Goal: Check status: Check status

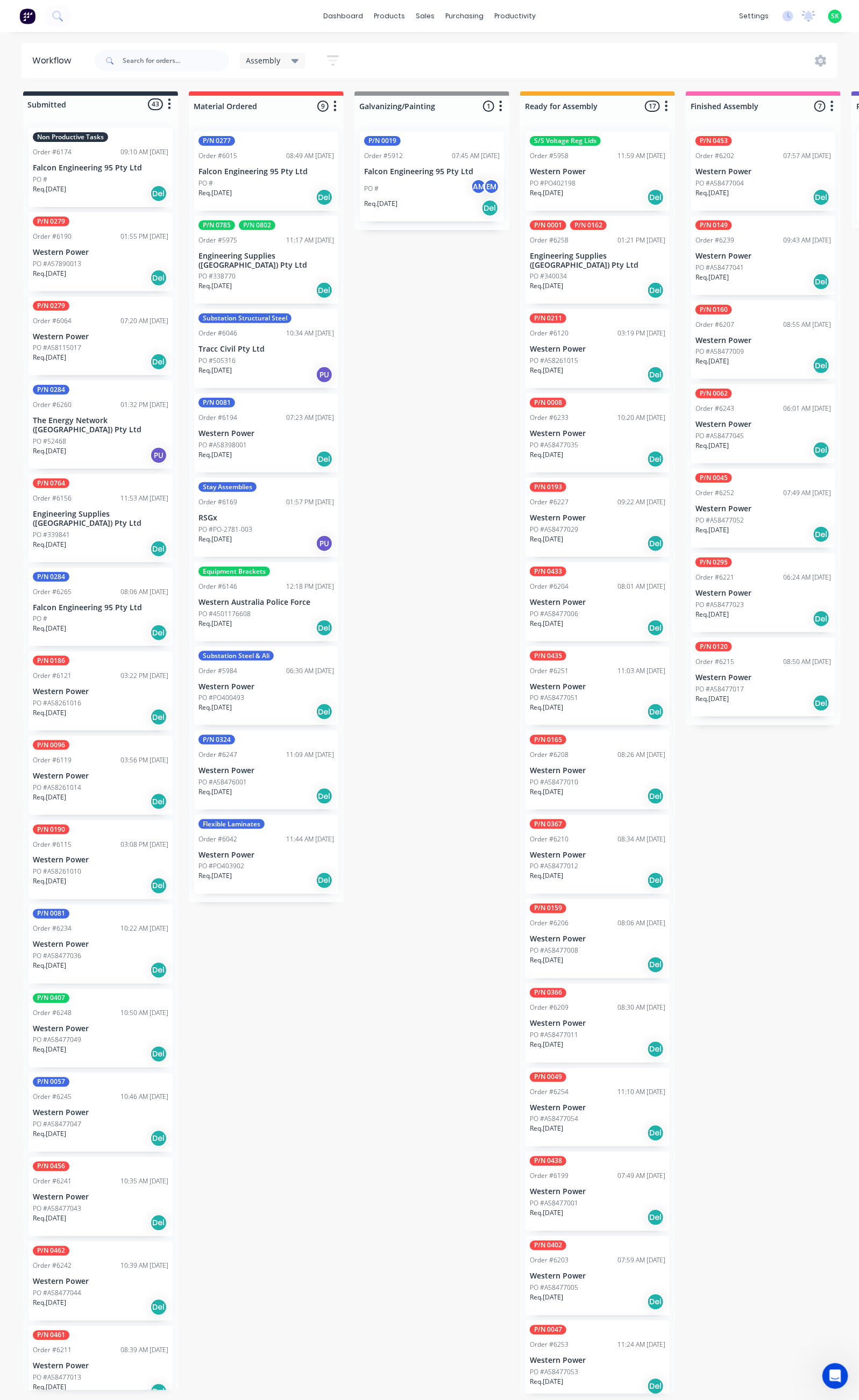
scroll to position [162, 0]
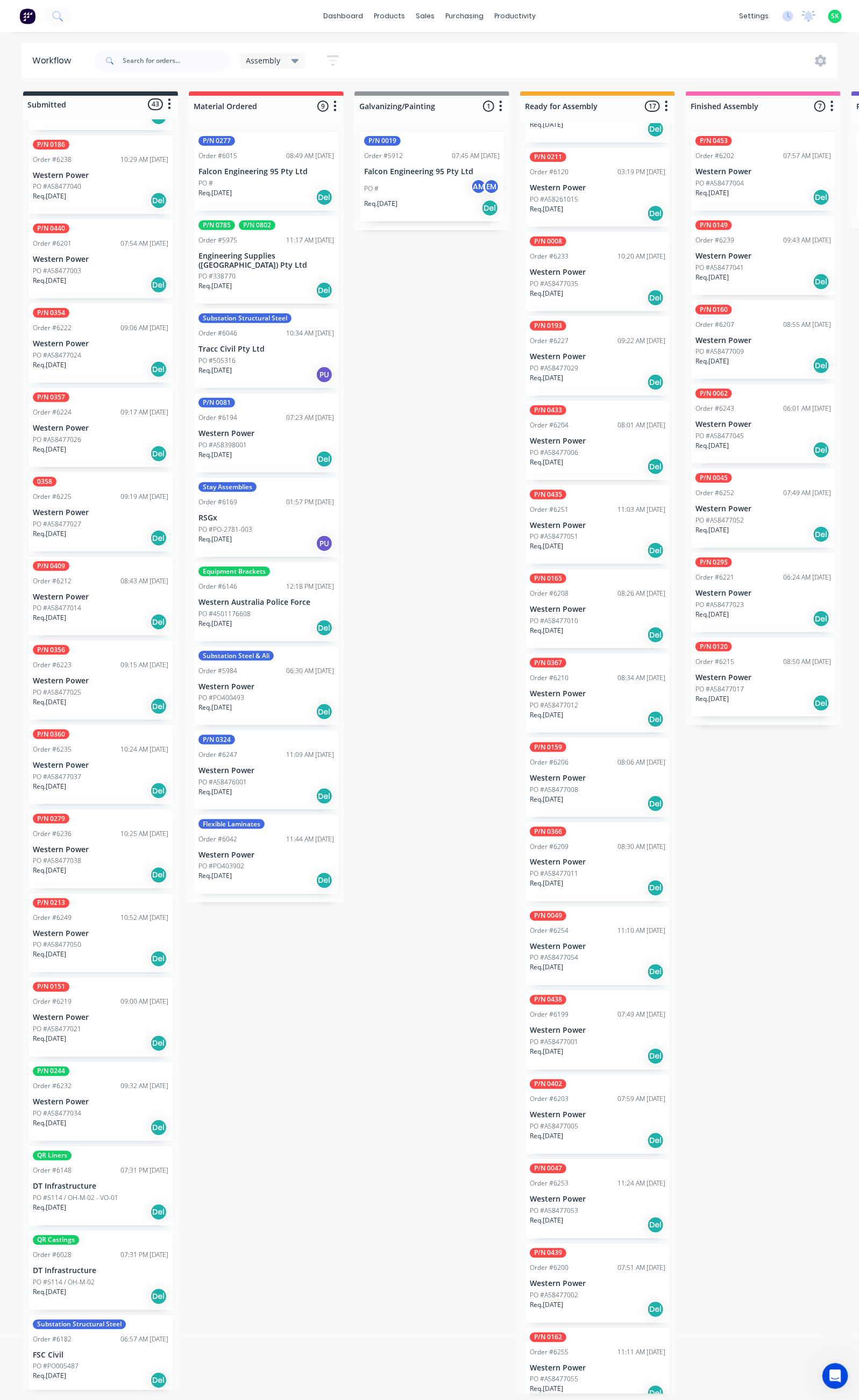
drag, startPoint x: 350, startPoint y: 1098, endPoint x: 359, endPoint y: 1095, distance: 9.5
click at [439, 188] on div "PO # AM EM" at bounding box center [432, 189] width 136 height 20
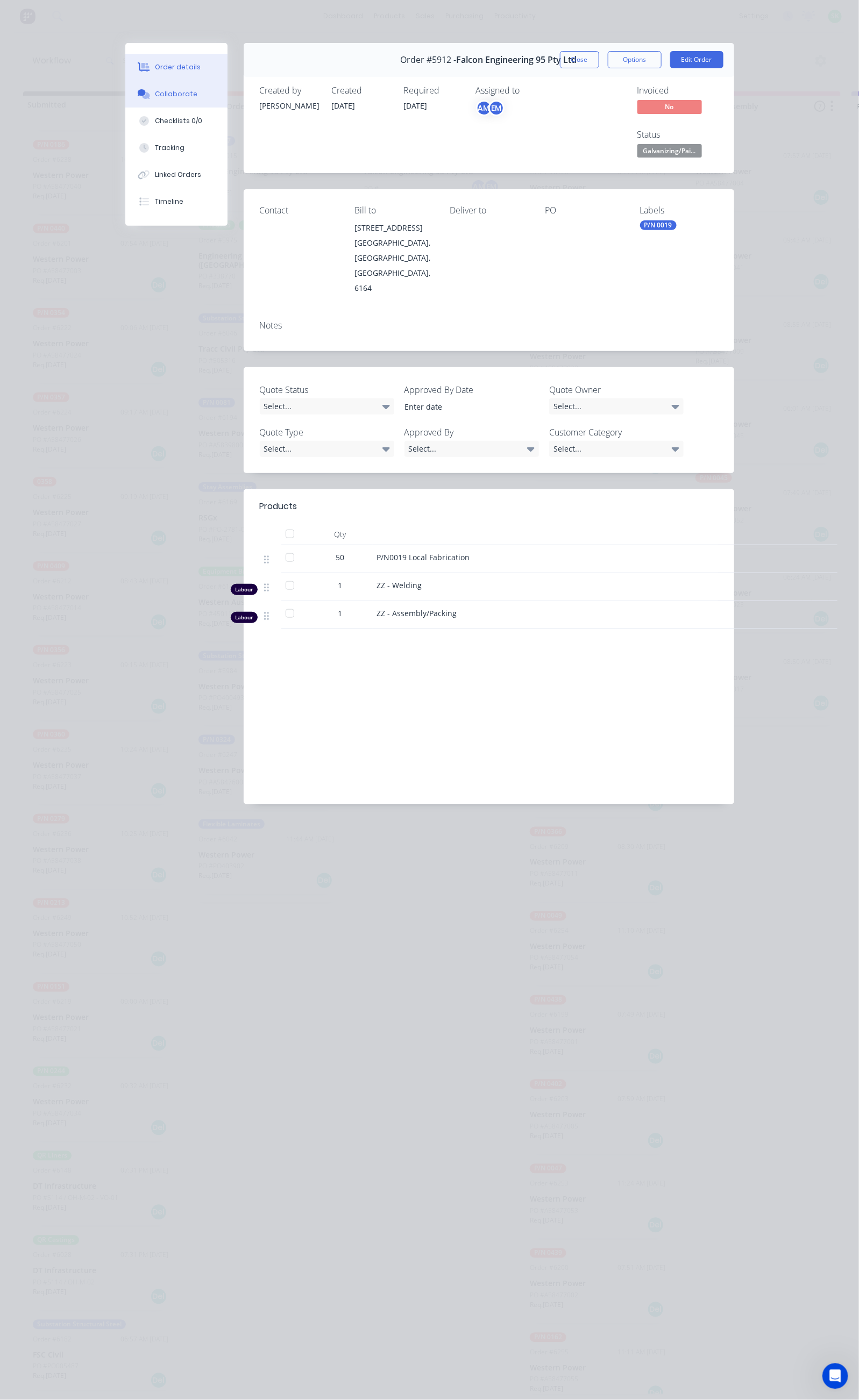
click at [155, 91] on div "Collaborate" at bounding box center [176, 94] width 42 height 10
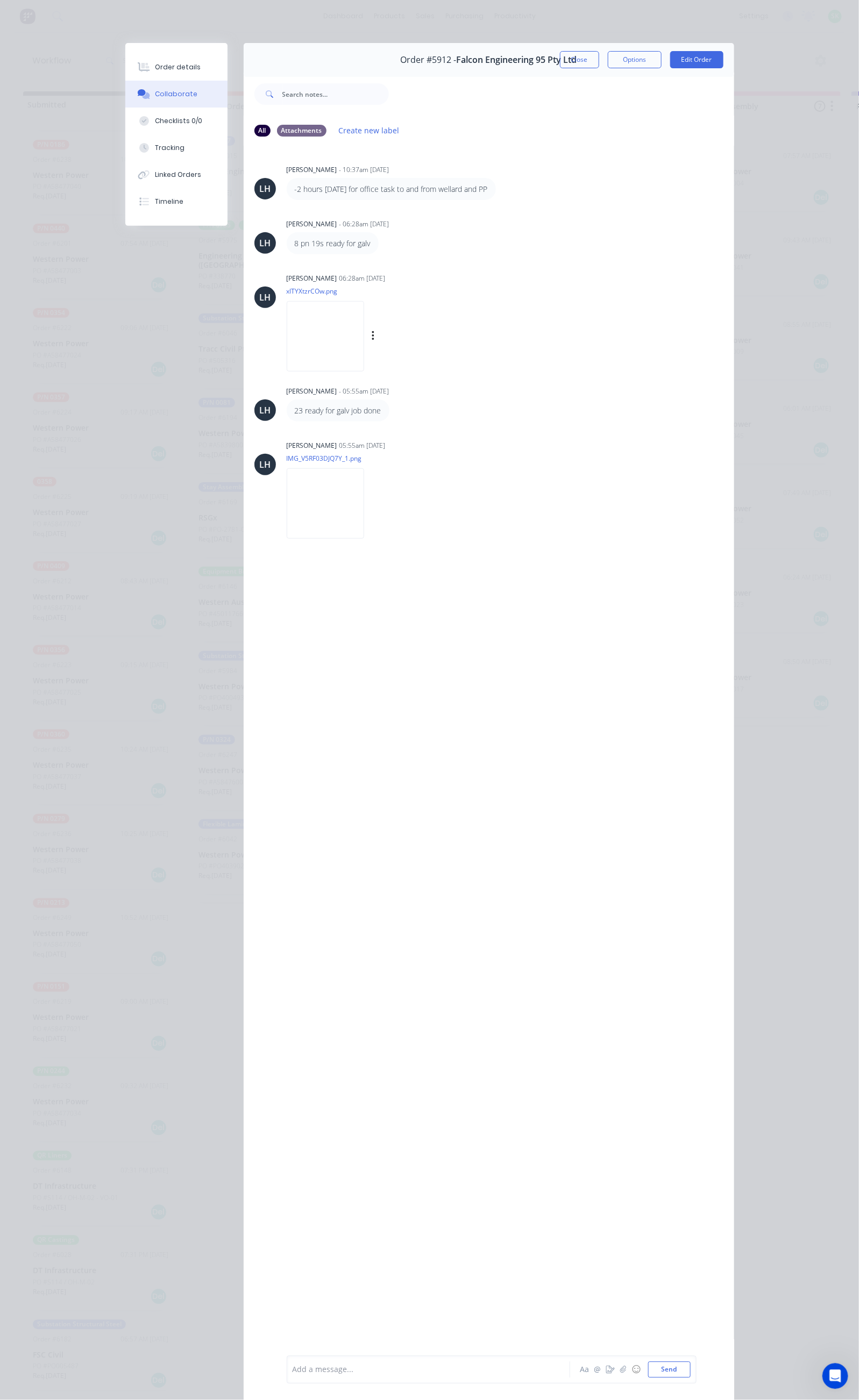
click at [287, 345] on img at bounding box center [325, 336] width 78 height 70
click at [252, 626] on div "[PERSON_NAME] - 10:37am [DATE] -2 hours [DATE] for office task to and from well…" at bounding box center [489, 750] width 491 height 1209
click at [599, 61] on button "Close" at bounding box center [580, 60] width 39 height 17
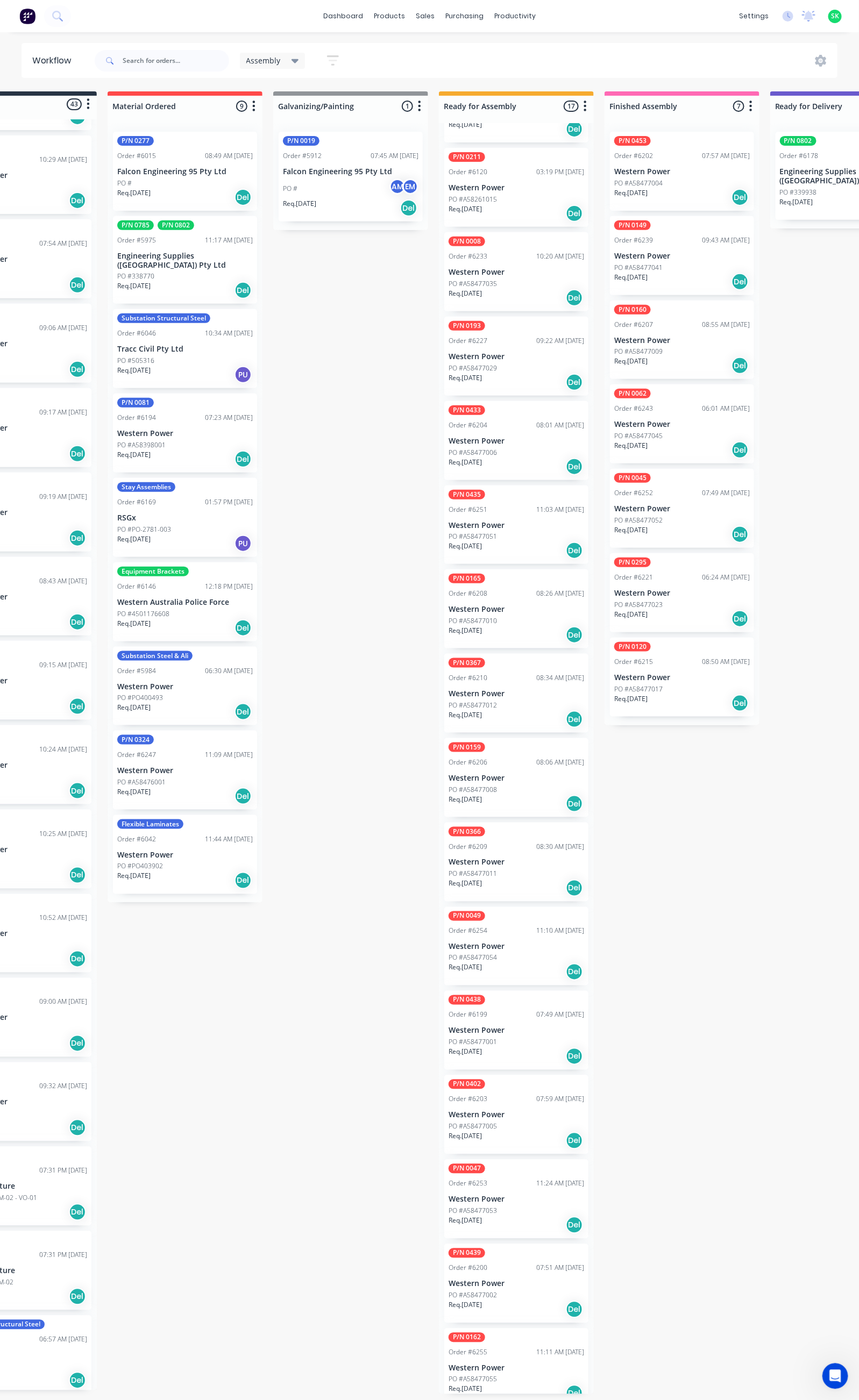
scroll to position [7, 0]
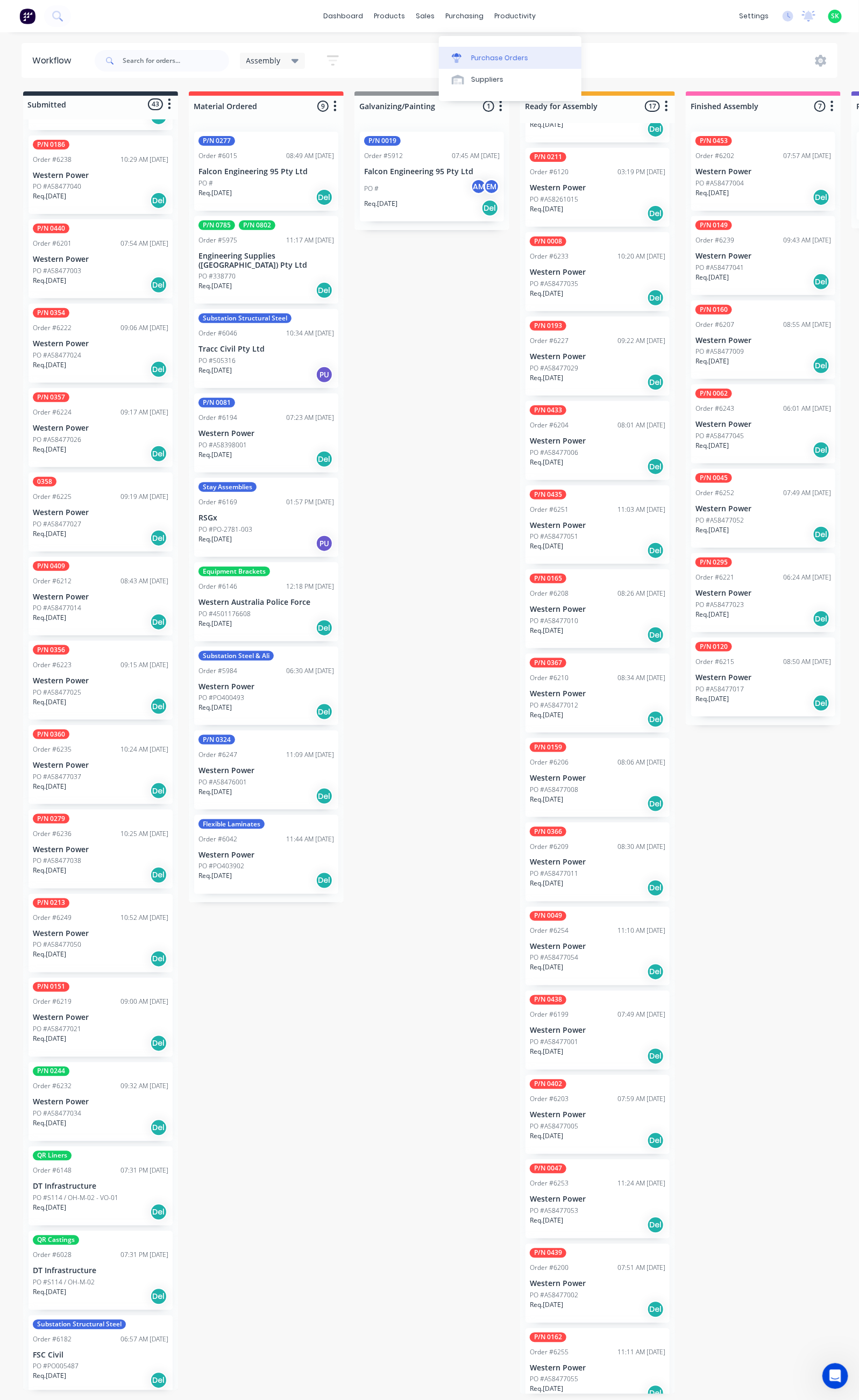
click at [482, 54] on div "Purchase Orders" at bounding box center [500, 58] width 57 height 10
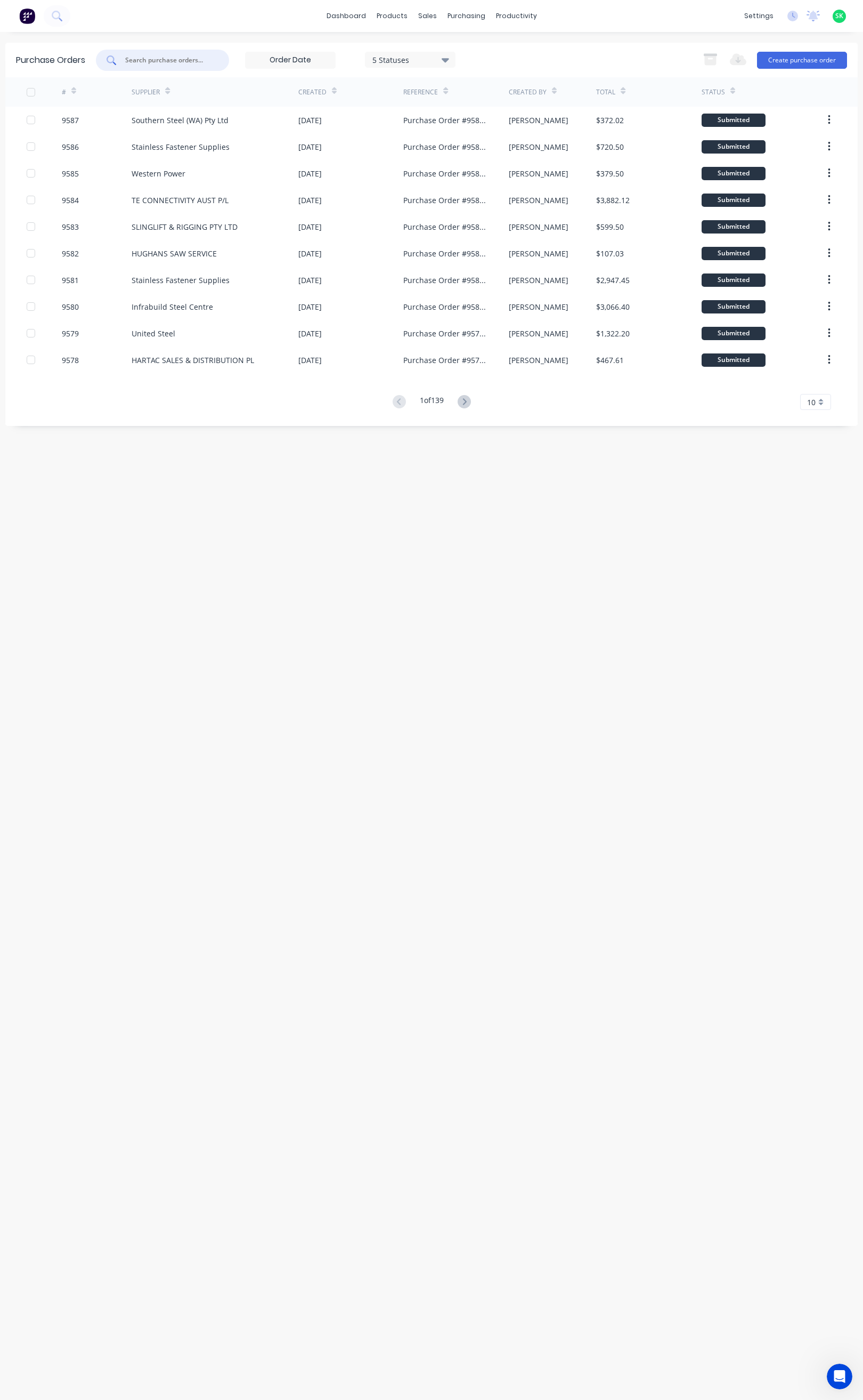
click at [153, 58] on input "text" at bounding box center [168, 60] width 88 height 10
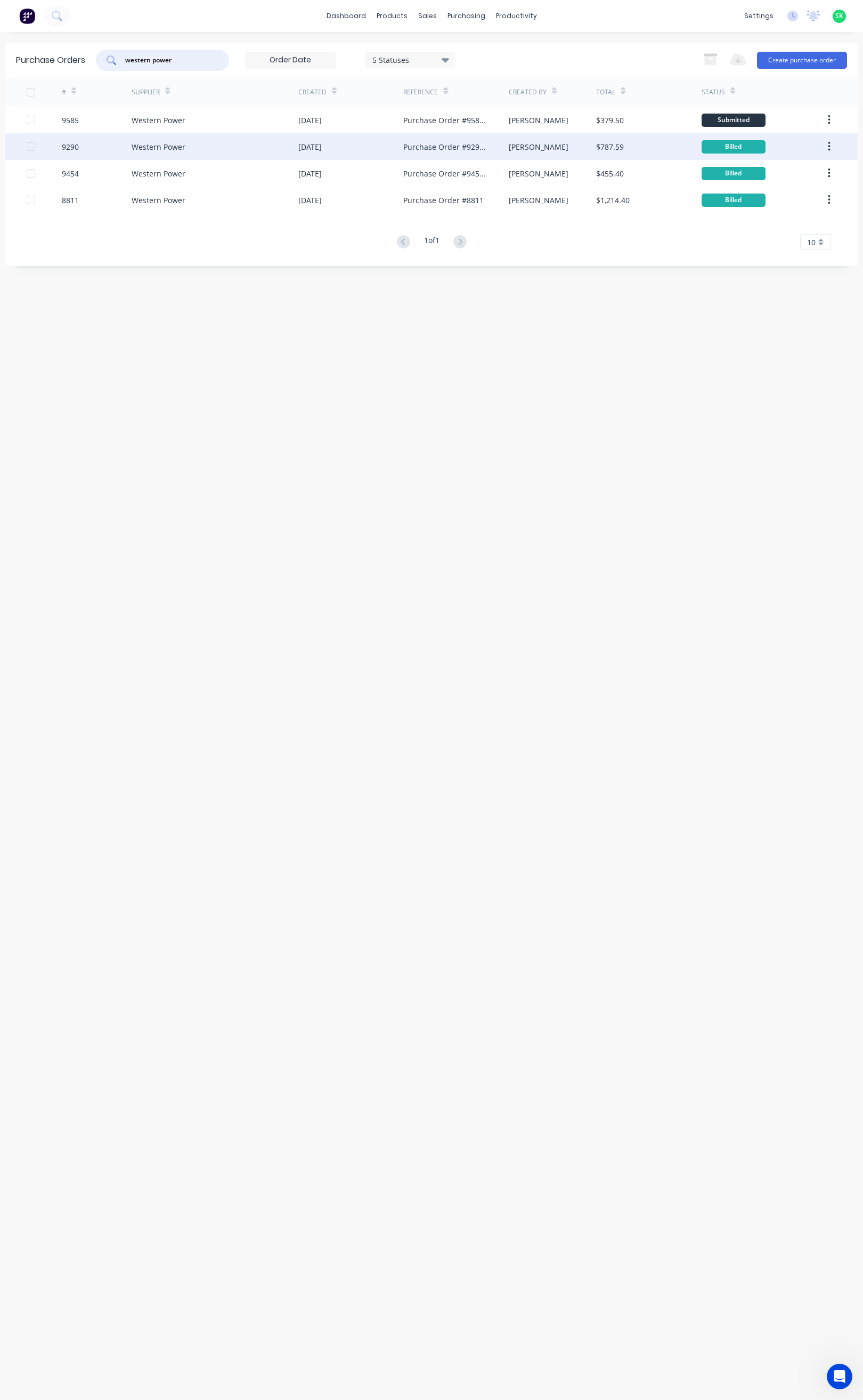
type input "western power"
click at [243, 153] on div "Western Power" at bounding box center [215, 147] width 167 height 27
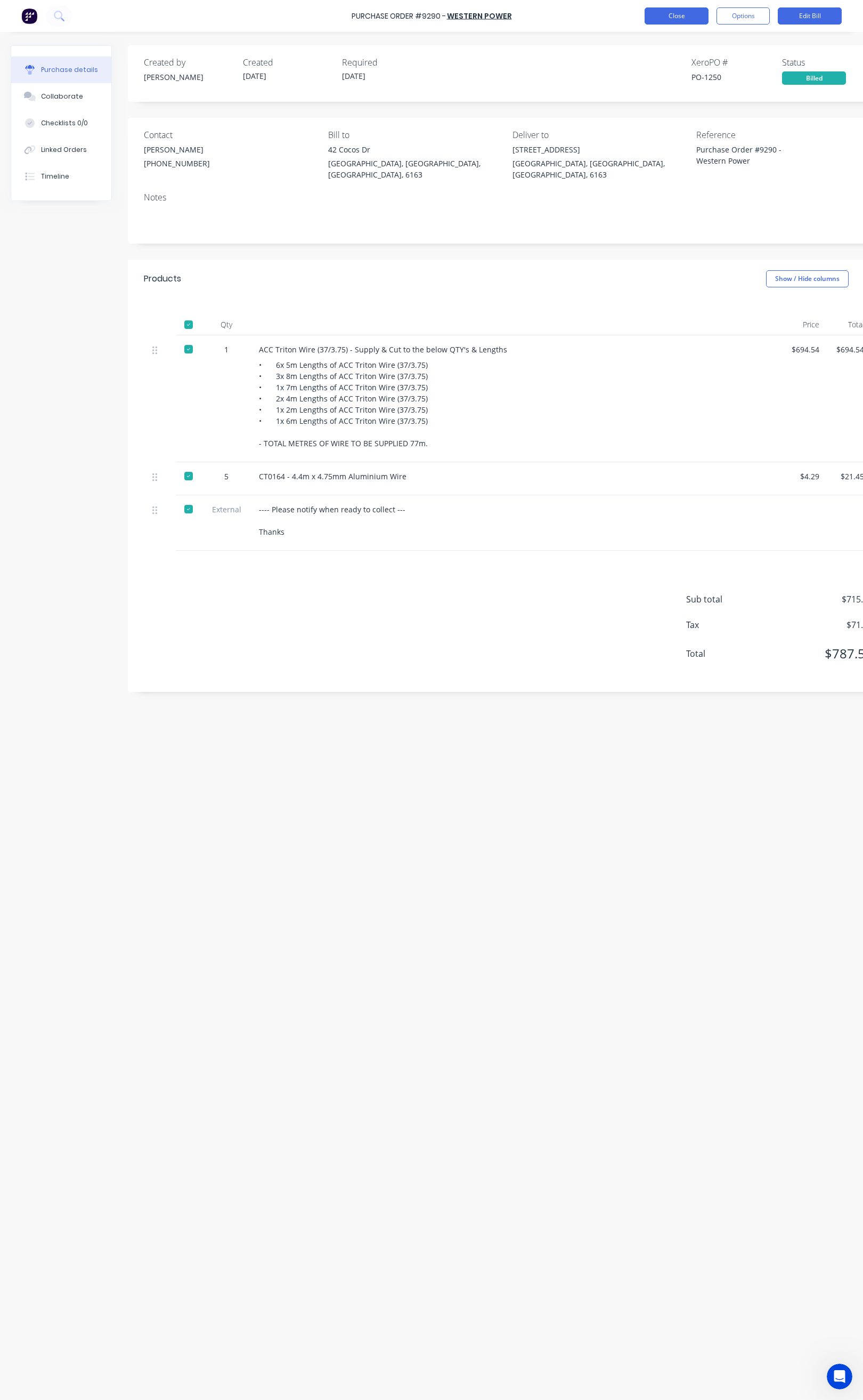
click at [680, 21] on button "Close" at bounding box center [676, 16] width 64 height 17
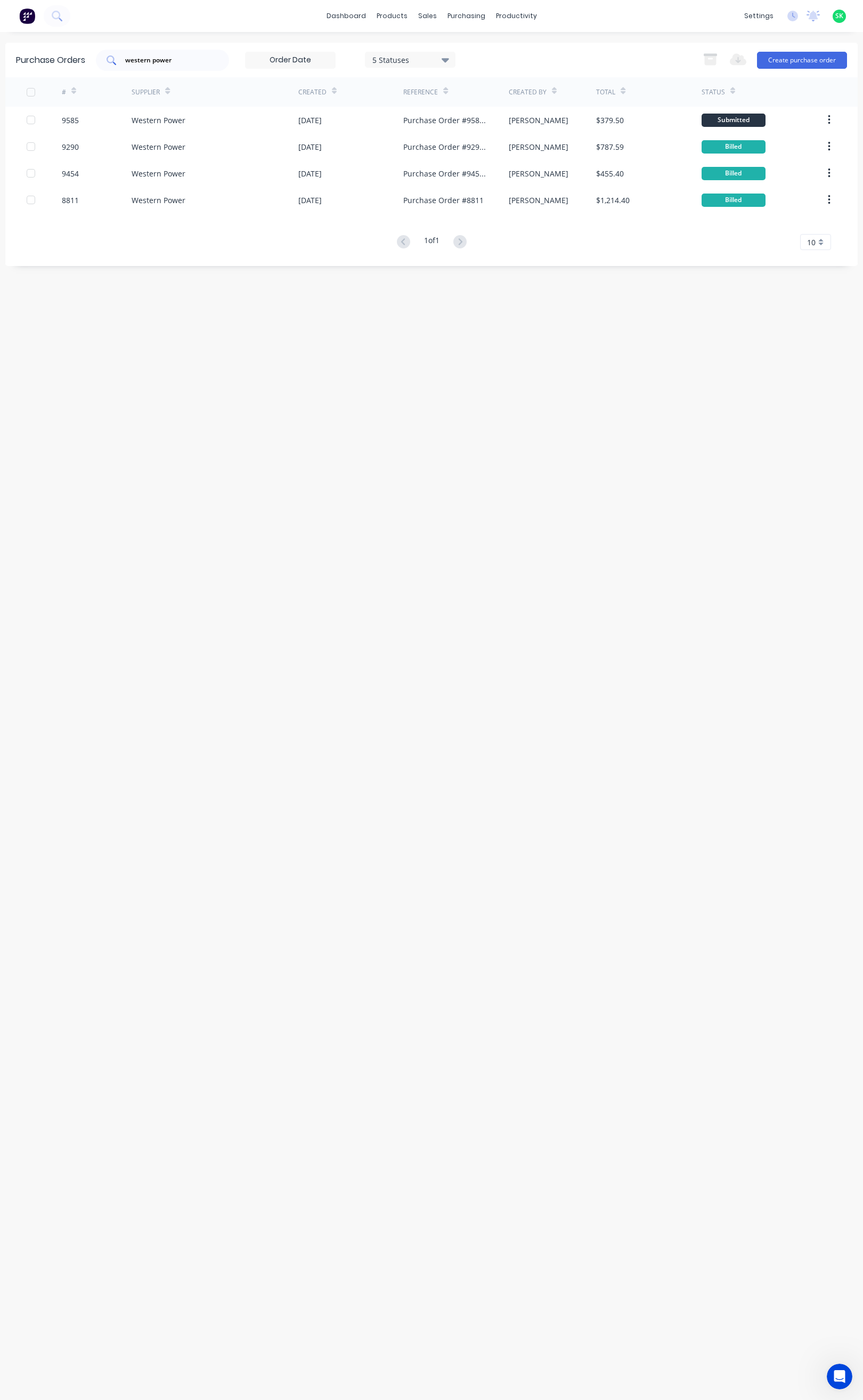
click at [181, 59] on input "western power" at bounding box center [168, 60] width 88 height 10
type input "w"
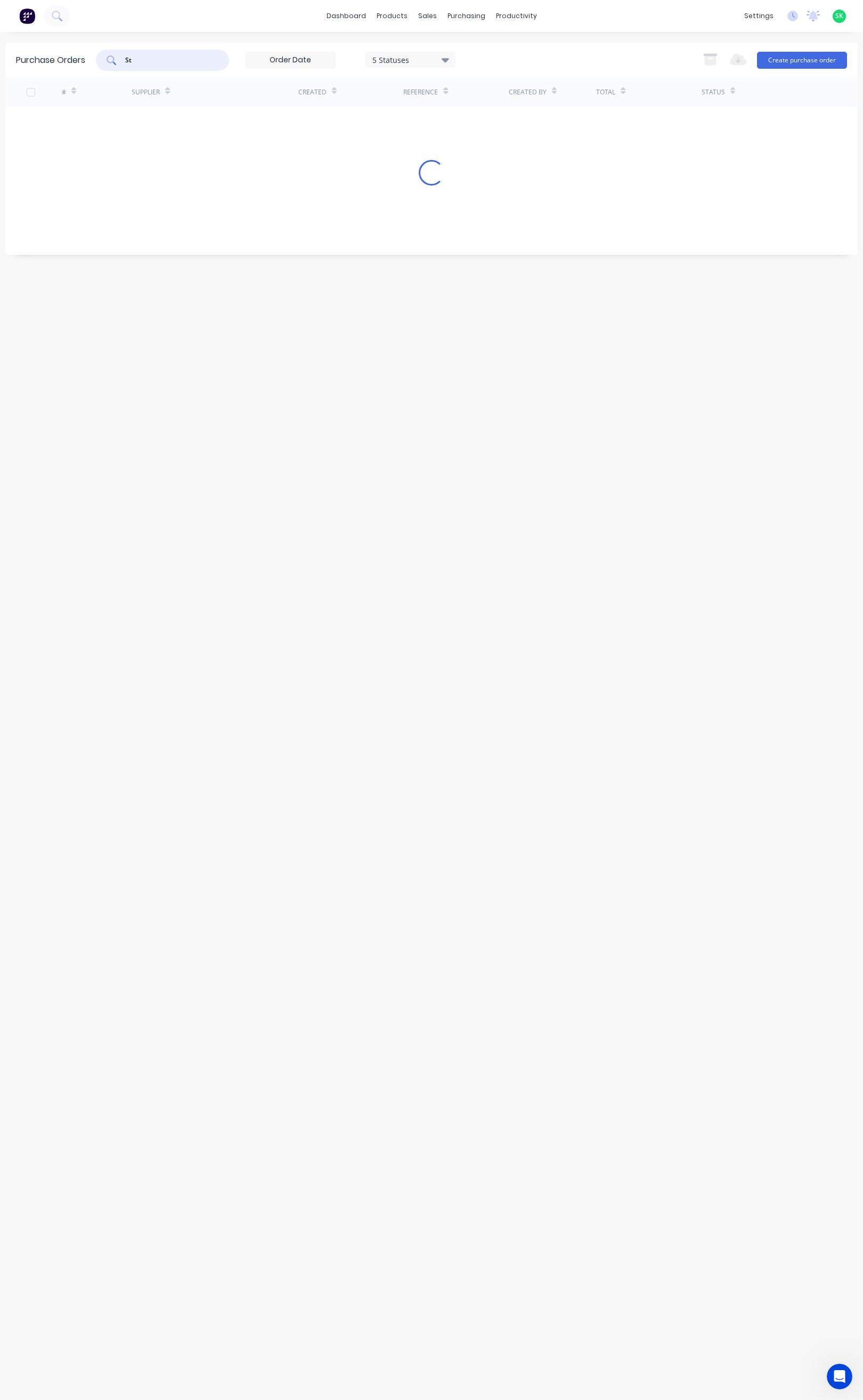
type input "S"
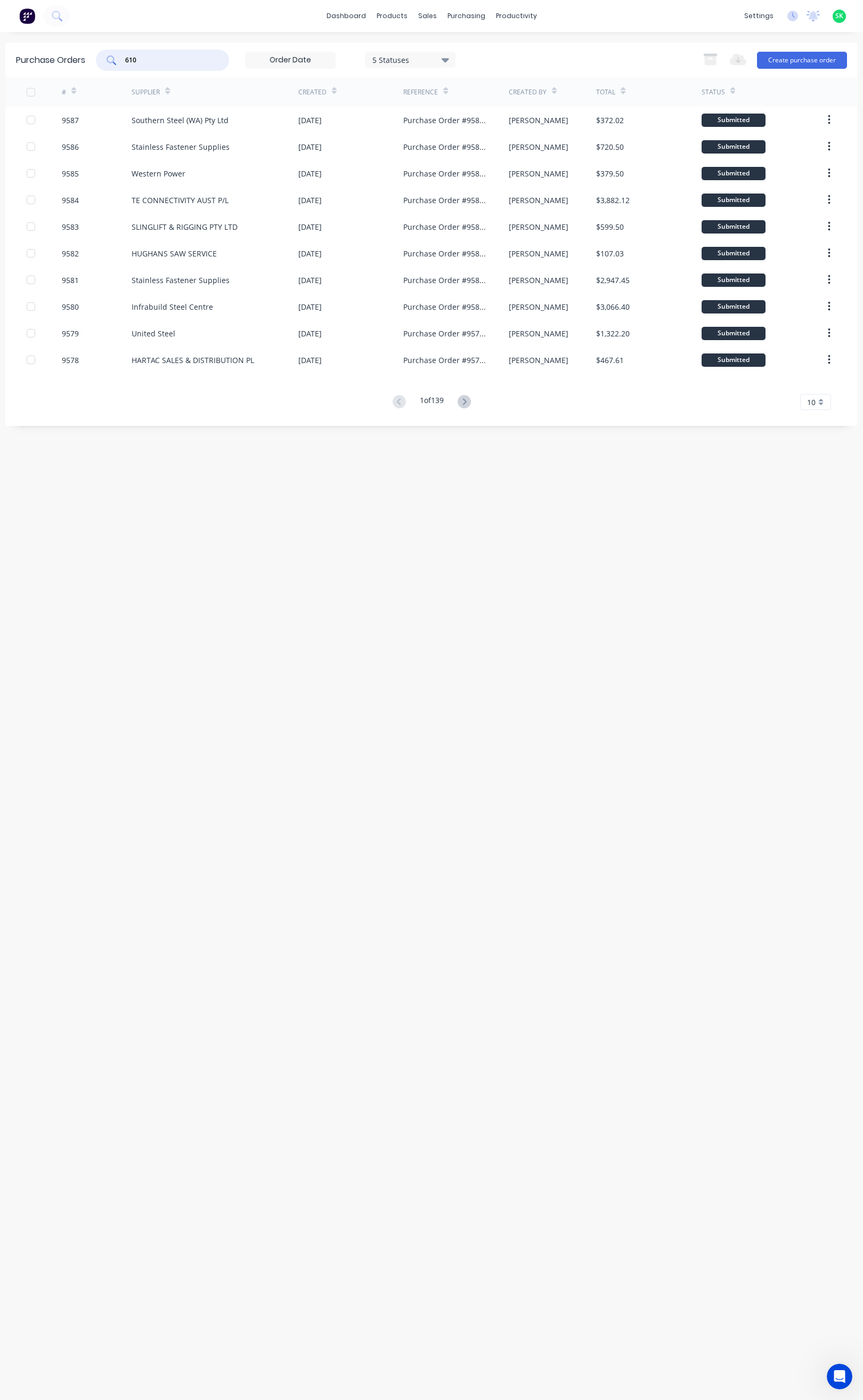
type input "6109"
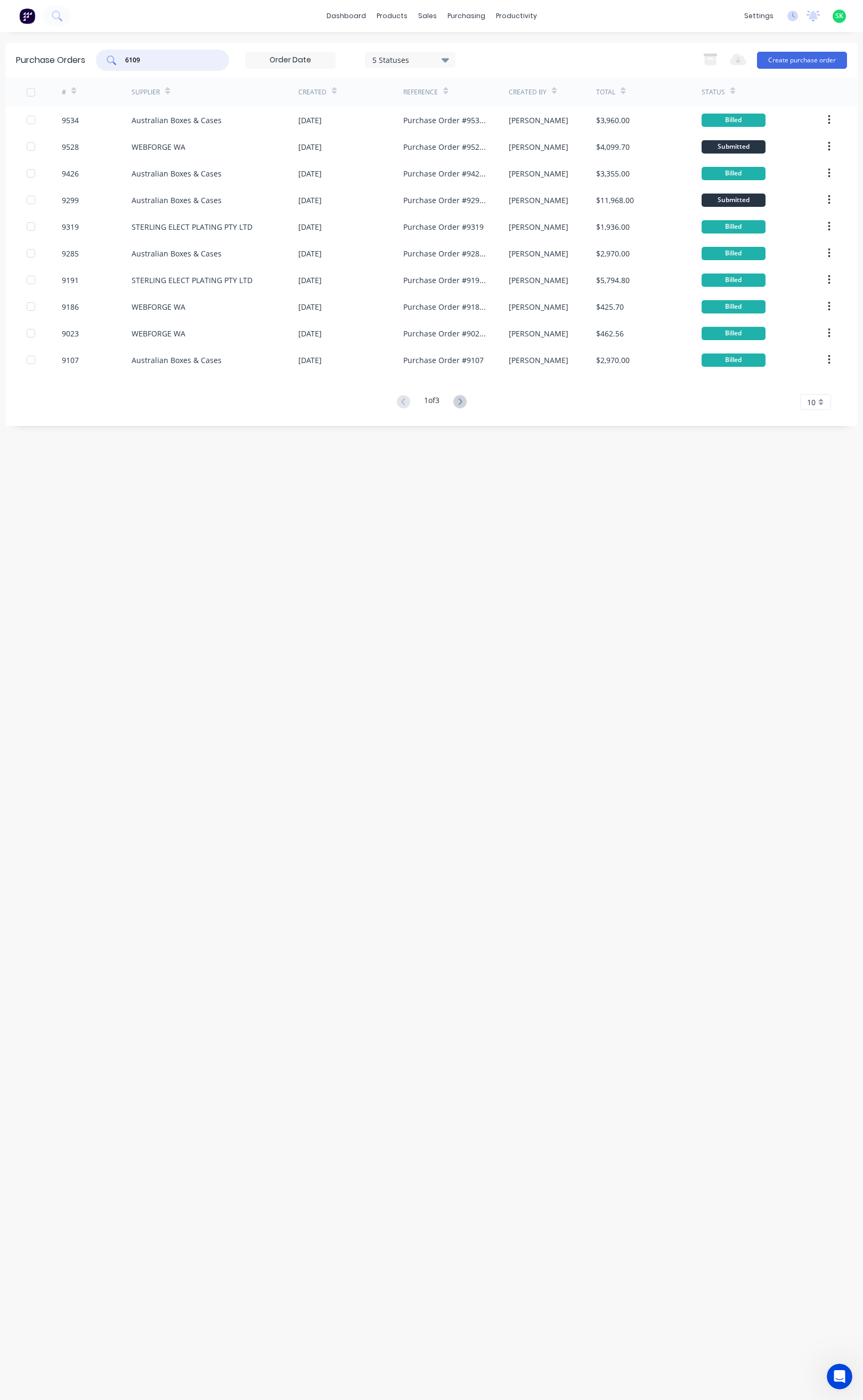
drag, startPoint x: 153, startPoint y: 59, endPoint x: 120, endPoint y: 63, distance: 33.2
click at [120, 63] on div "6109" at bounding box center [162, 60] width 133 height 21
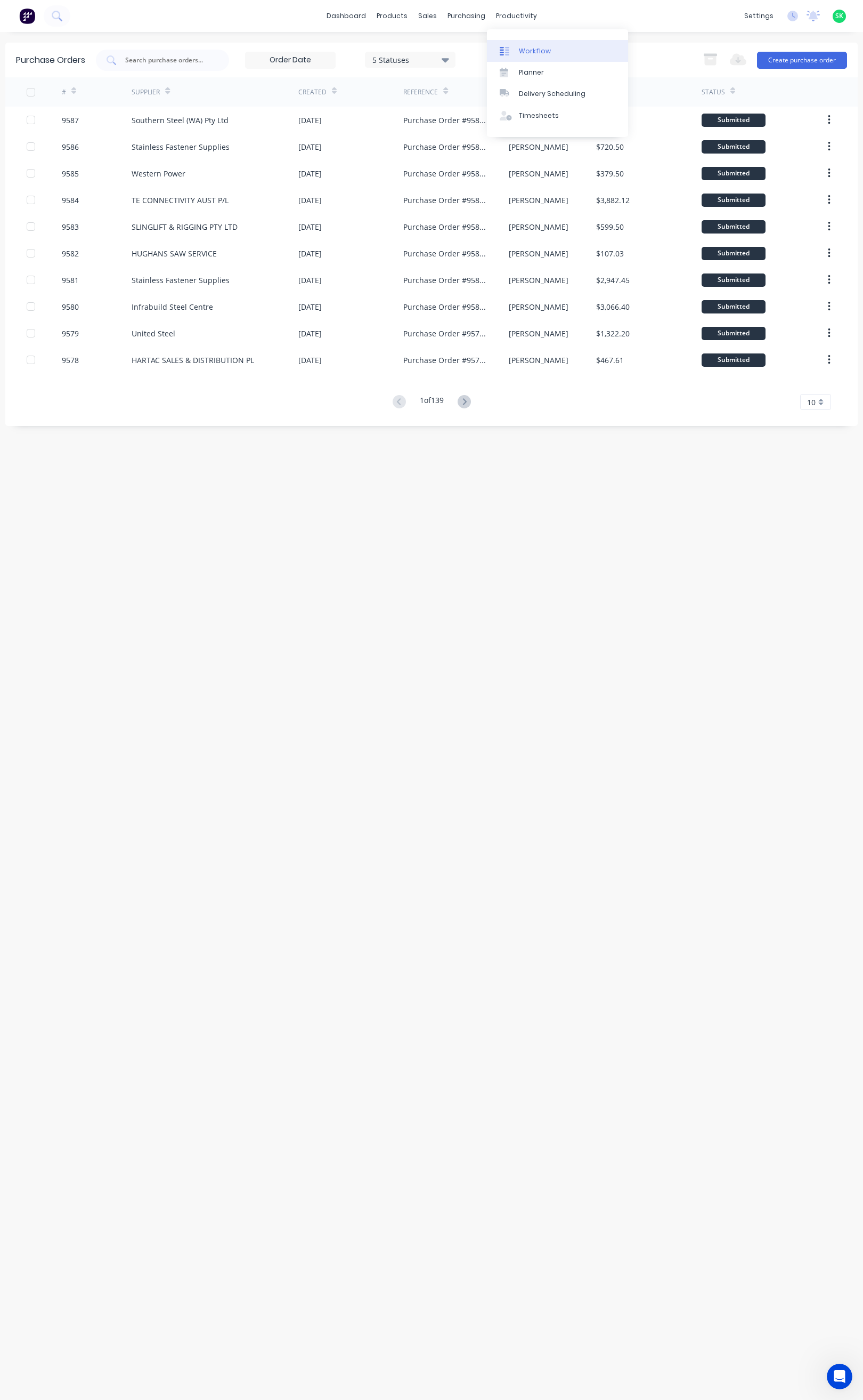
click at [514, 47] on div at bounding box center [507, 51] width 16 height 10
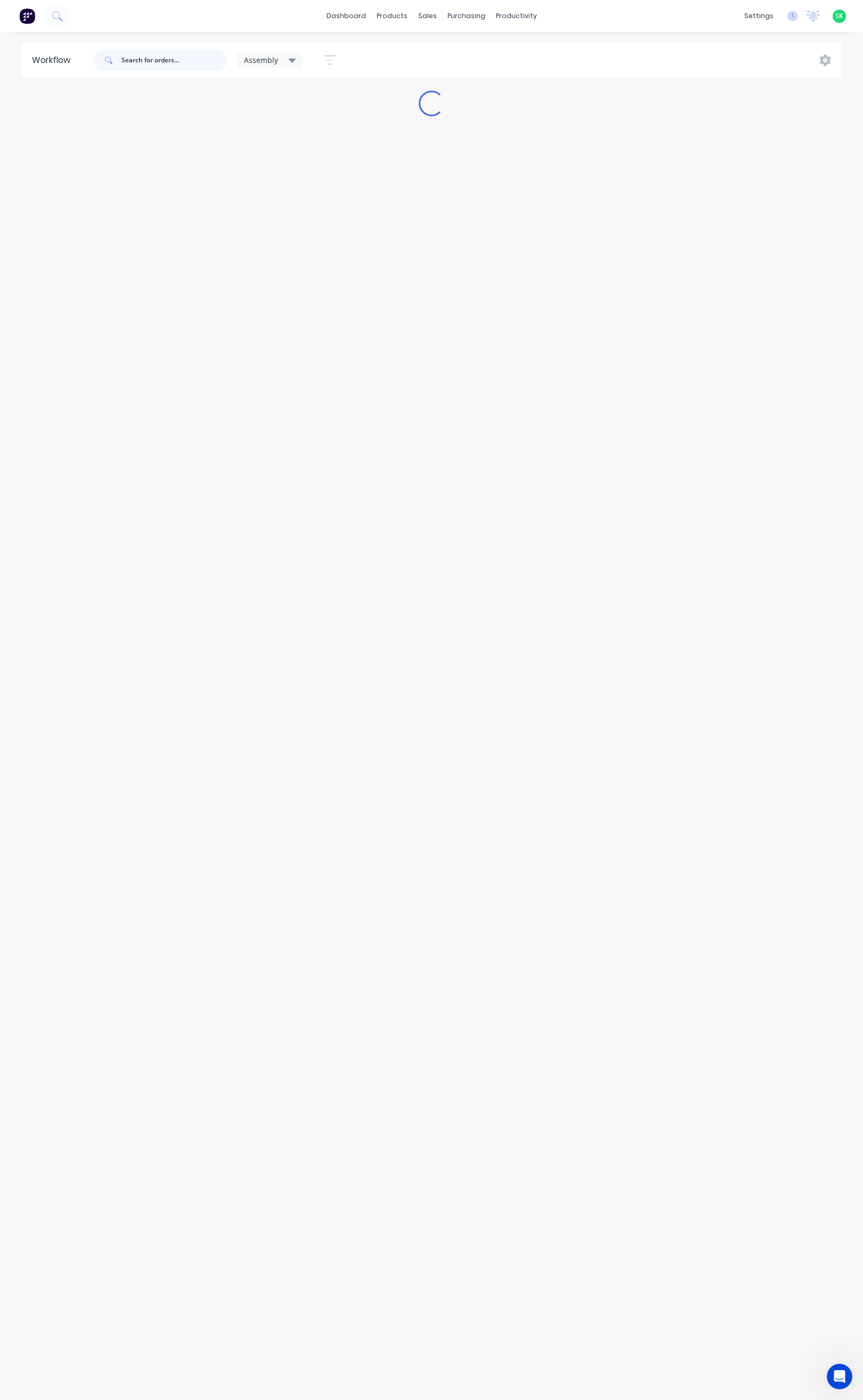
click at [160, 61] on input "text" at bounding box center [173, 60] width 105 height 21
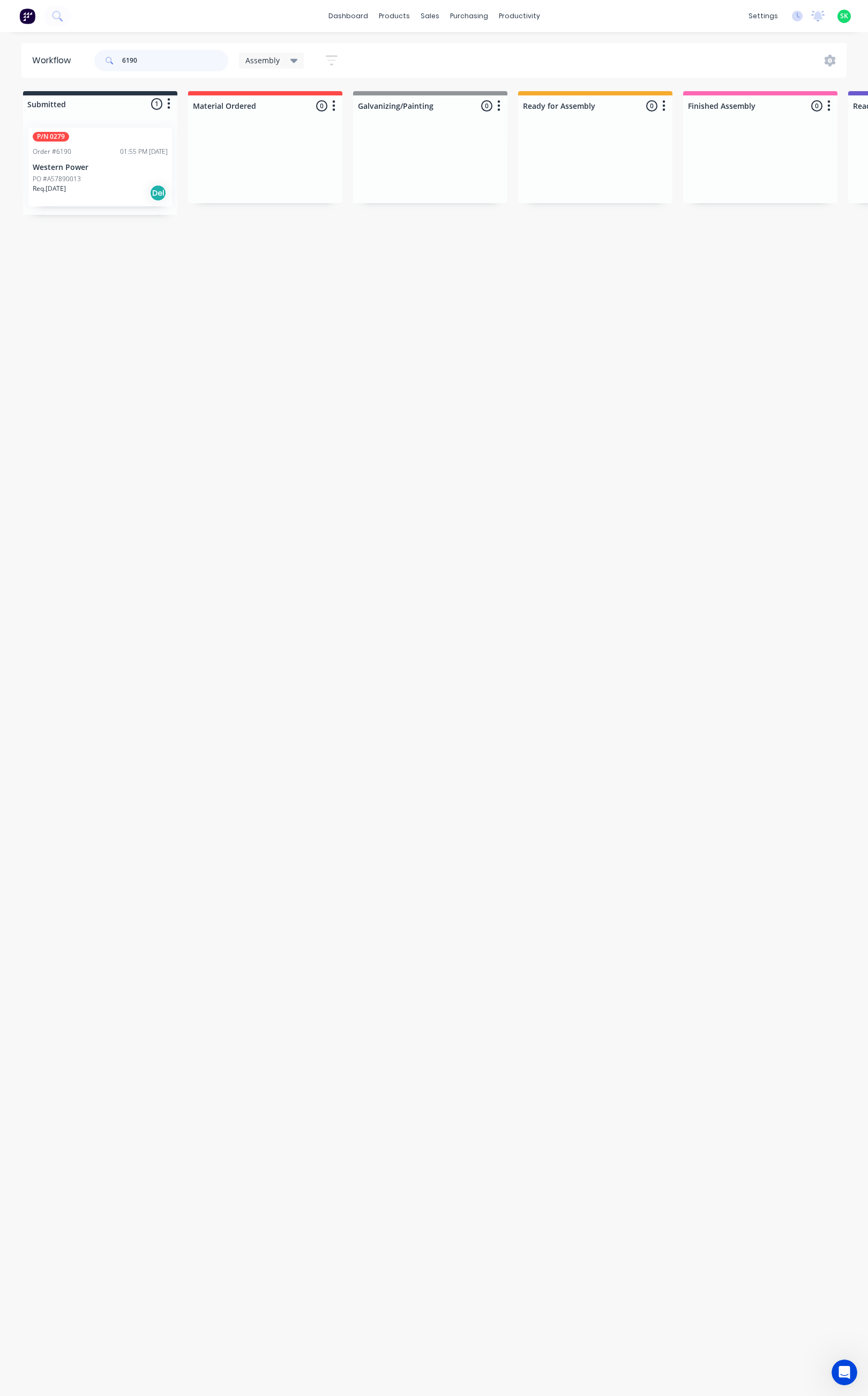
type input "6190"
click at [118, 167] on p "Western Power" at bounding box center [100, 168] width 135 height 9
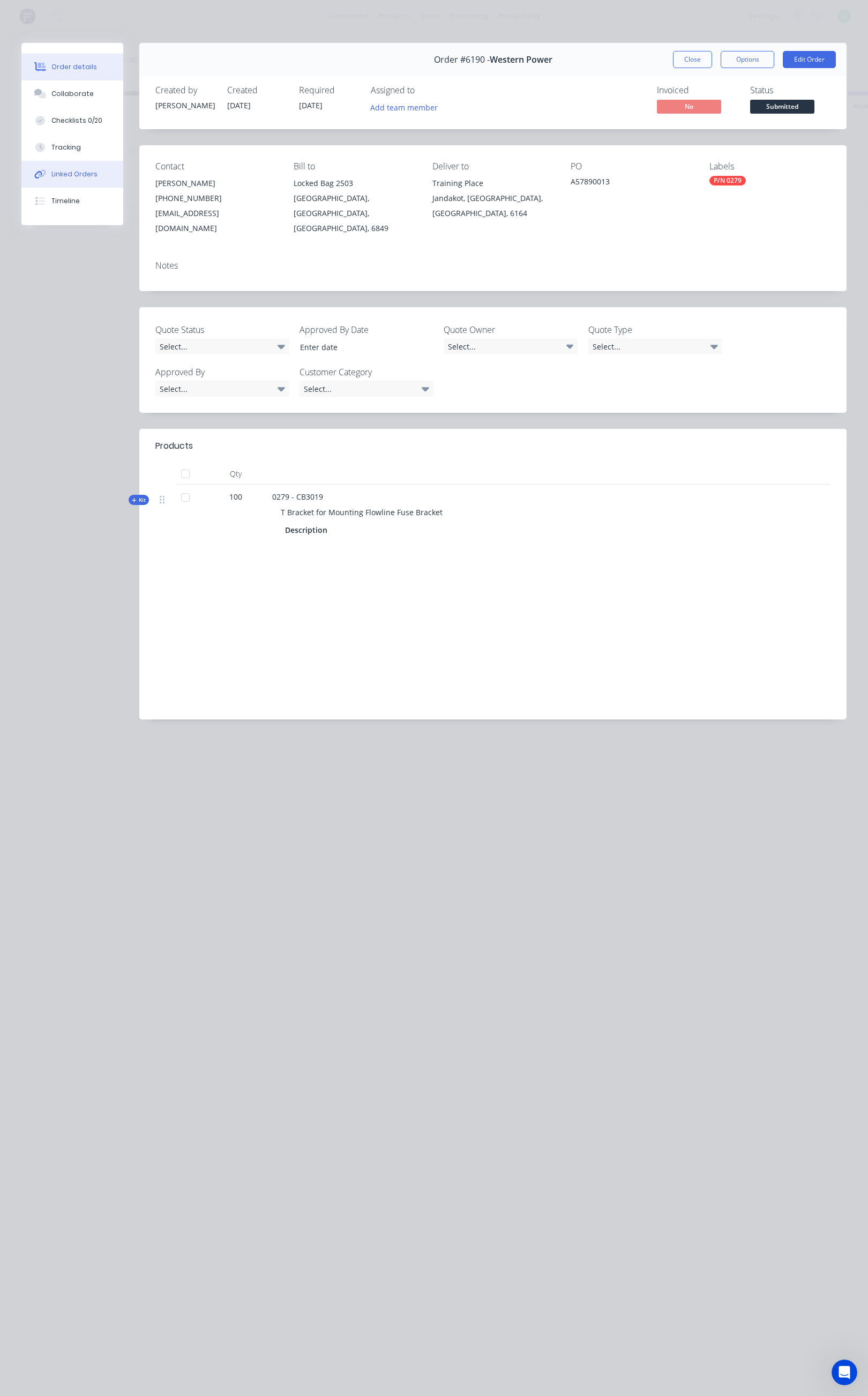
click at [93, 169] on div "Linked Orders" at bounding box center [74, 174] width 46 height 10
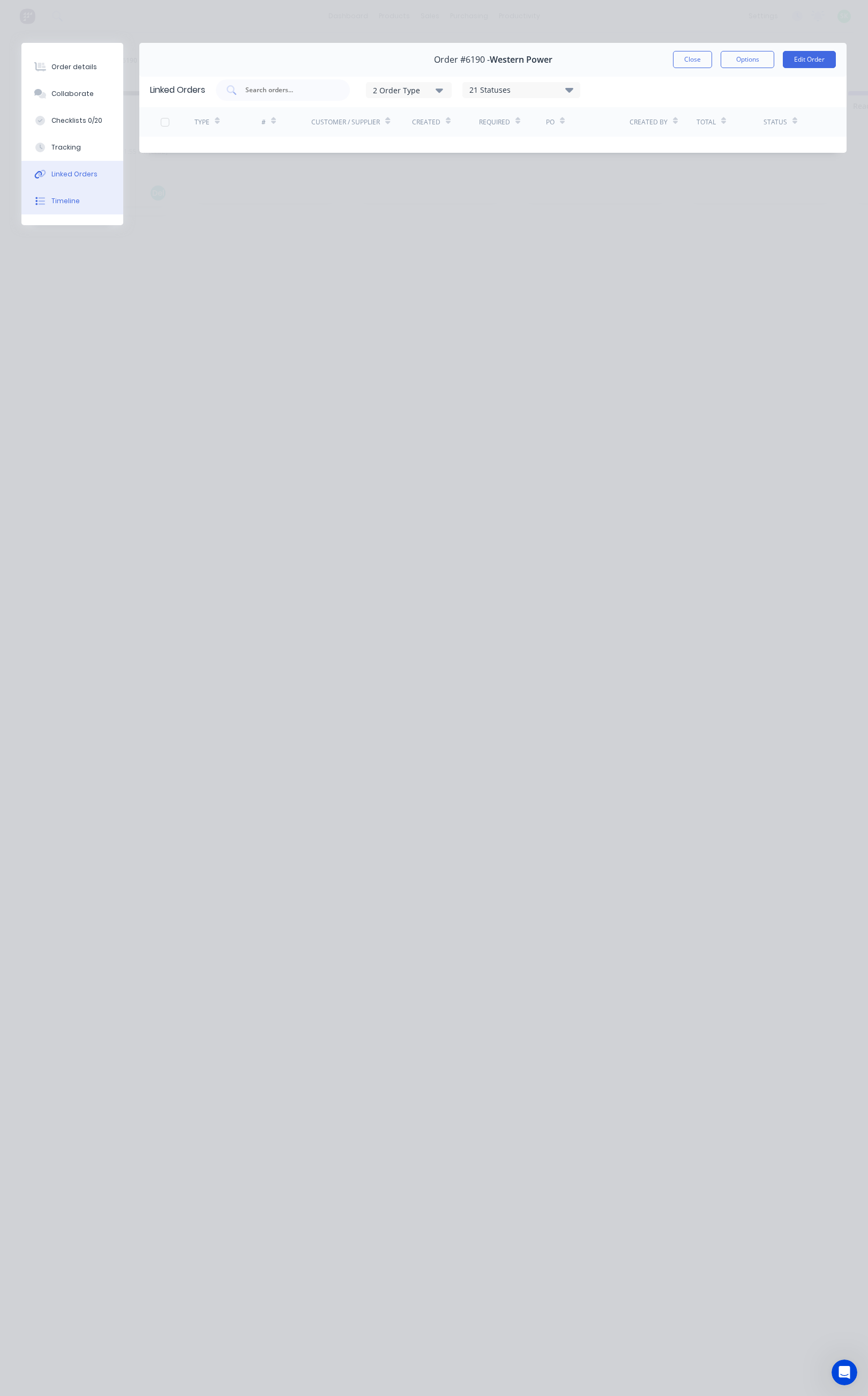
click at [75, 196] on div "Timeline" at bounding box center [65, 201] width 29 height 10
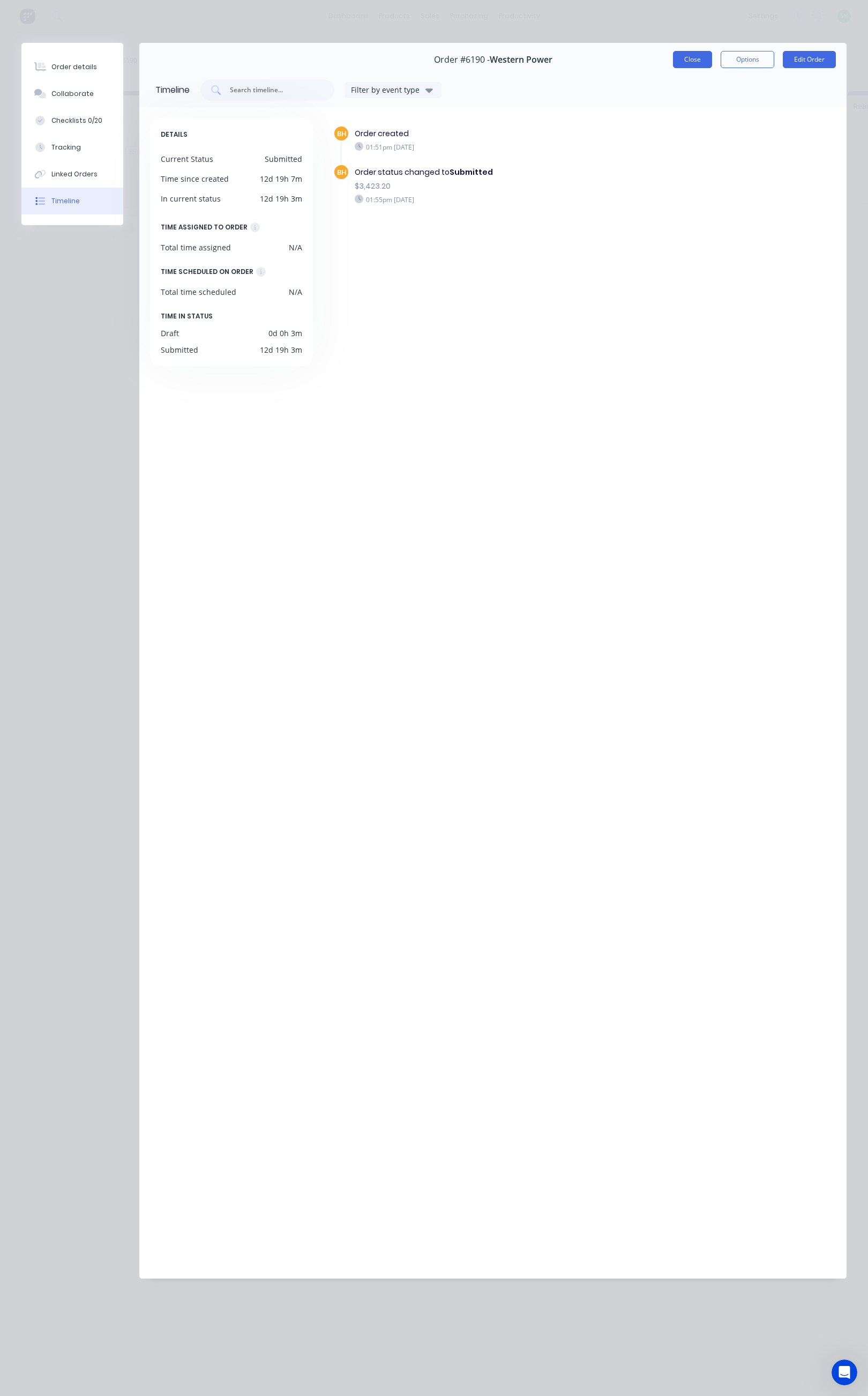
click at [685, 58] on button "Close" at bounding box center [693, 59] width 39 height 17
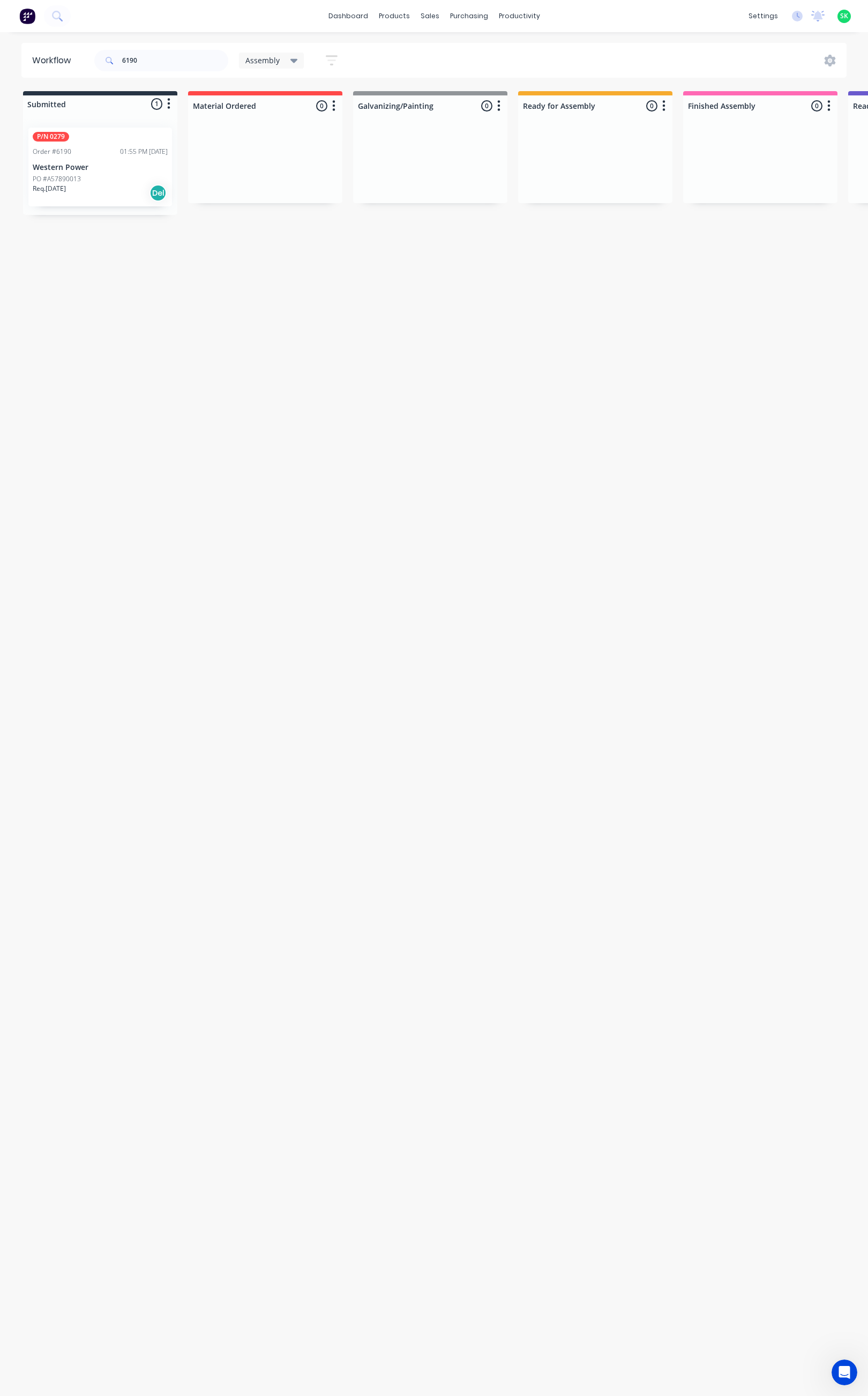
click at [296, 59] on icon at bounding box center [294, 61] width 8 height 5
click at [272, 137] on button "None" at bounding box center [304, 140] width 114 height 12
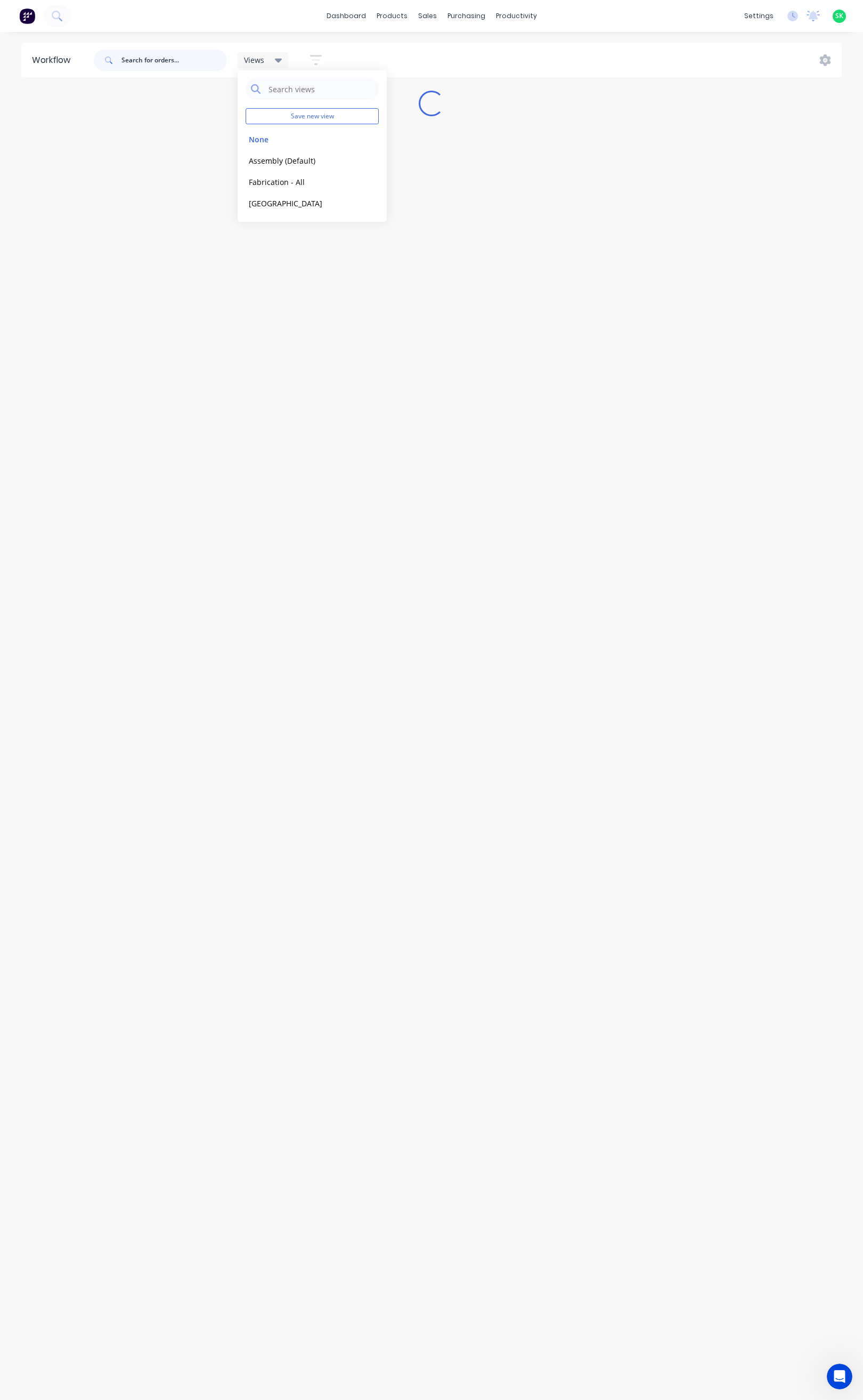
click at [143, 60] on input "text" at bounding box center [173, 60] width 105 height 21
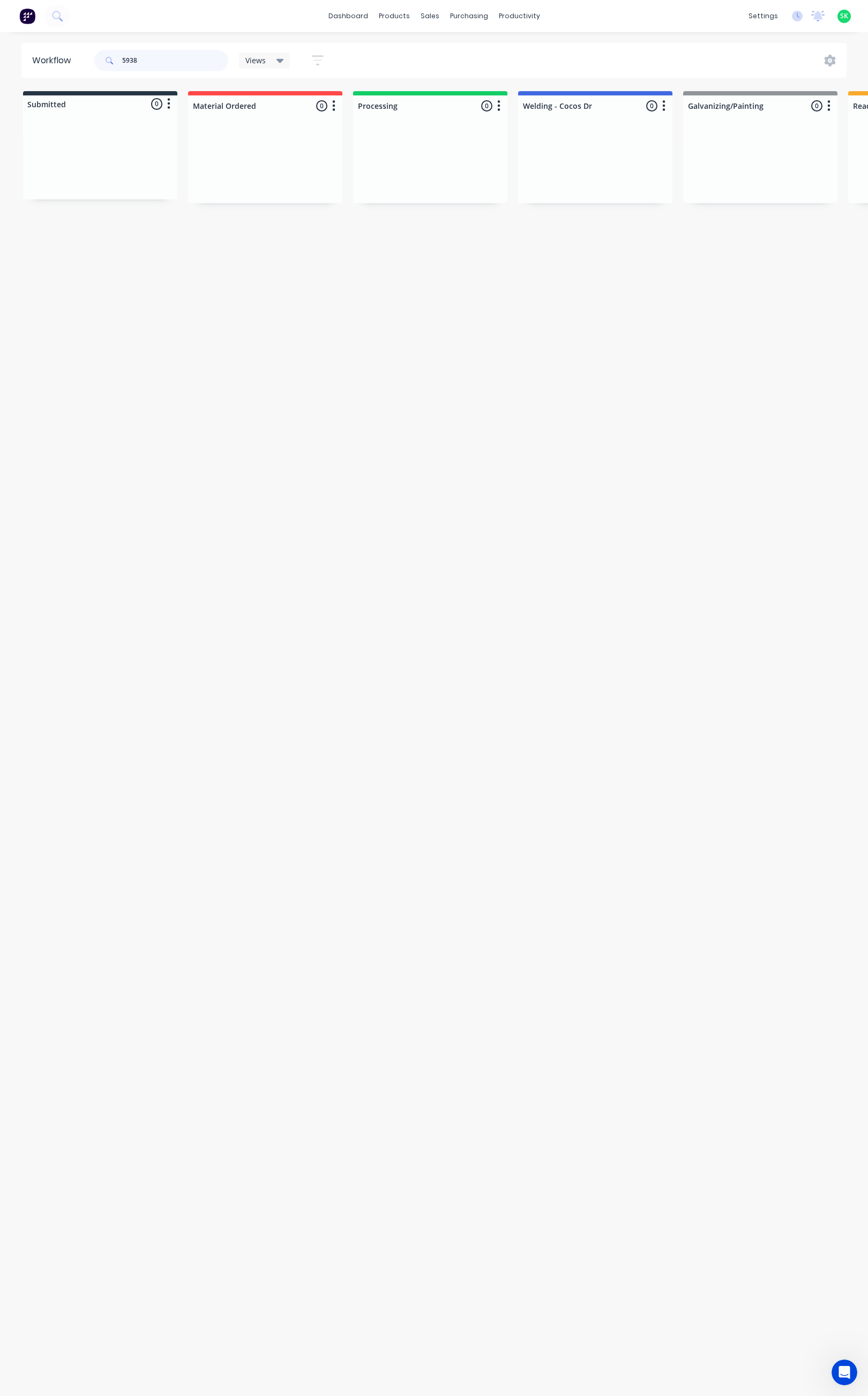
type input "5938"
click at [278, 58] on icon at bounding box center [281, 61] width 8 height 12
click at [455, 52] on div "Sales Orders" at bounding box center [470, 51] width 44 height 10
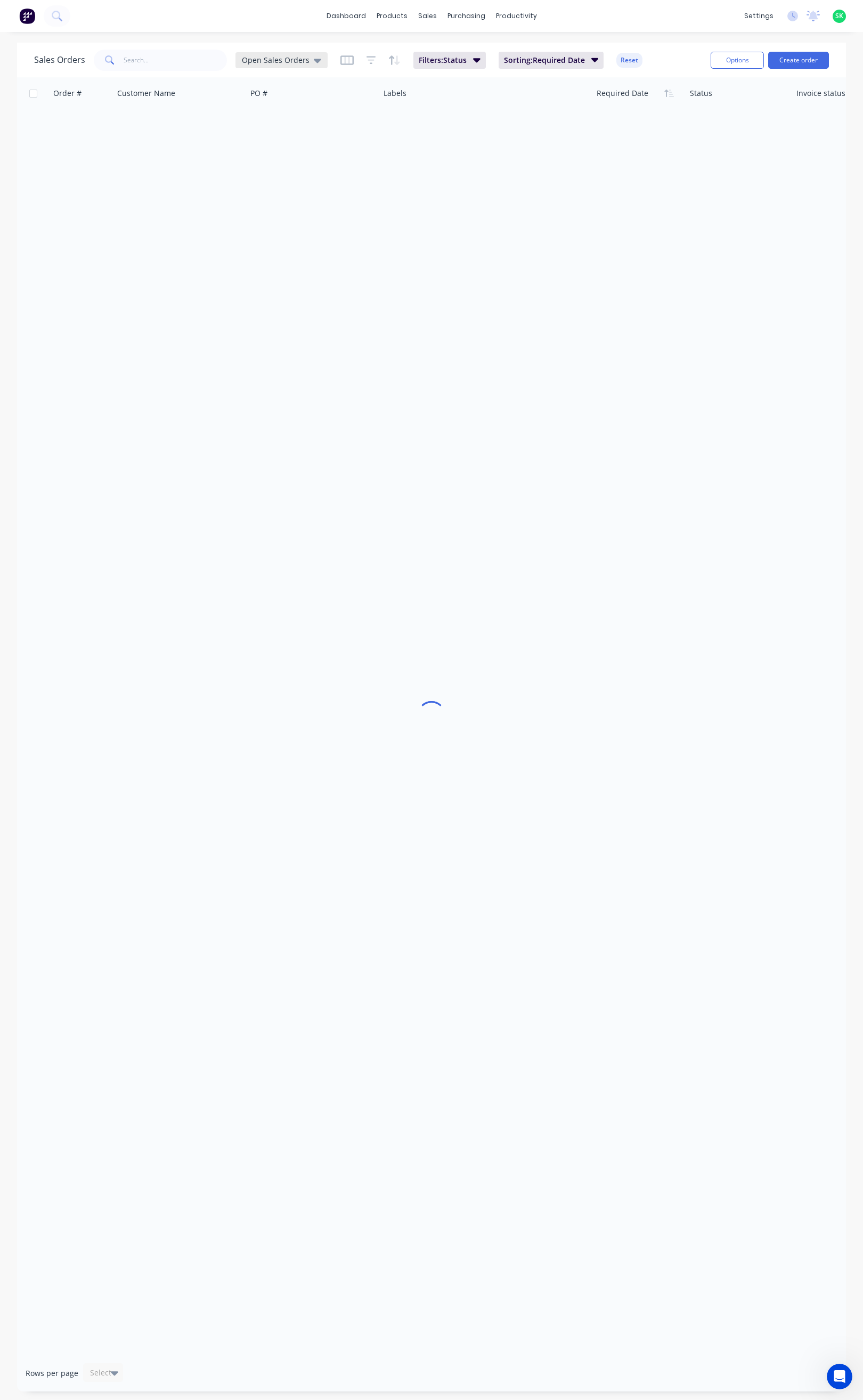
click at [316, 59] on icon at bounding box center [318, 61] width 7 height 4
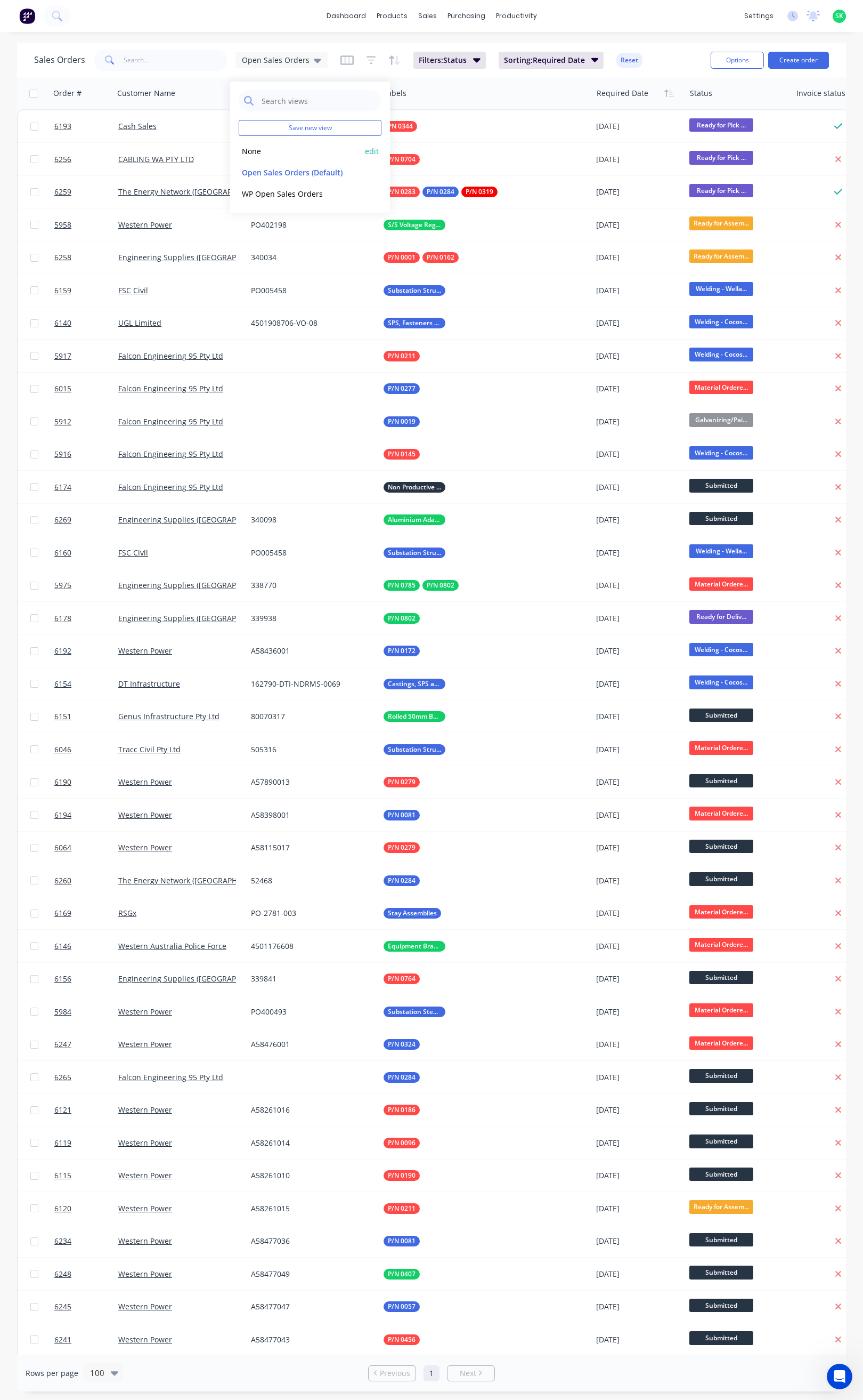
click at [264, 149] on button "None" at bounding box center [299, 151] width 121 height 12
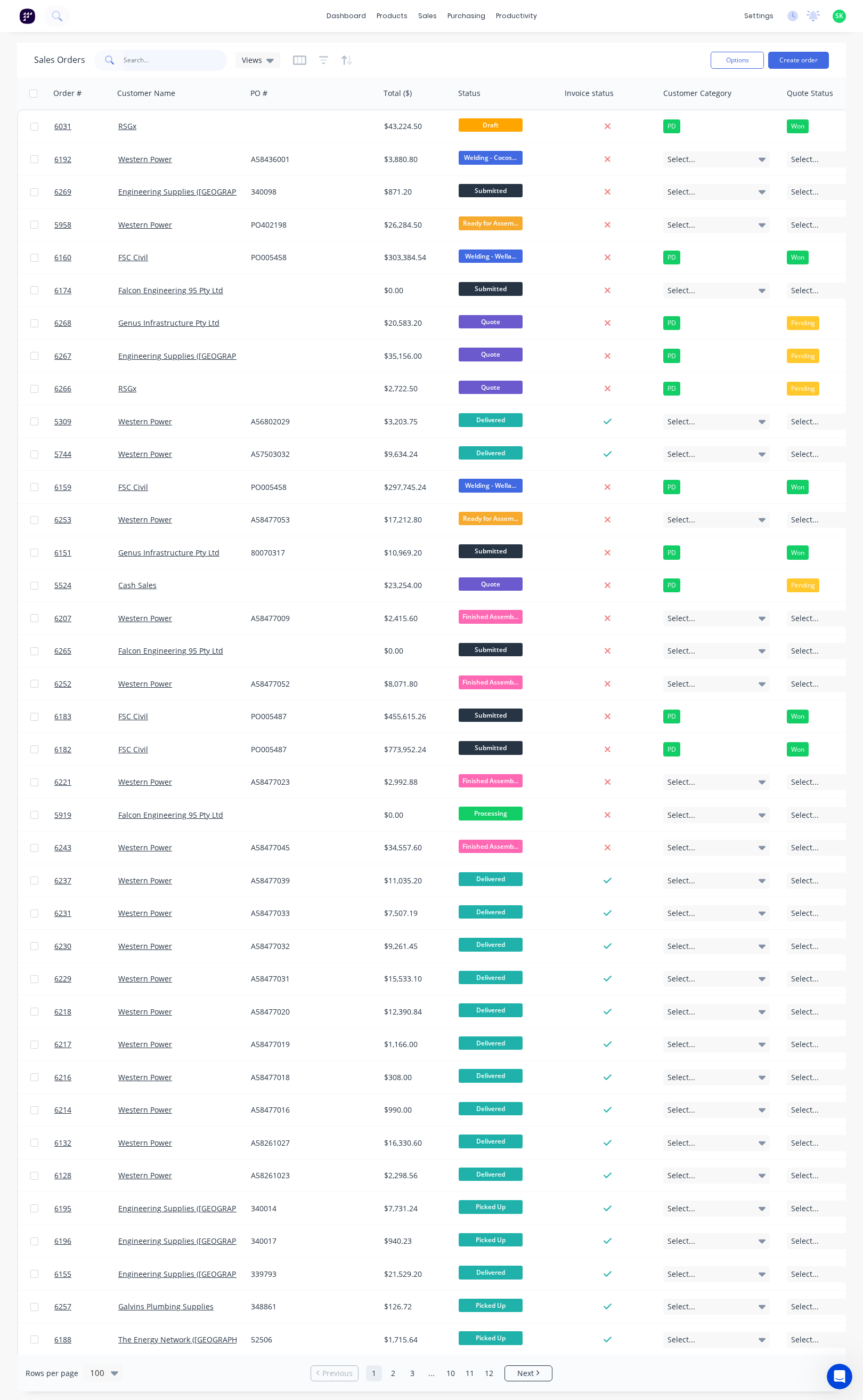
click at [139, 55] on input "text" at bounding box center [175, 60] width 104 height 21
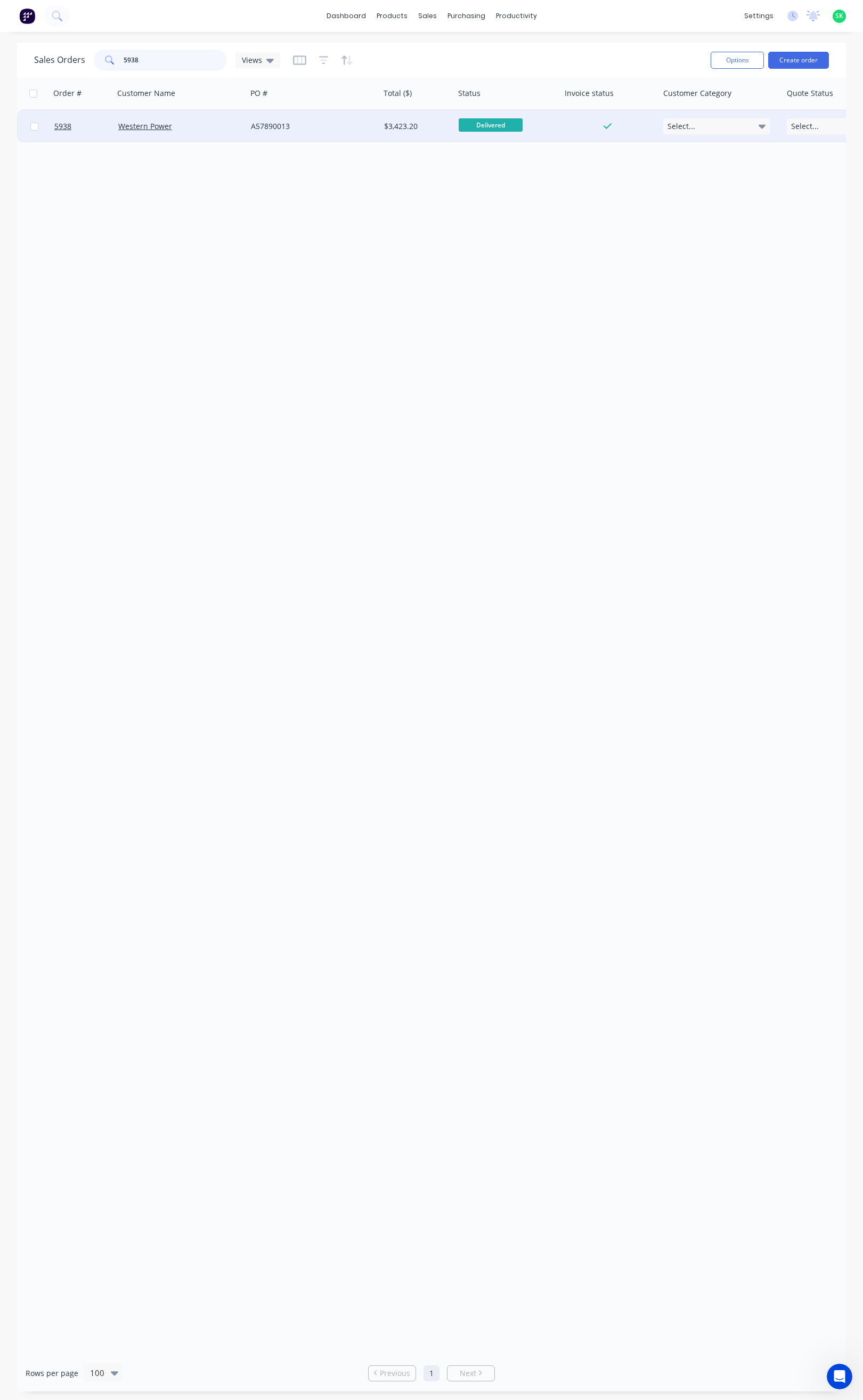
type input "5938"
click at [181, 127] on div "Western Power" at bounding box center [177, 126] width 118 height 10
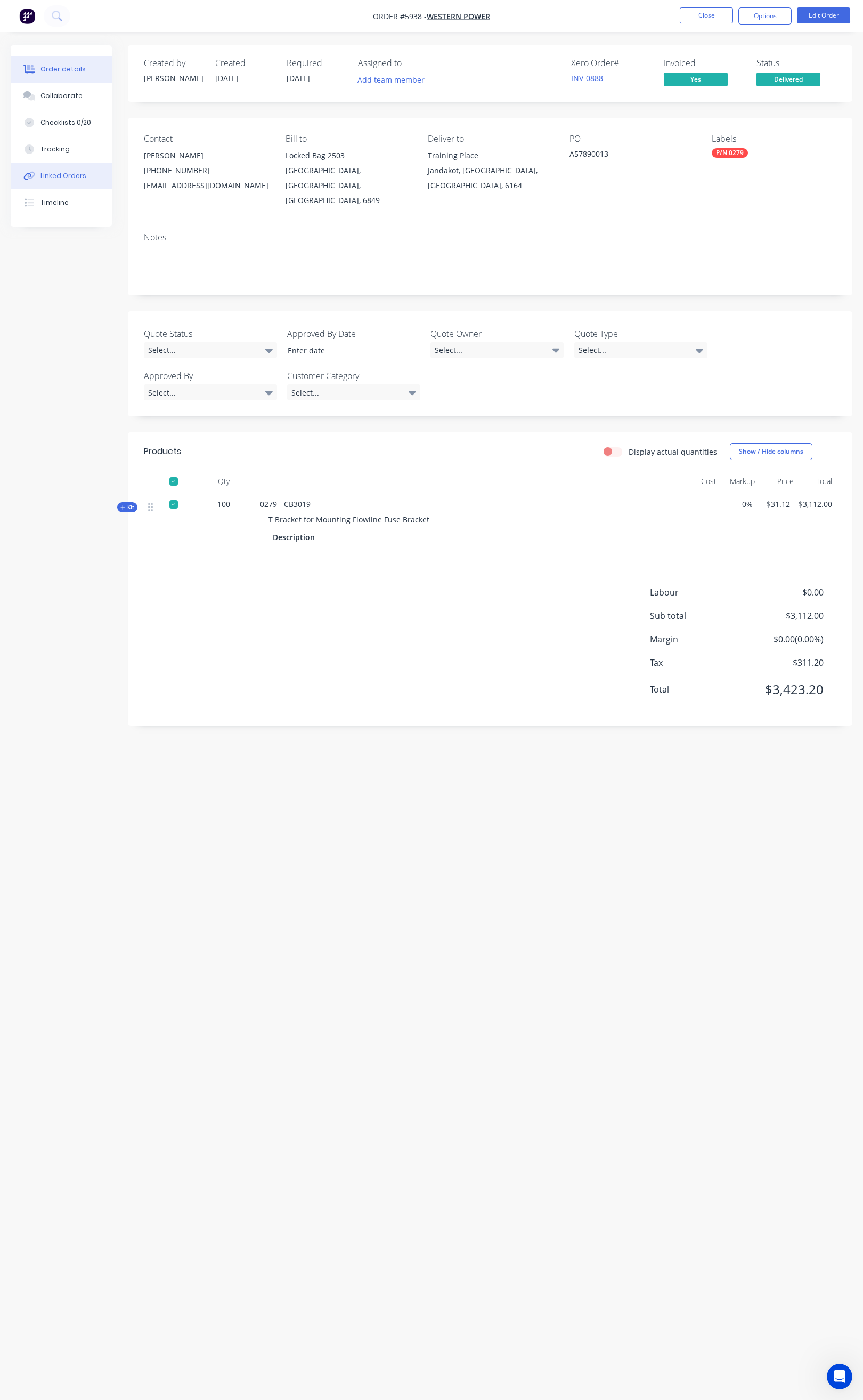
click at [66, 177] on div "Linked Orders" at bounding box center [63, 176] width 46 height 10
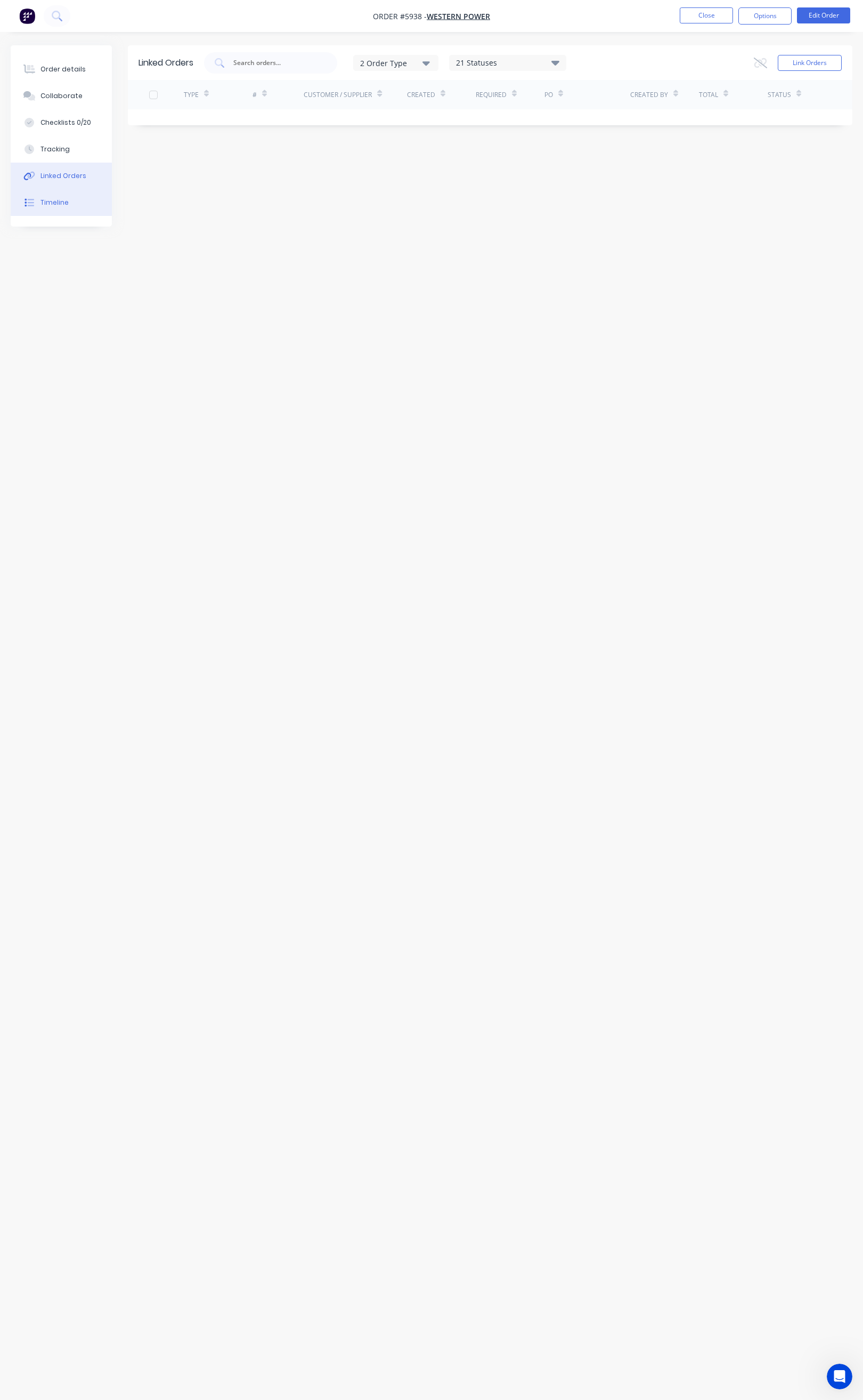
click at [62, 198] on div "Timeline" at bounding box center [55, 202] width 28 height 10
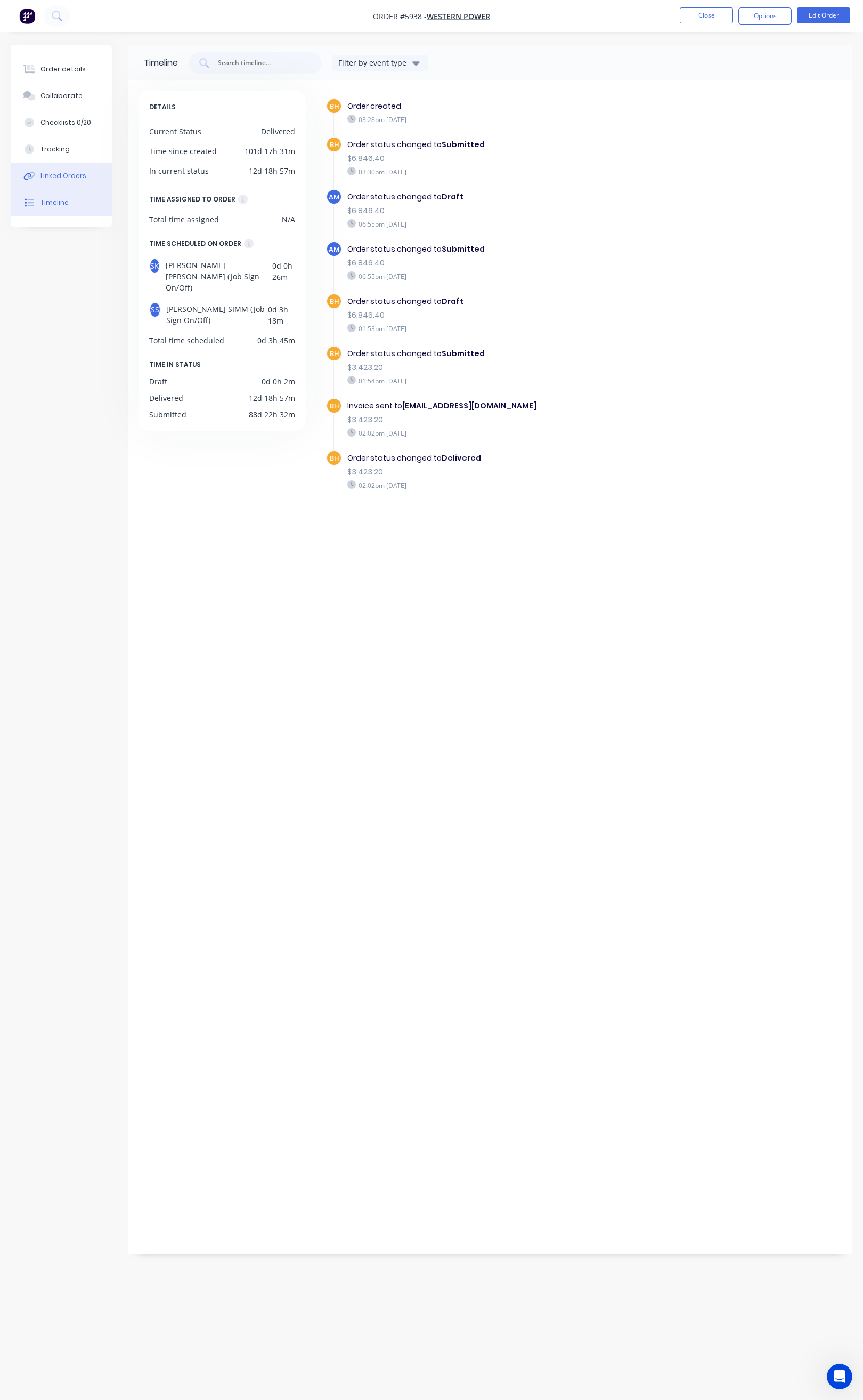
click at [69, 175] on div "Linked Orders" at bounding box center [63, 176] width 46 height 10
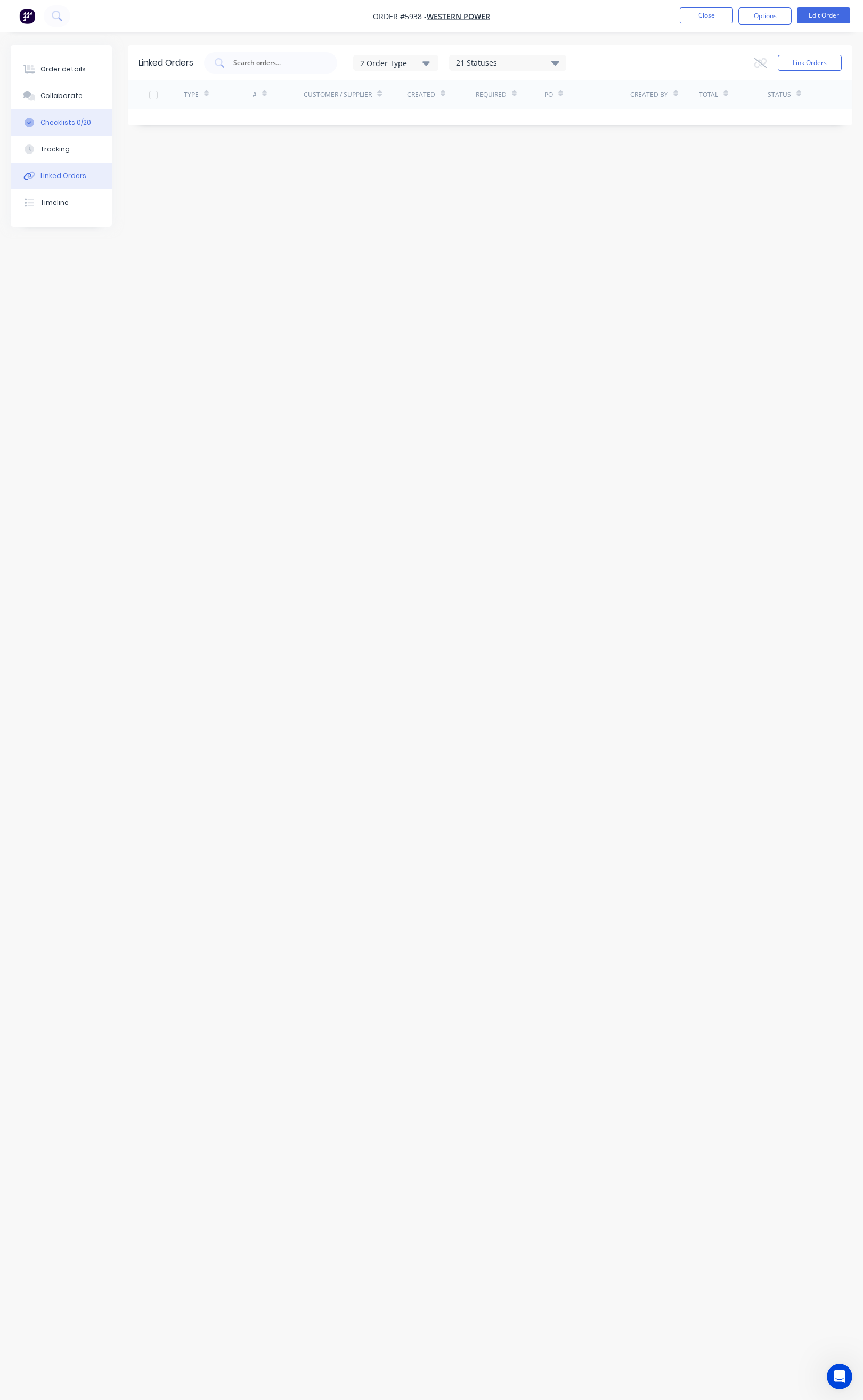
click at [69, 117] on div "Checklists 0/20" at bounding box center [66, 122] width 51 height 10
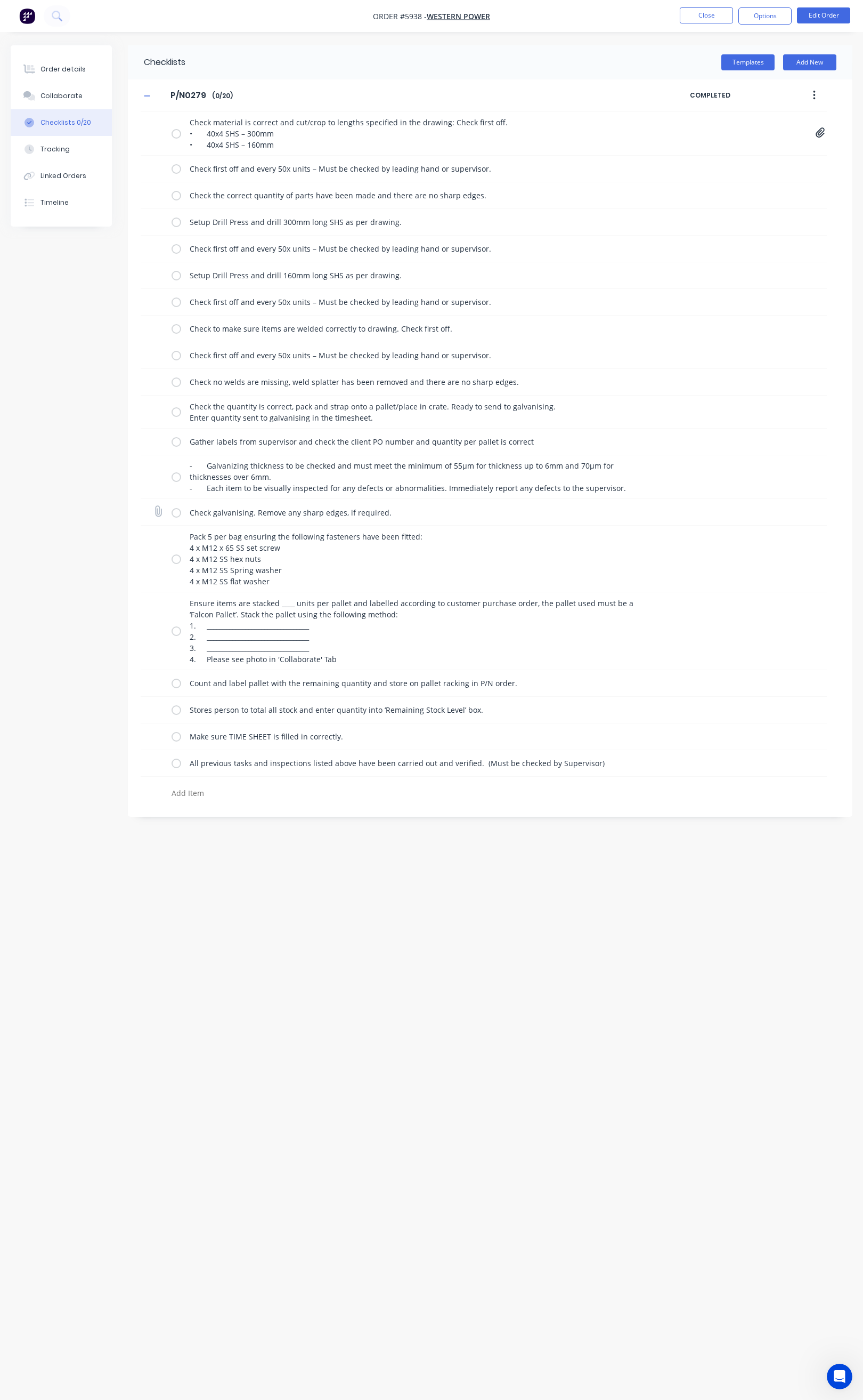
click at [176, 517] on label at bounding box center [176, 512] width 10 height 11
click at [0, 0] on input "checkbox" at bounding box center [0, 0] width 0 height 0
click at [173, 564] on label at bounding box center [176, 558] width 10 height 11
click at [0, 0] on input "checkbox" at bounding box center [0, 0] width 0 height 0
click at [173, 634] on label at bounding box center [176, 631] width 10 height 11
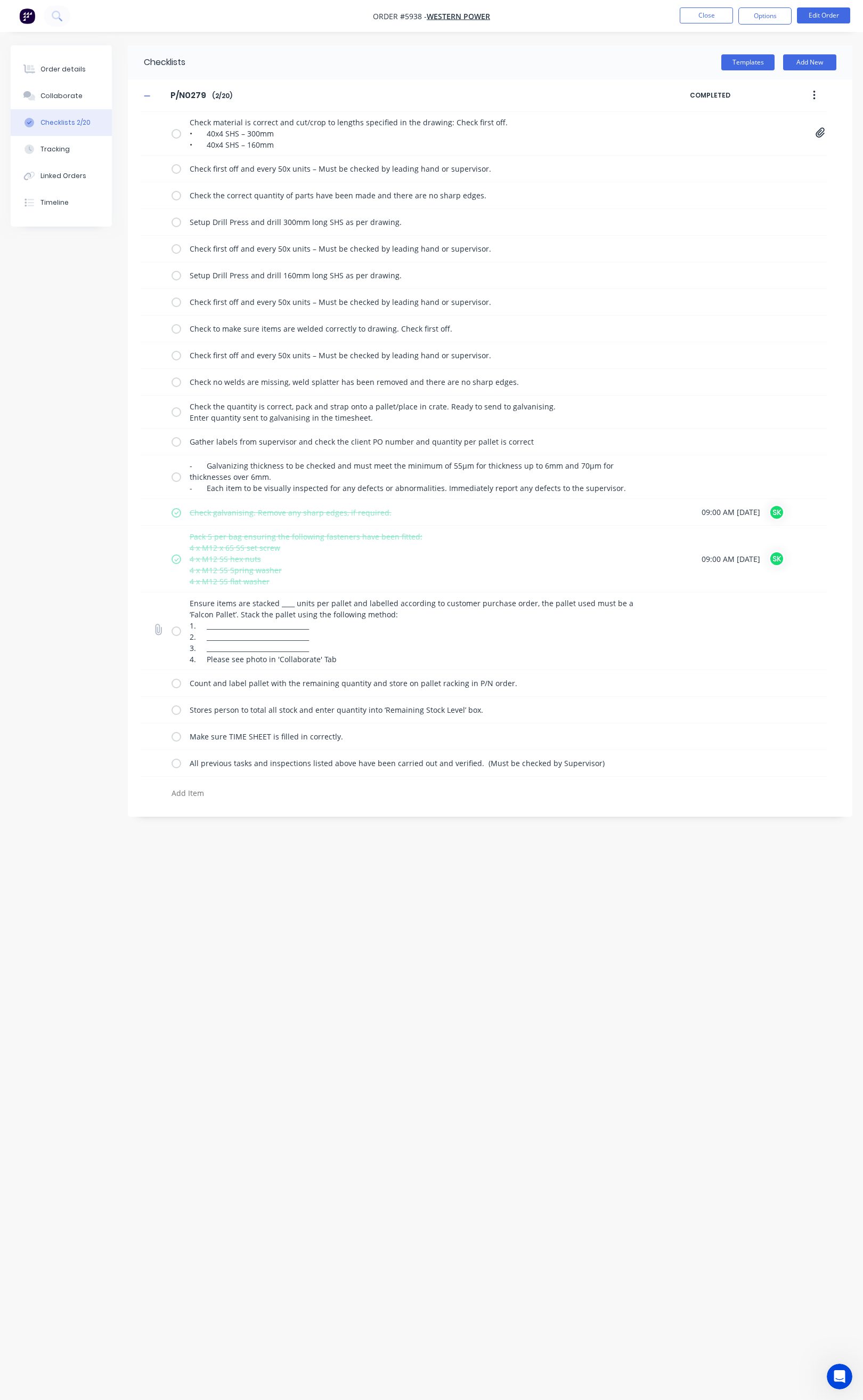
click at [0, 0] on input "checkbox" at bounding box center [0, 0] width 0 height 0
click at [170, 691] on div "Count and label pallet with the remaining quantity and store on pallet racking …" at bounding box center [484, 683] width 687 height 27
click at [178, 688] on label at bounding box center [176, 682] width 10 height 11
click at [0, 0] on input "checkbox" at bounding box center [0, 0] width 0 height 0
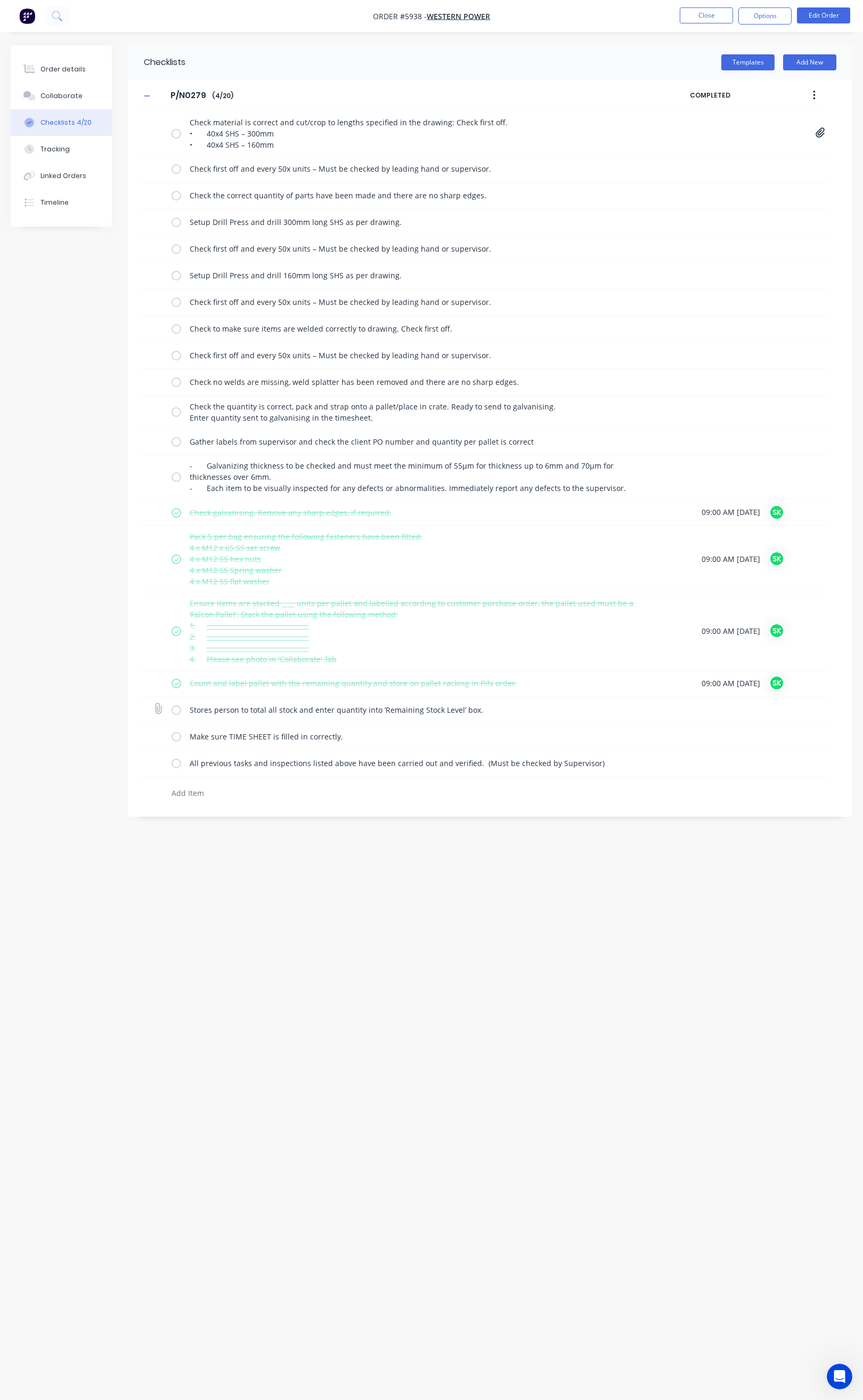
click at [179, 709] on div "Stores person to total all stock and enter quantity into ‘Remaining Stock Level…" at bounding box center [417, 709] width 492 height 21
click at [179, 715] on label at bounding box center [176, 709] width 10 height 11
click at [0, 0] on input "checkbox" at bounding box center [0, 0] width 0 height 0
drag, startPoint x: 176, startPoint y: 741, endPoint x: 175, endPoint y: 754, distance: 13.0
click at [175, 742] on label at bounding box center [176, 736] width 10 height 11
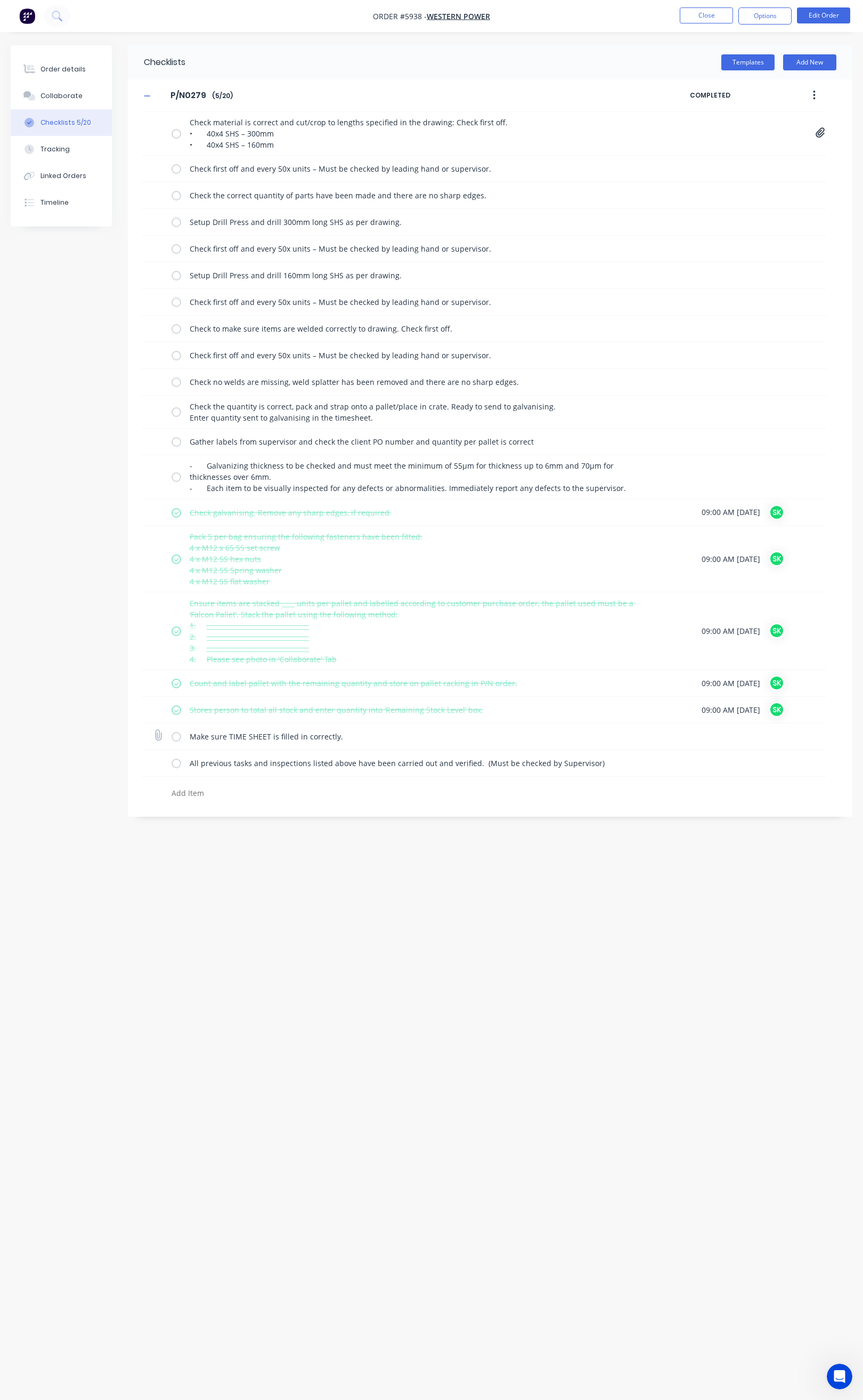
click at [0, 0] on input "checkbox" at bounding box center [0, 0] width 0 height 0
click at [174, 766] on label at bounding box center [176, 762] width 10 height 11
click at [0, 0] on input "checkbox" at bounding box center [0, 0] width 0 height 0
type textarea "x"
click at [76, 71] on div "Order details" at bounding box center [63, 69] width 46 height 10
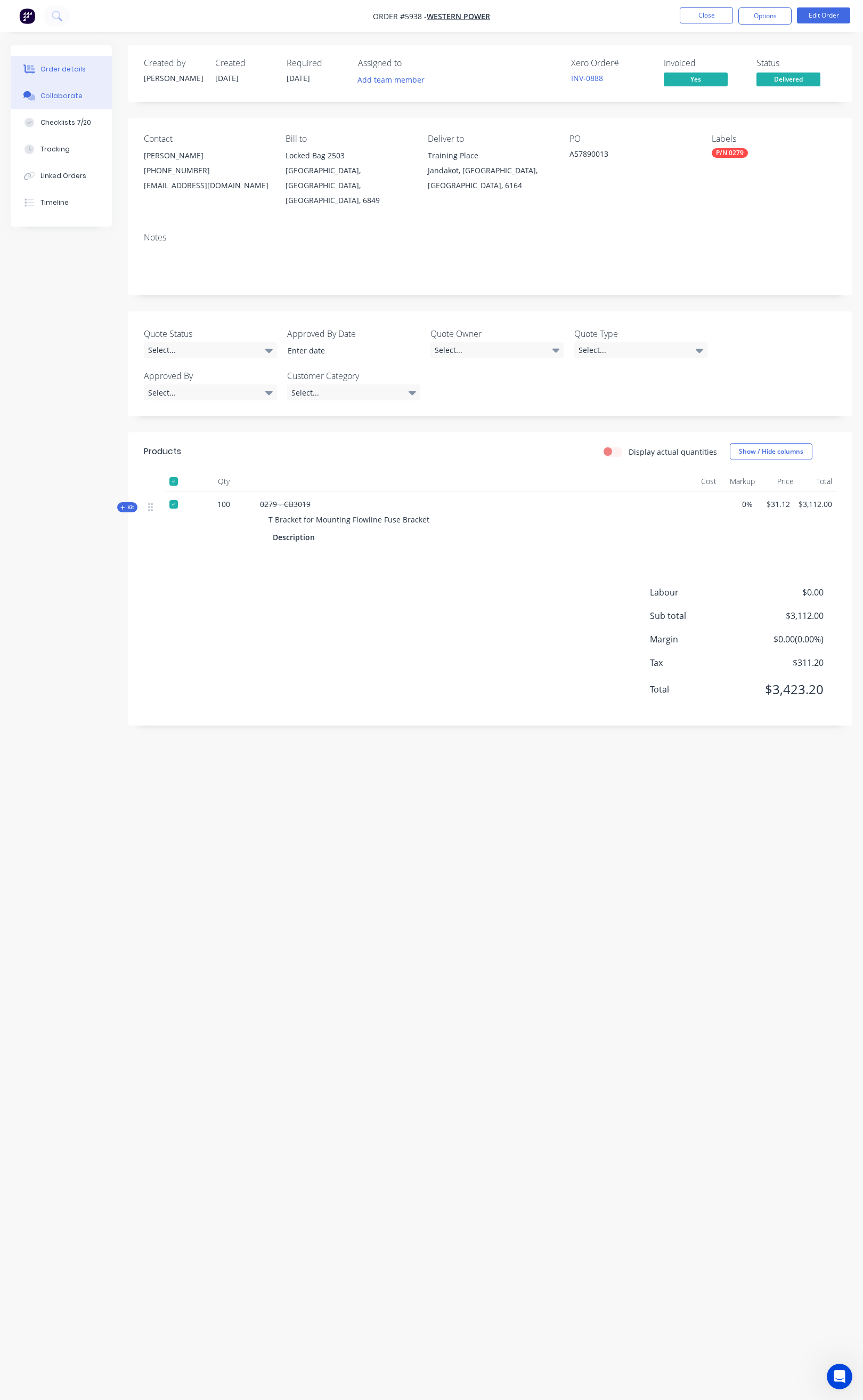
click at [79, 98] on button "Collaborate" at bounding box center [61, 96] width 101 height 27
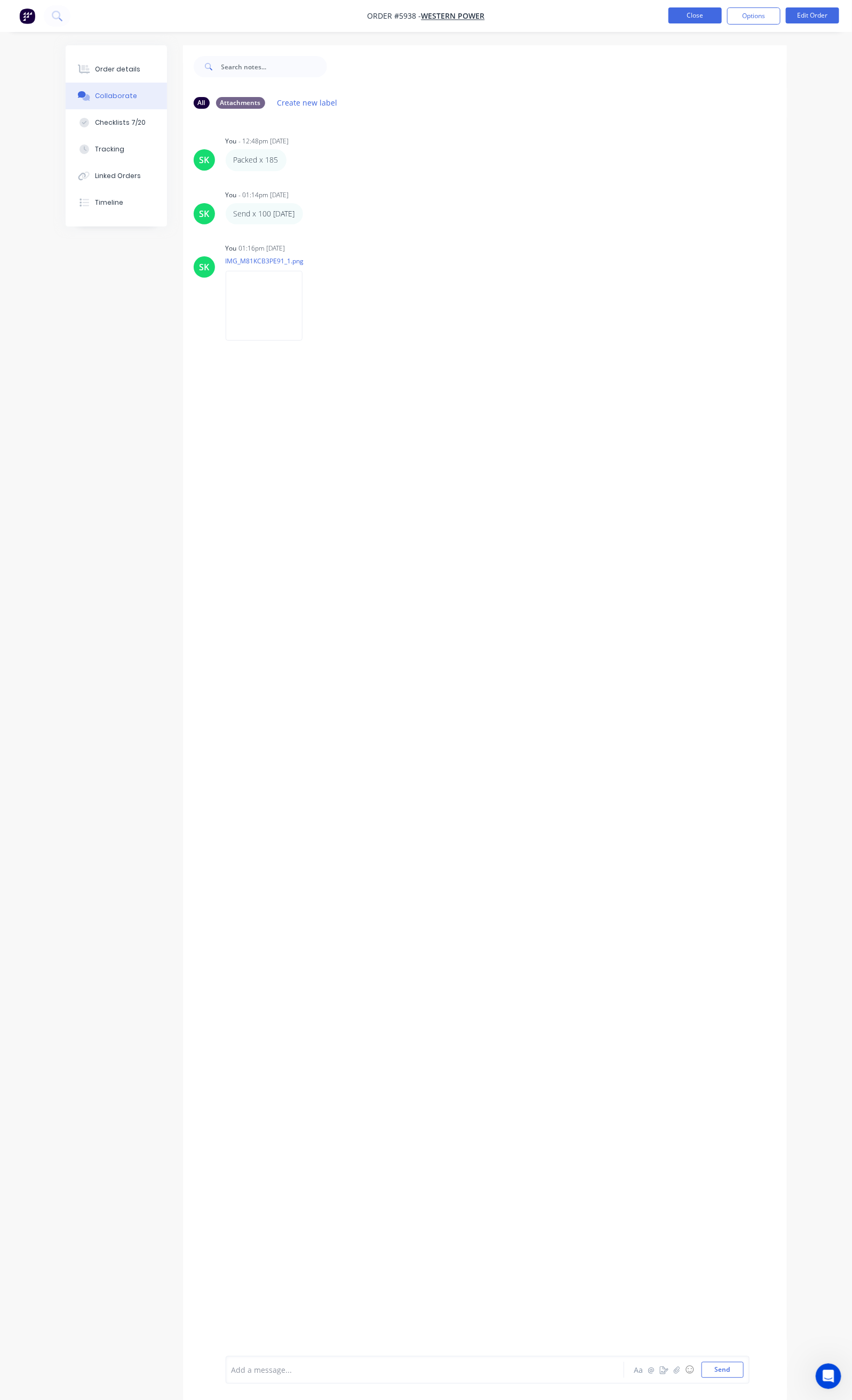
click at [699, 13] on button "Close" at bounding box center [695, 15] width 53 height 16
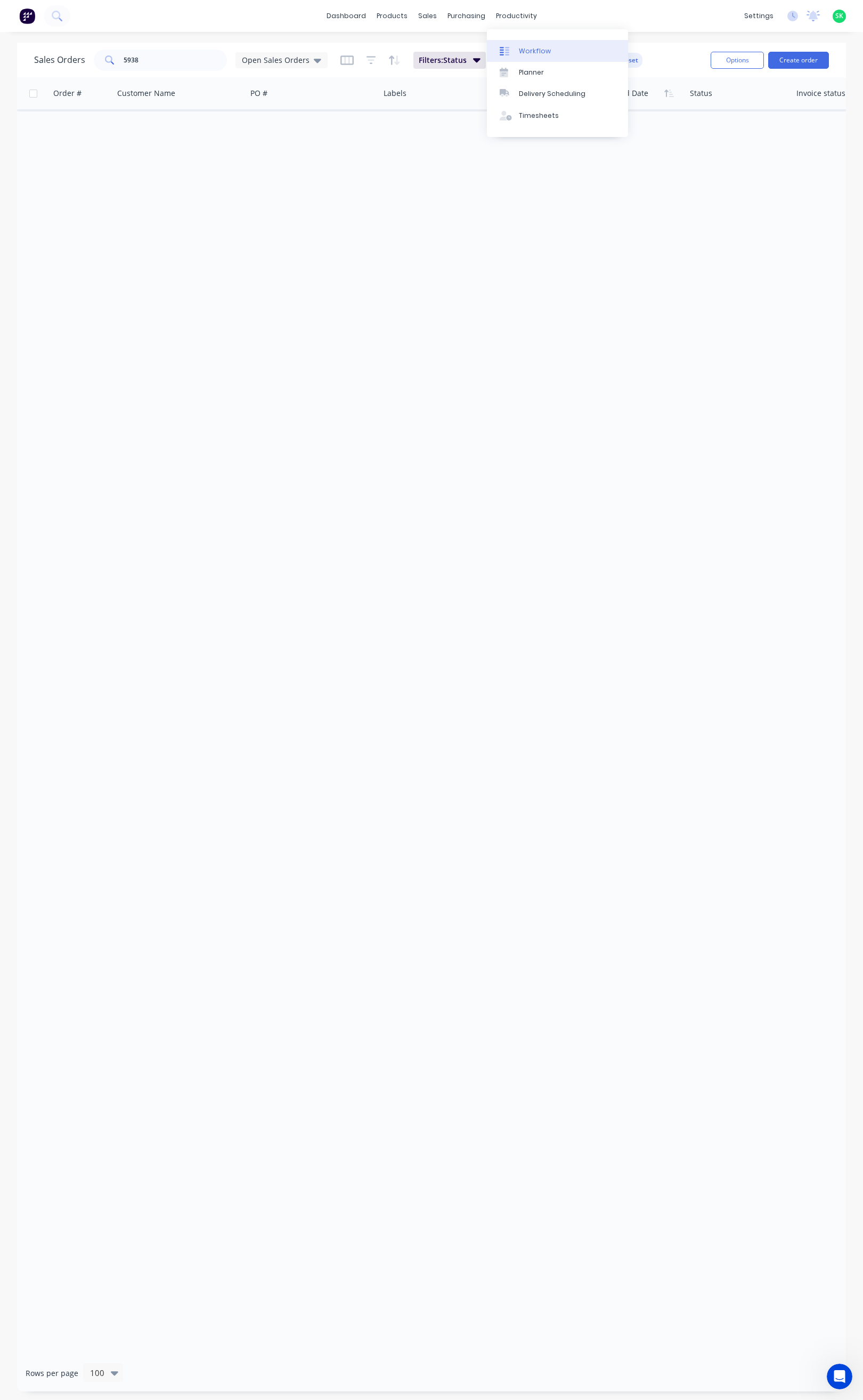
click at [523, 49] on div "Workflow" at bounding box center [535, 51] width 32 height 10
click at [442, 48] on div at bounding box center [434, 51] width 16 height 10
click at [111, 66] on div "5938" at bounding box center [160, 60] width 133 height 21
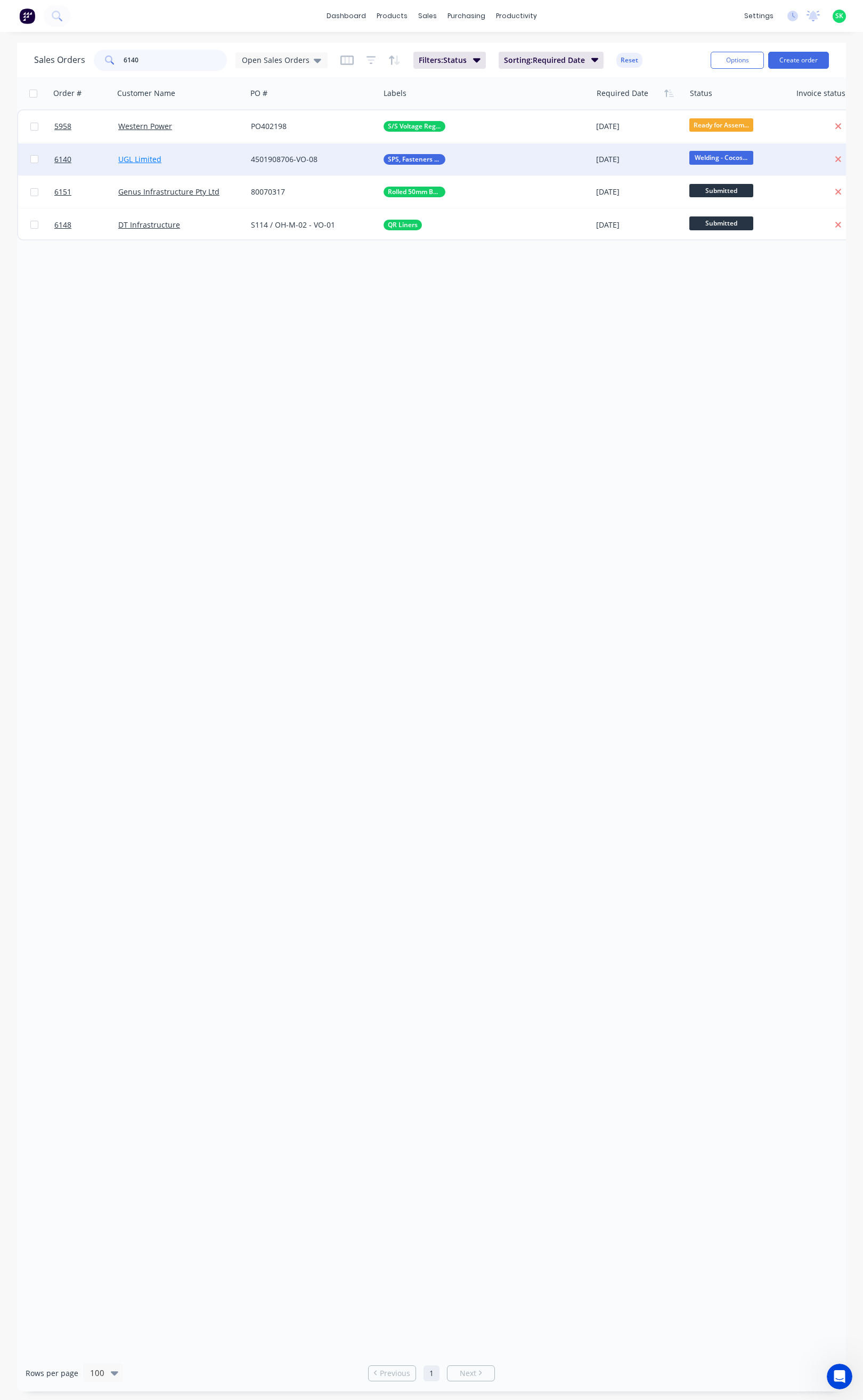
type input "6140"
click at [150, 156] on link "UGL Limited" at bounding box center [140, 159] width 43 height 10
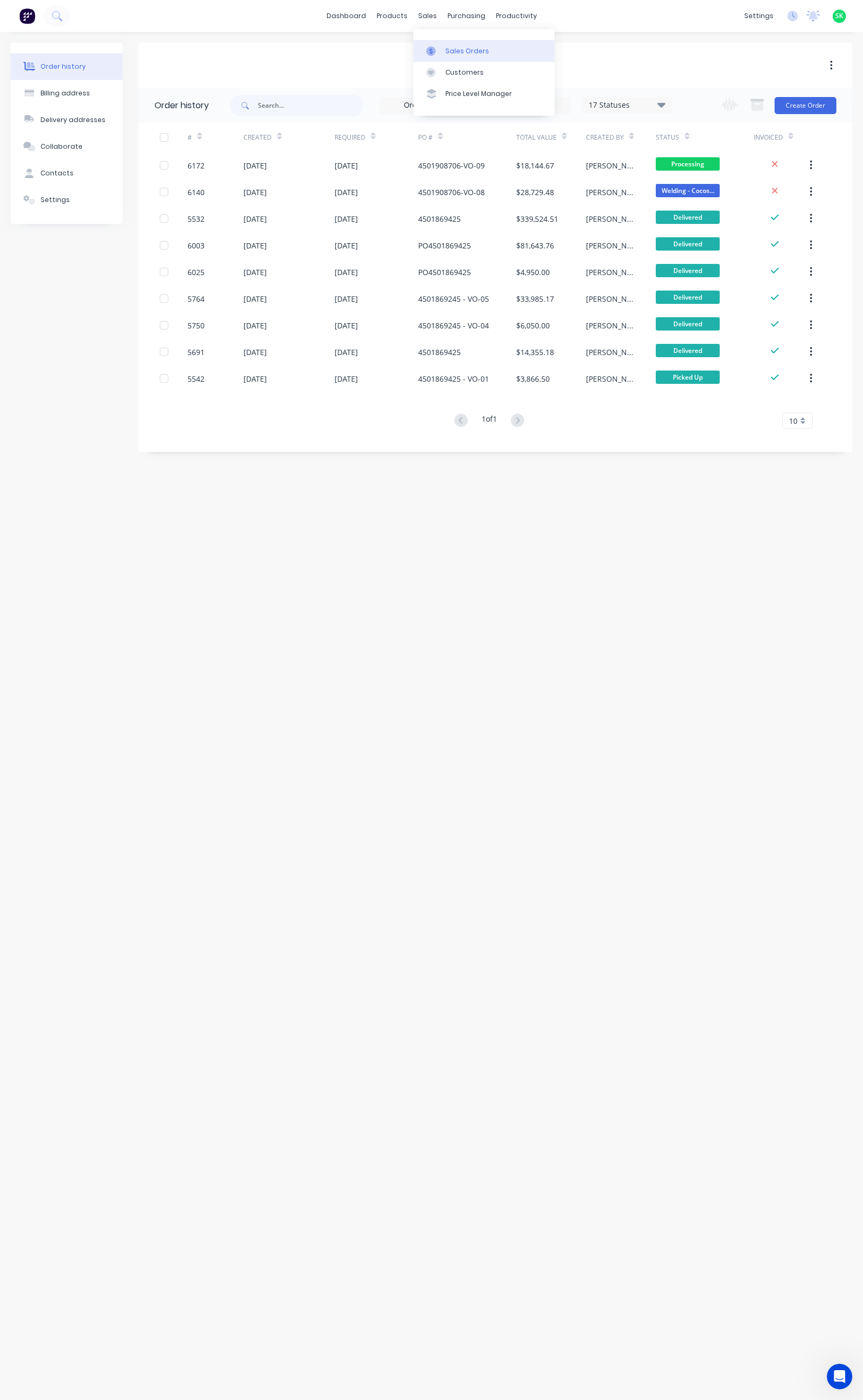
click at [441, 50] on div at bounding box center [434, 51] width 16 height 10
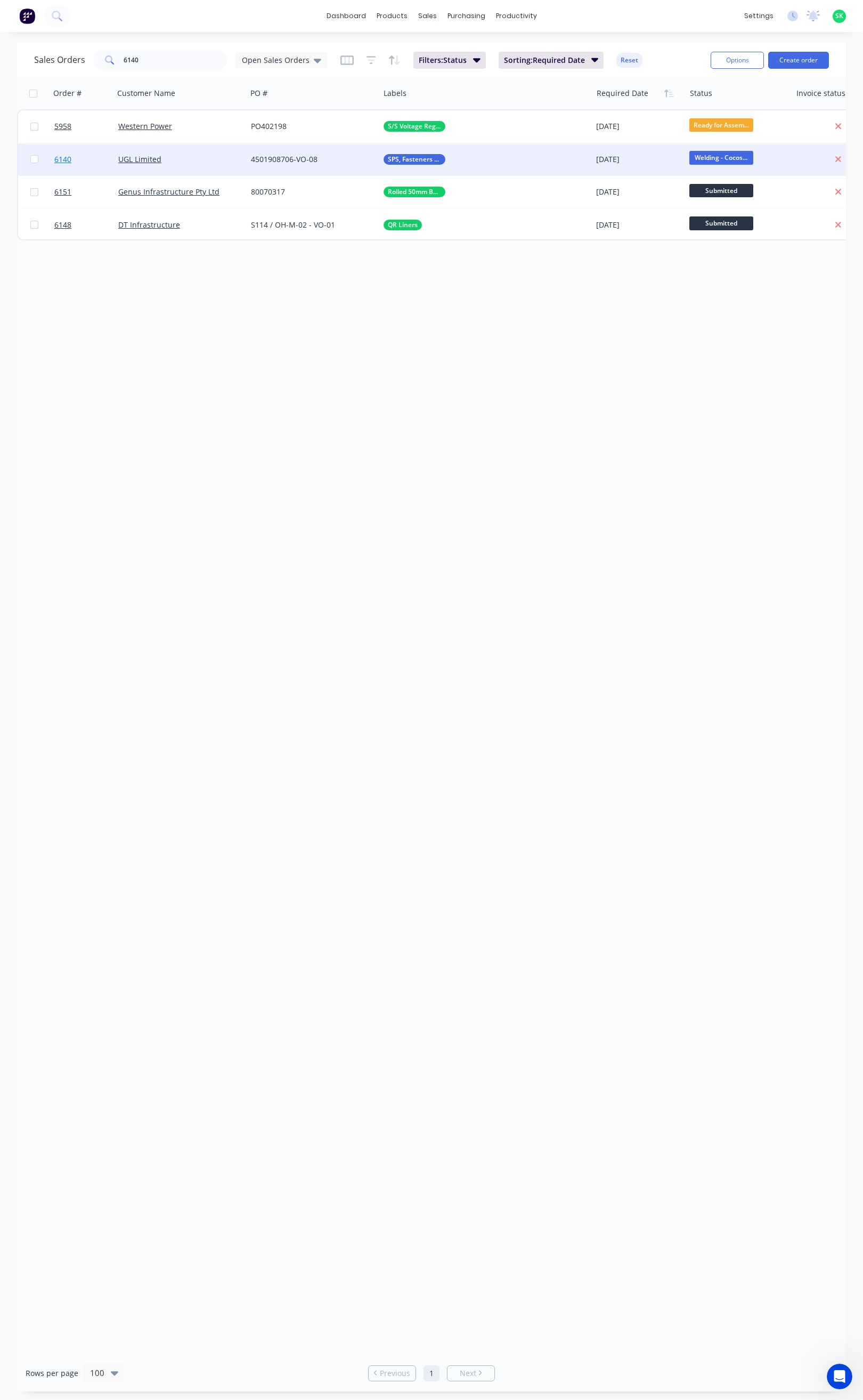
click at [63, 159] on span "6140" at bounding box center [63, 159] width 17 height 10
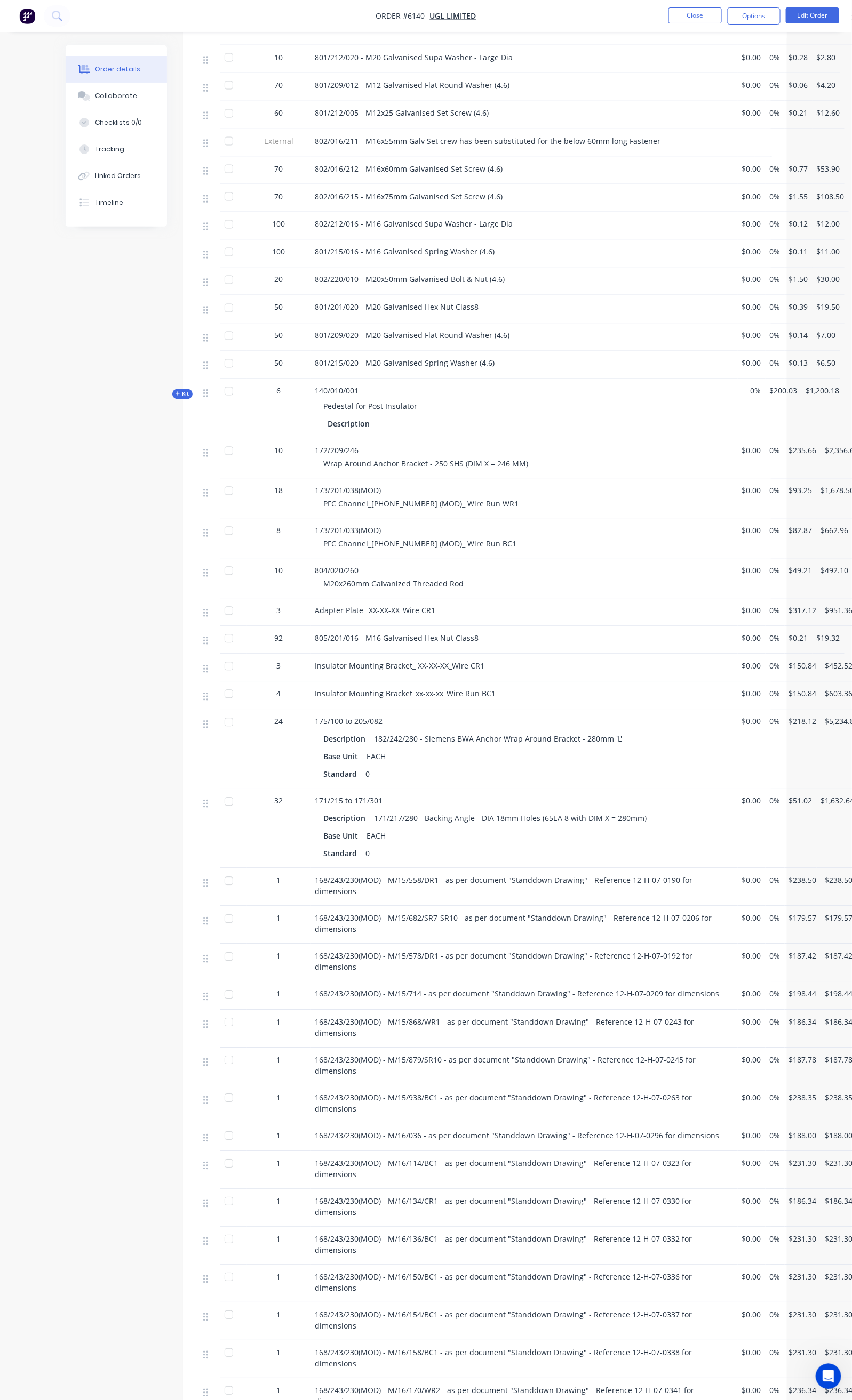
scroll to position [640, 0]
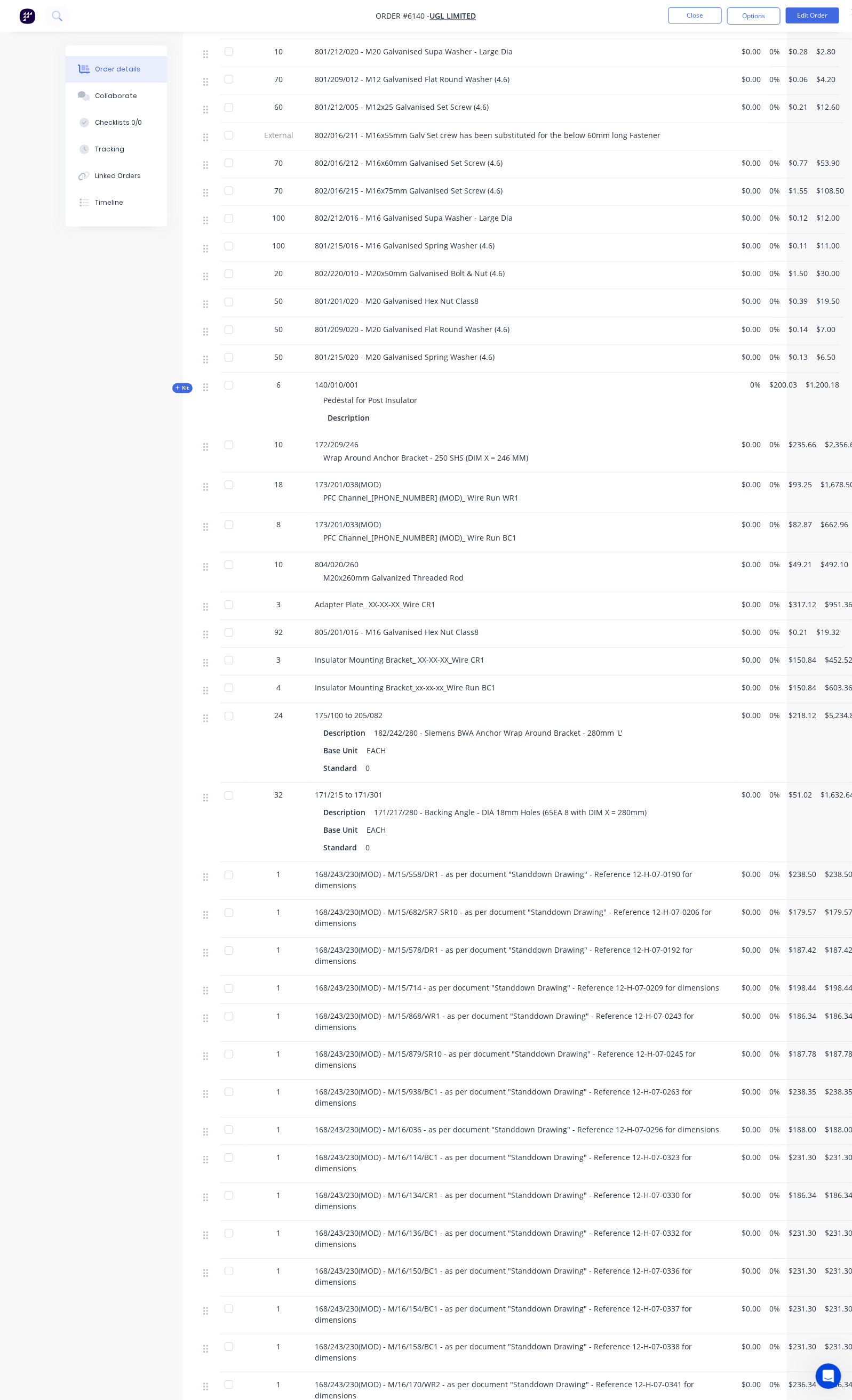
click at [218, 864] on div at bounding box center [228, 875] width 21 height 21
click at [218, 902] on div at bounding box center [228, 913] width 21 height 21
drag, startPoint x: 174, startPoint y: 910, endPoint x: 171, endPoint y: 923, distance: 13.3
click at [218, 941] on div at bounding box center [228, 951] width 21 height 21
drag, startPoint x: 171, startPoint y: 939, endPoint x: 171, endPoint y: 946, distance: 7.0
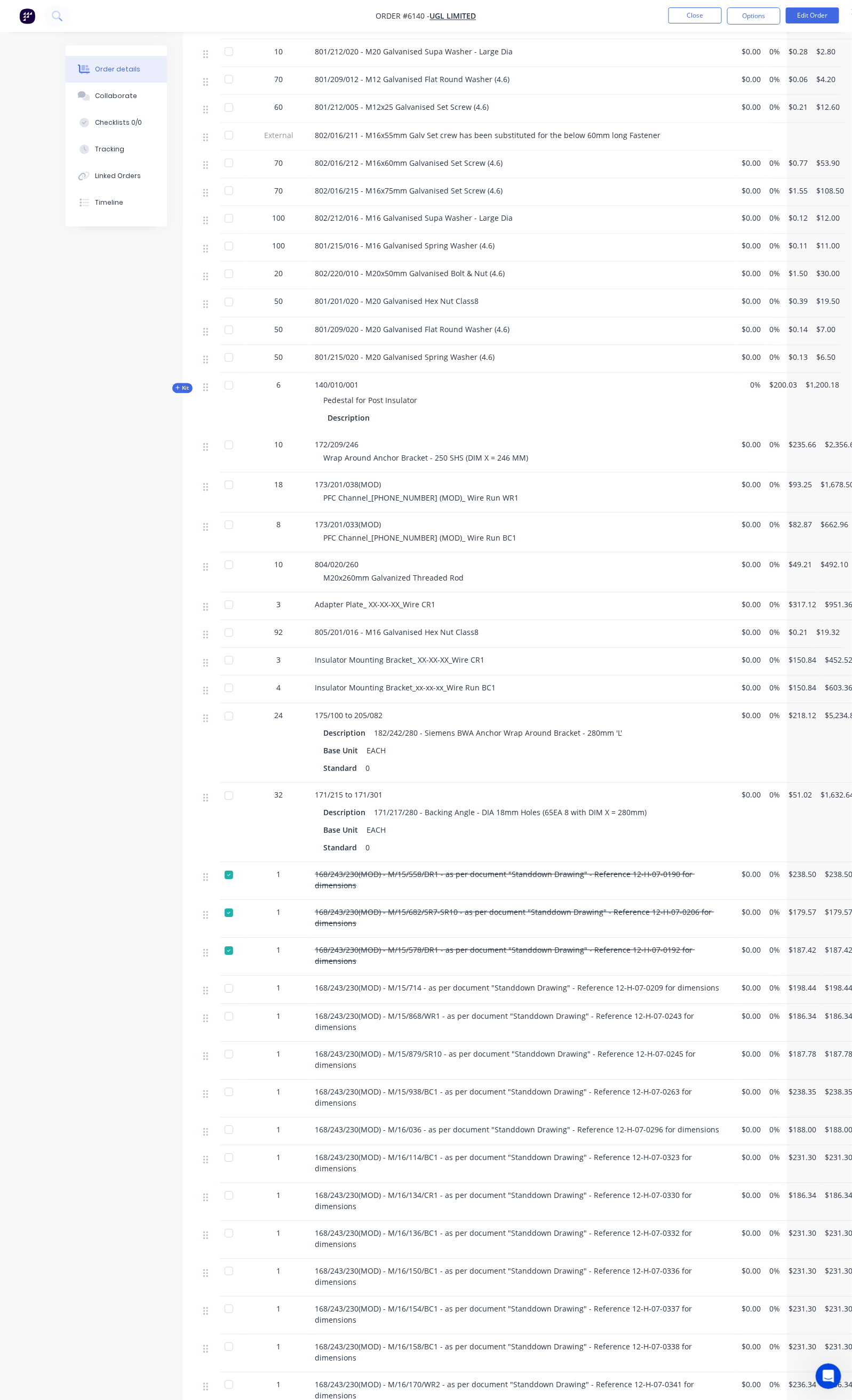
click at [218, 978] on div at bounding box center [228, 988] width 21 height 21
click at [218, 1006] on div at bounding box center [228, 1016] width 21 height 21
drag, startPoint x: 174, startPoint y: 996, endPoint x: 174, endPoint y: 1006, distance: 10.0
click at [218, 1044] on div at bounding box center [228, 1054] width 21 height 21
click at [218, 1081] on div at bounding box center [228, 1092] width 21 height 21
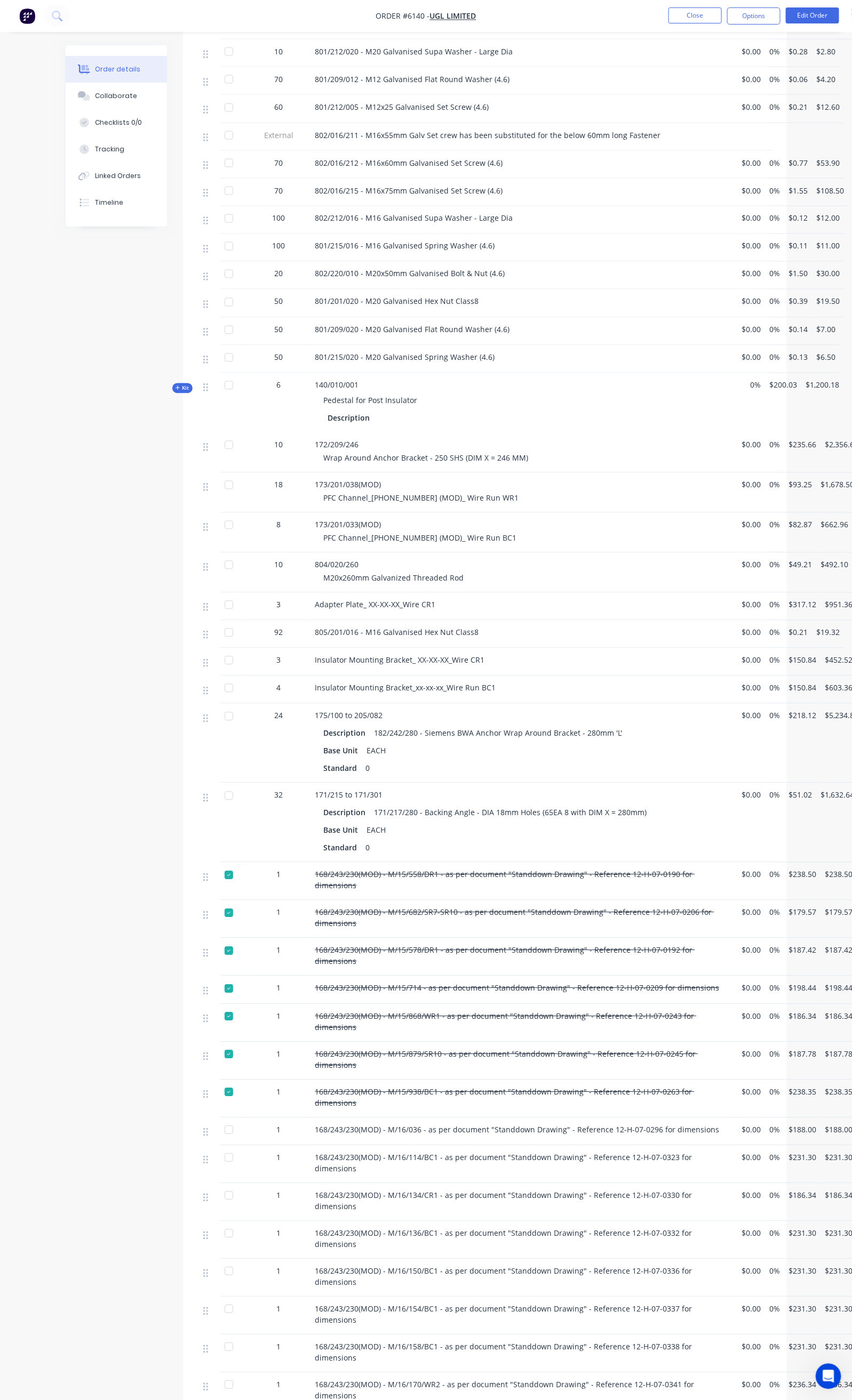
drag, startPoint x: 174, startPoint y: 1051, endPoint x: 174, endPoint y: 1060, distance: 9.0
click at [218, 1119] on div at bounding box center [228, 1130] width 21 height 21
click at [218, 1147] on div at bounding box center [228, 1158] width 21 height 21
click at [218, 1185] on div at bounding box center [228, 1196] width 21 height 21
click at [218, 1223] on div at bounding box center [228, 1233] width 21 height 21
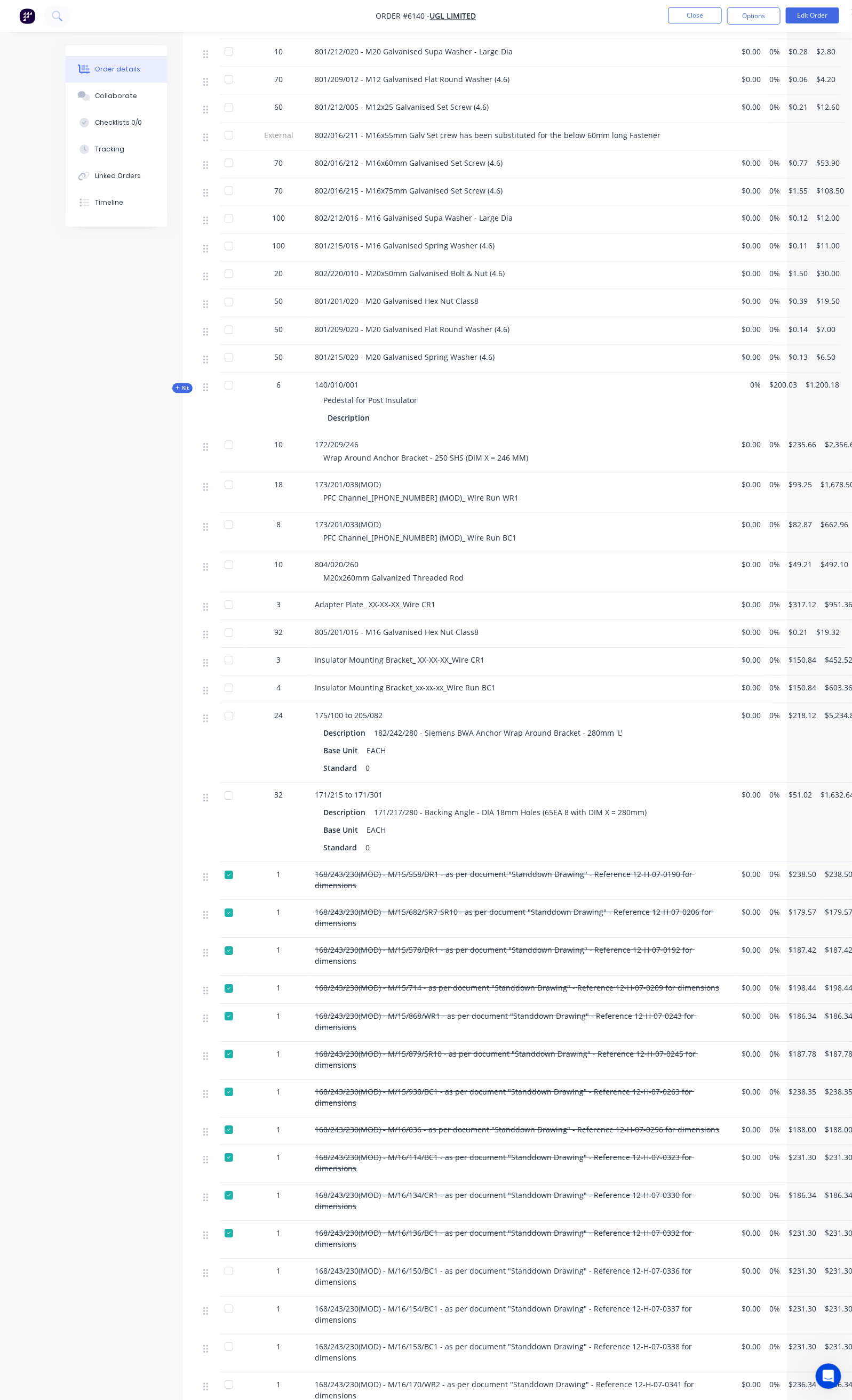
drag, startPoint x: 175, startPoint y: 1164, endPoint x: 175, endPoint y: 1173, distance: 9.0
click at [218, 1261] on div at bounding box center [228, 1271] width 21 height 21
drag, startPoint x: 175, startPoint y: 1198, endPoint x: 175, endPoint y: 1211, distance: 13.0
click at [218, 1298] on div at bounding box center [228, 1309] width 21 height 21
drag, startPoint x: 174, startPoint y: 1220, endPoint x: 174, endPoint y: 1232, distance: 12.0
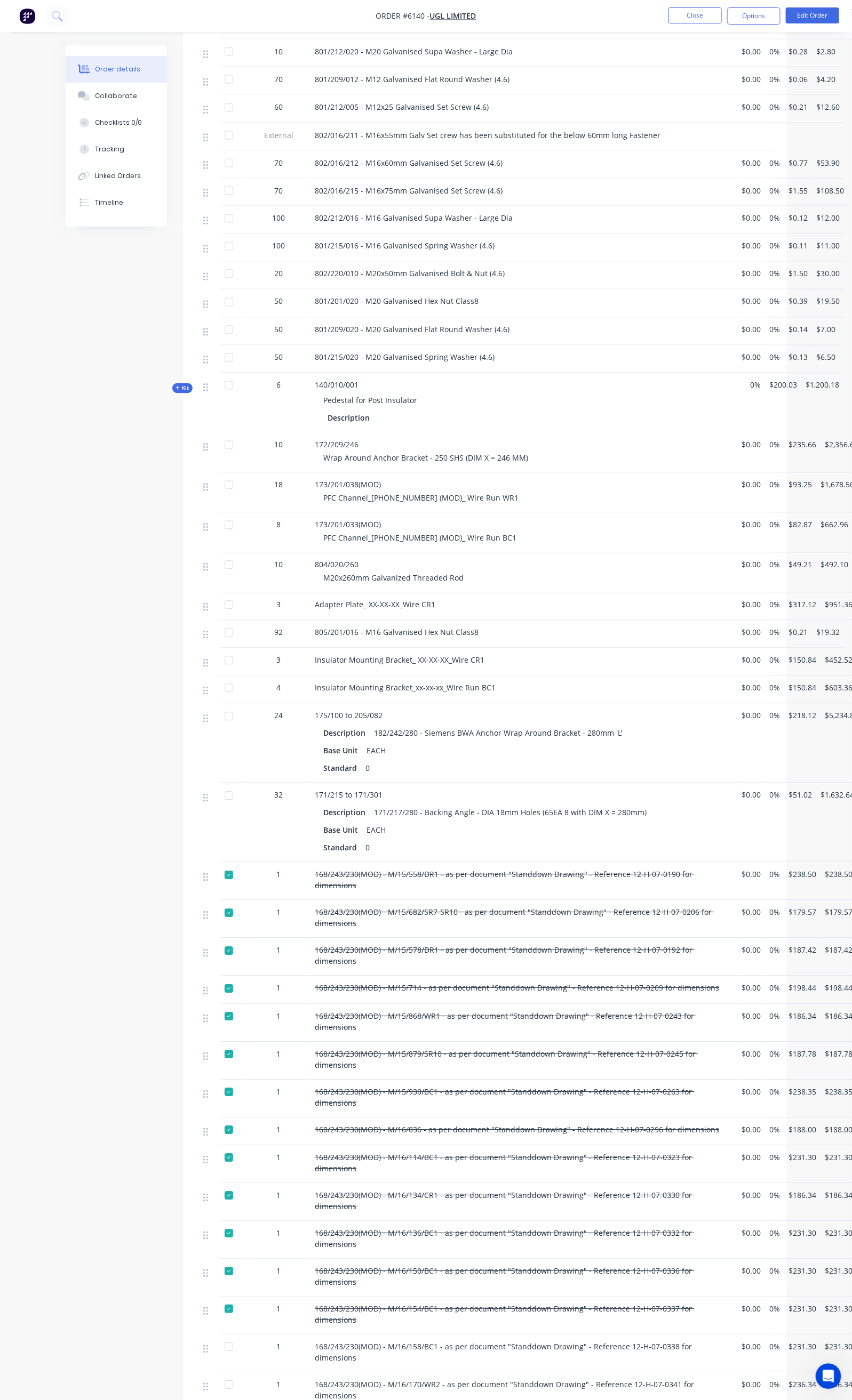
click at [218, 1336] on div at bounding box center [228, 1347] width 21 height 21
click at [218, 1375] on div at bounding box center [228, 1385] width 21 height 21
click at [218, 1387] on div at bounding box center [228, 1422] width 21 height 21
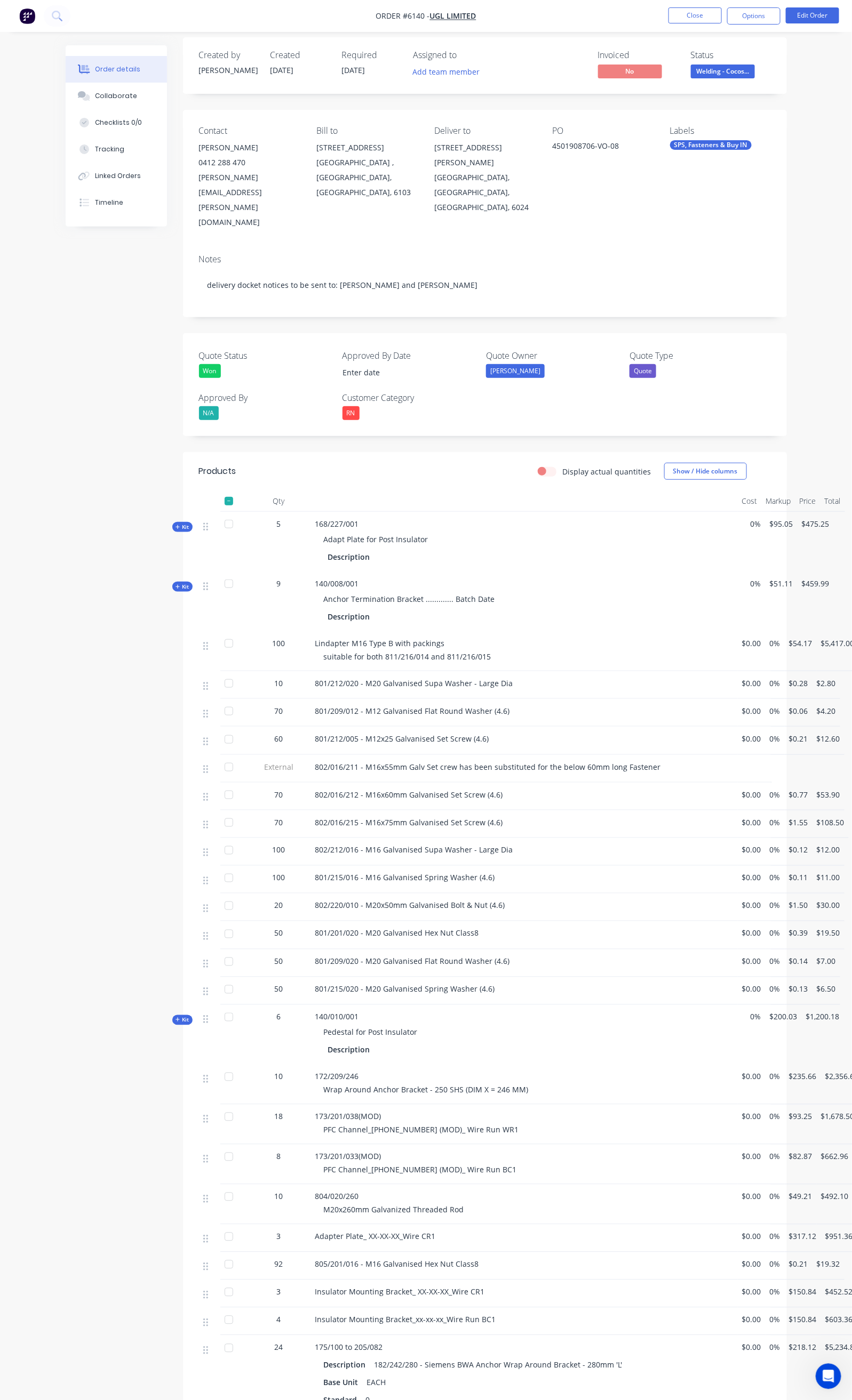
scroll to position [0, 0]
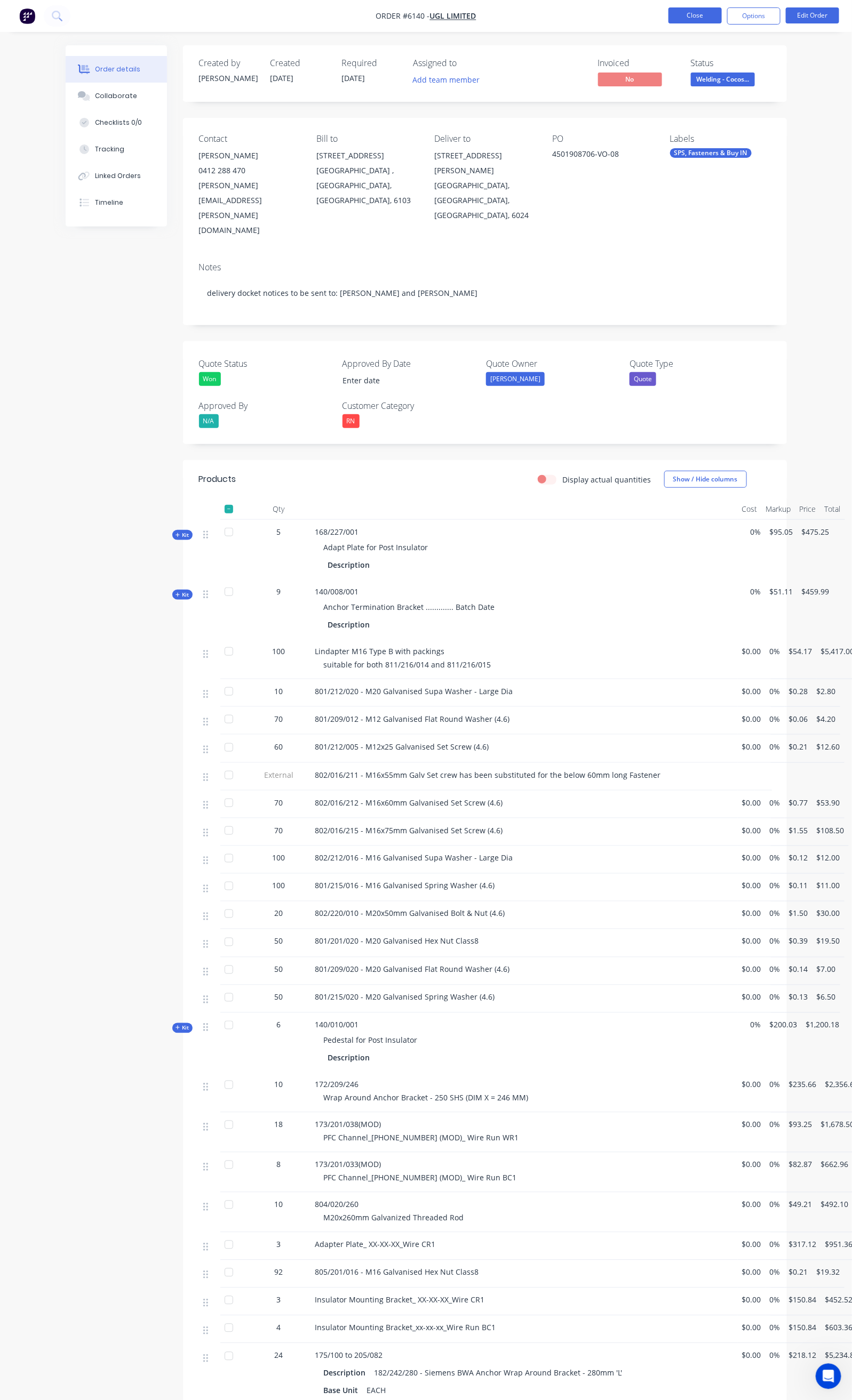
click at [693, 13] on button "Close" at bounding box center [695, 15] width 53 height 16
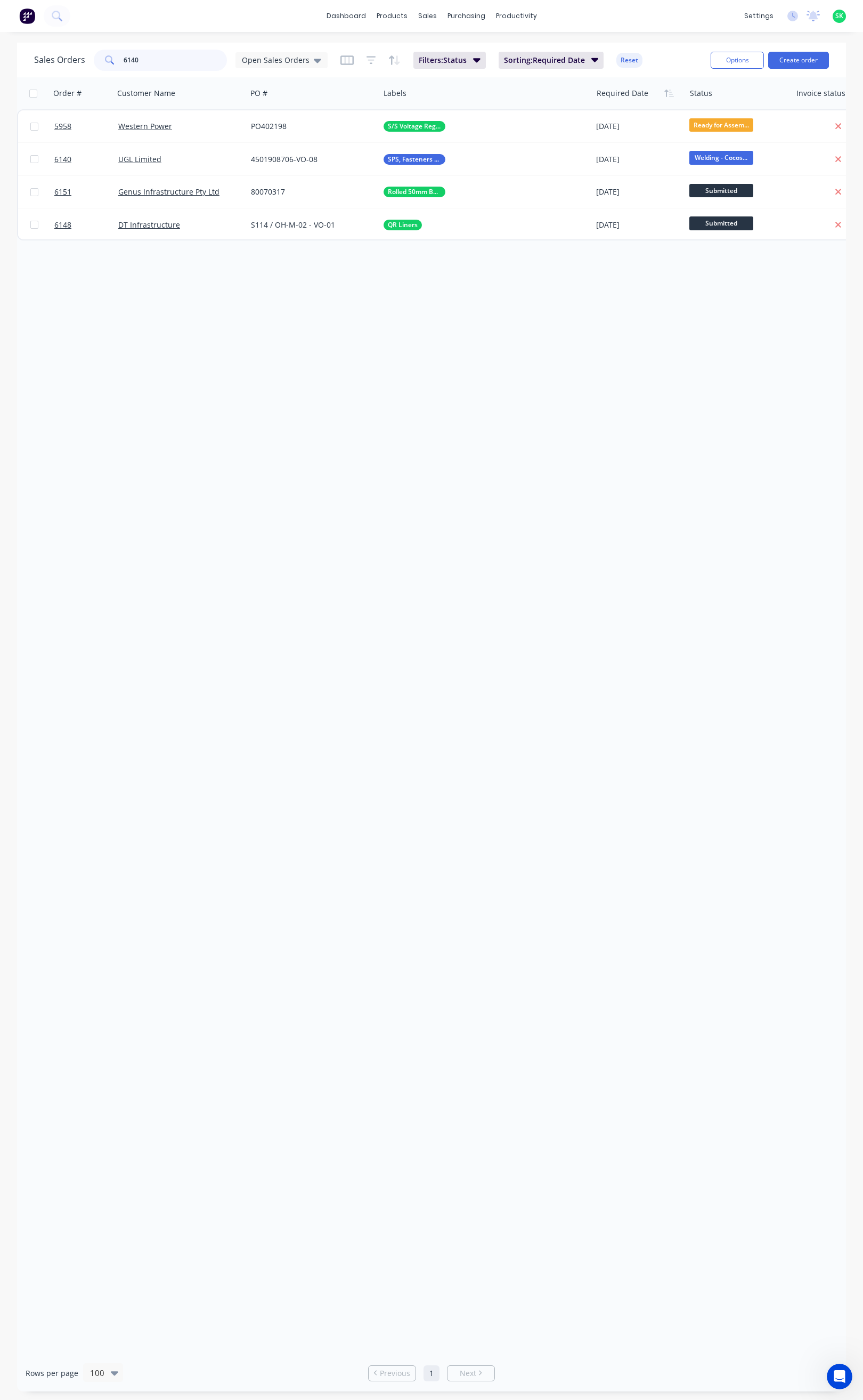
drag, startPoint x: 143, startPoint y: 64, endPoint x: 115, endPoint y: 66, distance: 28.1
click at [115, 66] on div "6140" at bounding box center [160, 60] width 133 height 21
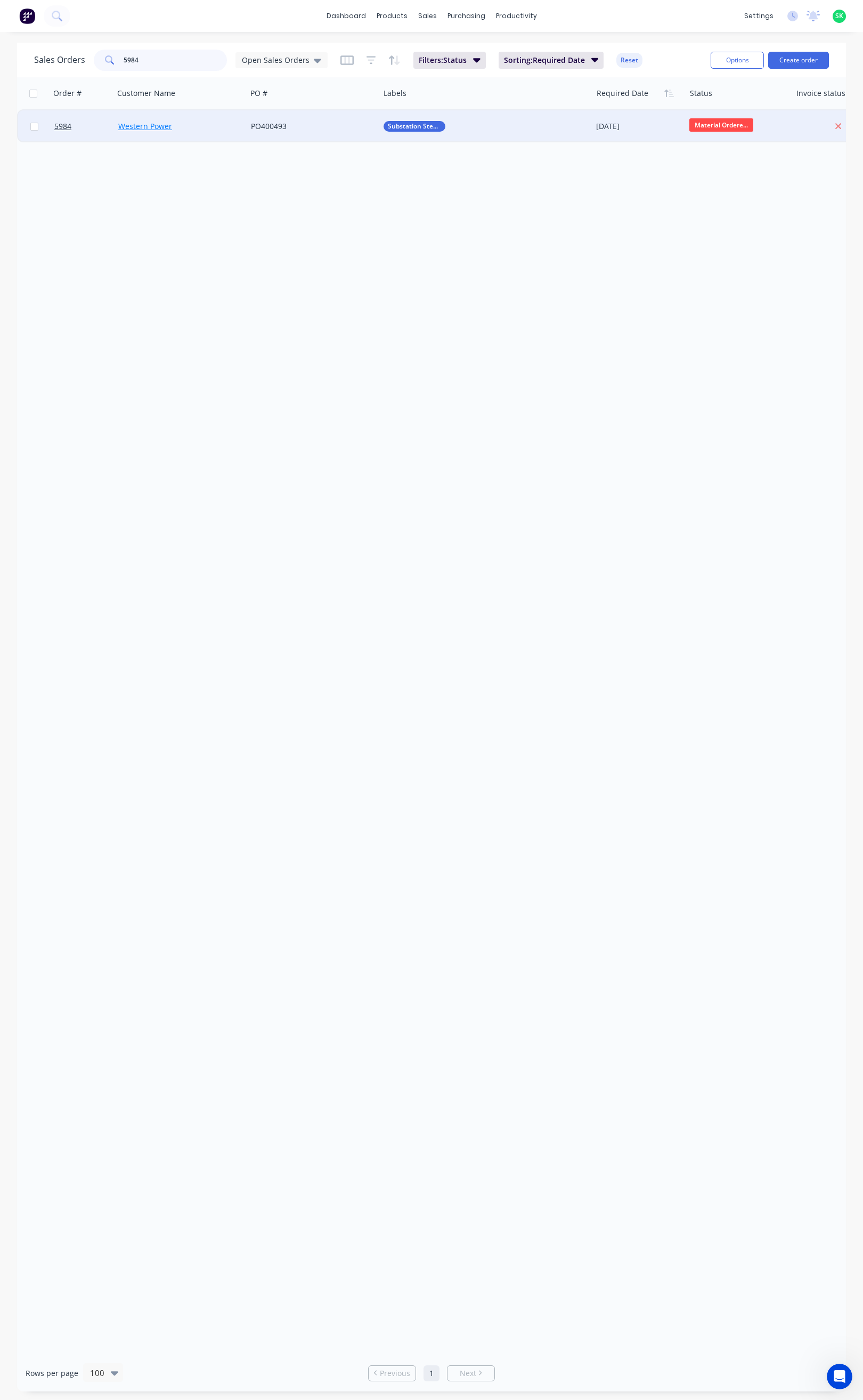
type input "5984"
click at [125, 125] on link "Western Power" at bounding box center [145, 126] width 54 height 10
click at [59, 121] on span "5984" at bounding box center [63, 126] width 17 height 10
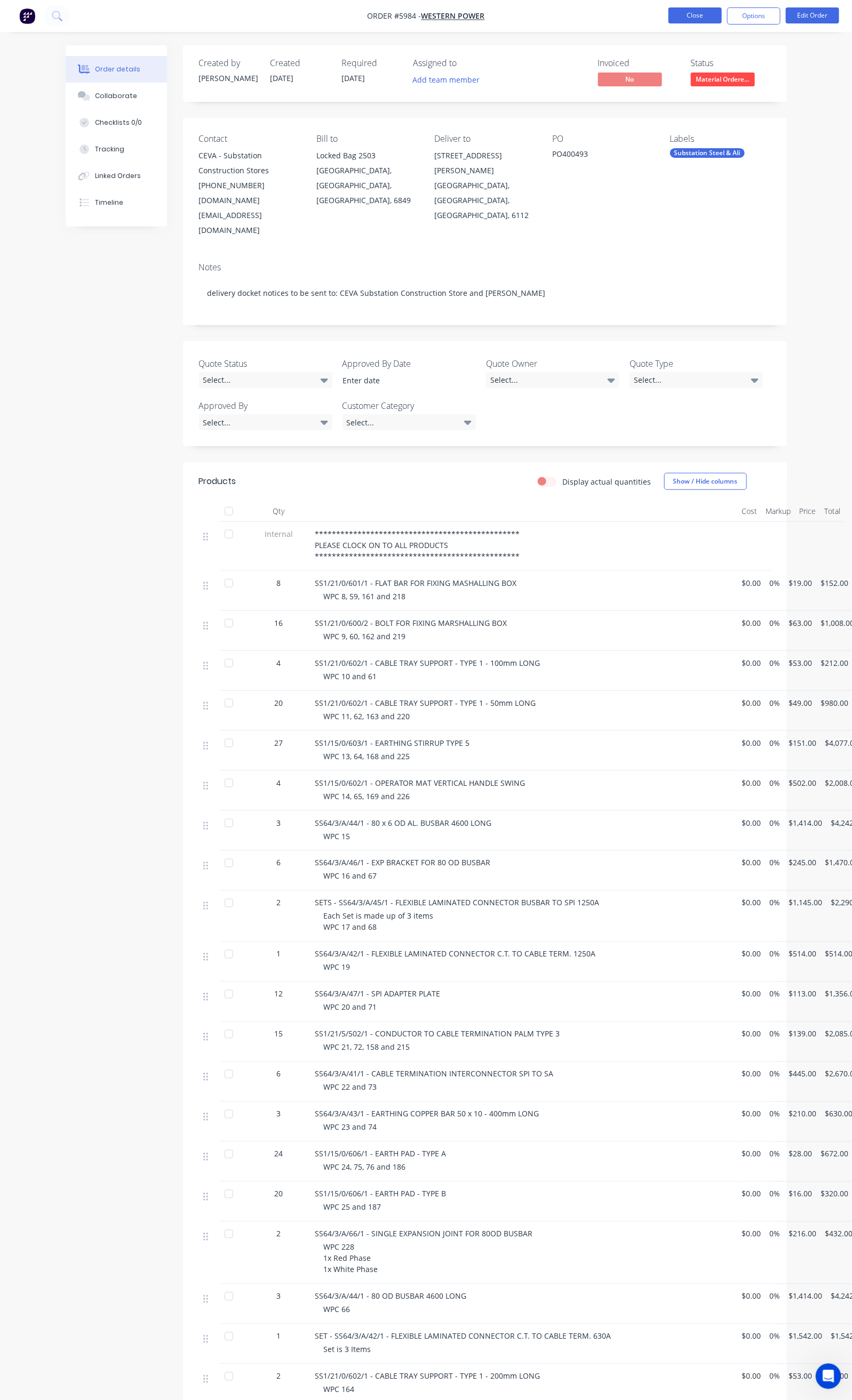
click at [687, 14] on button "Close" at bounding box center [695, 15] width 53 height 16
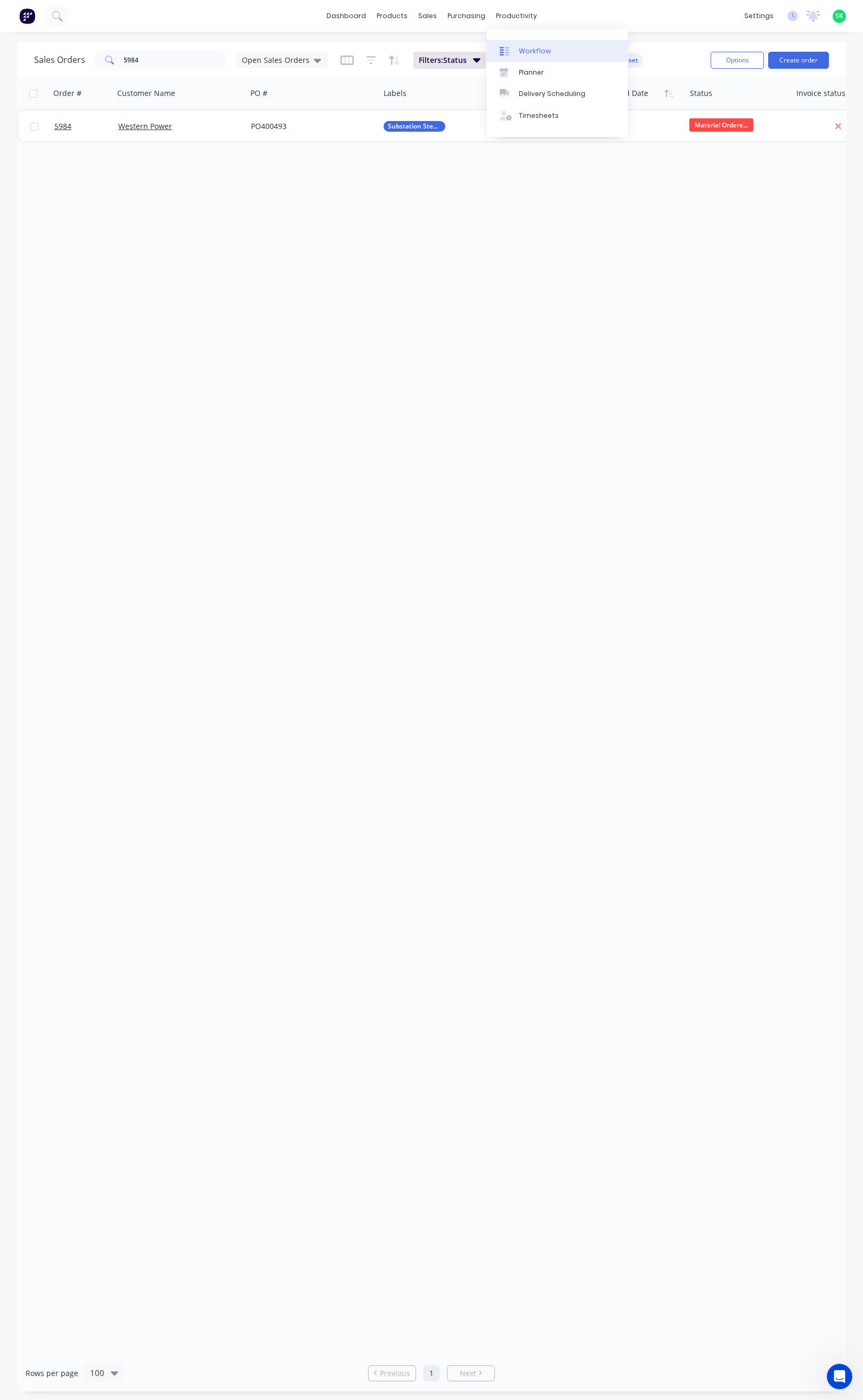
click at [537, 42] on link "Workflow" at bounding box center [557, 50] width 141 height 21
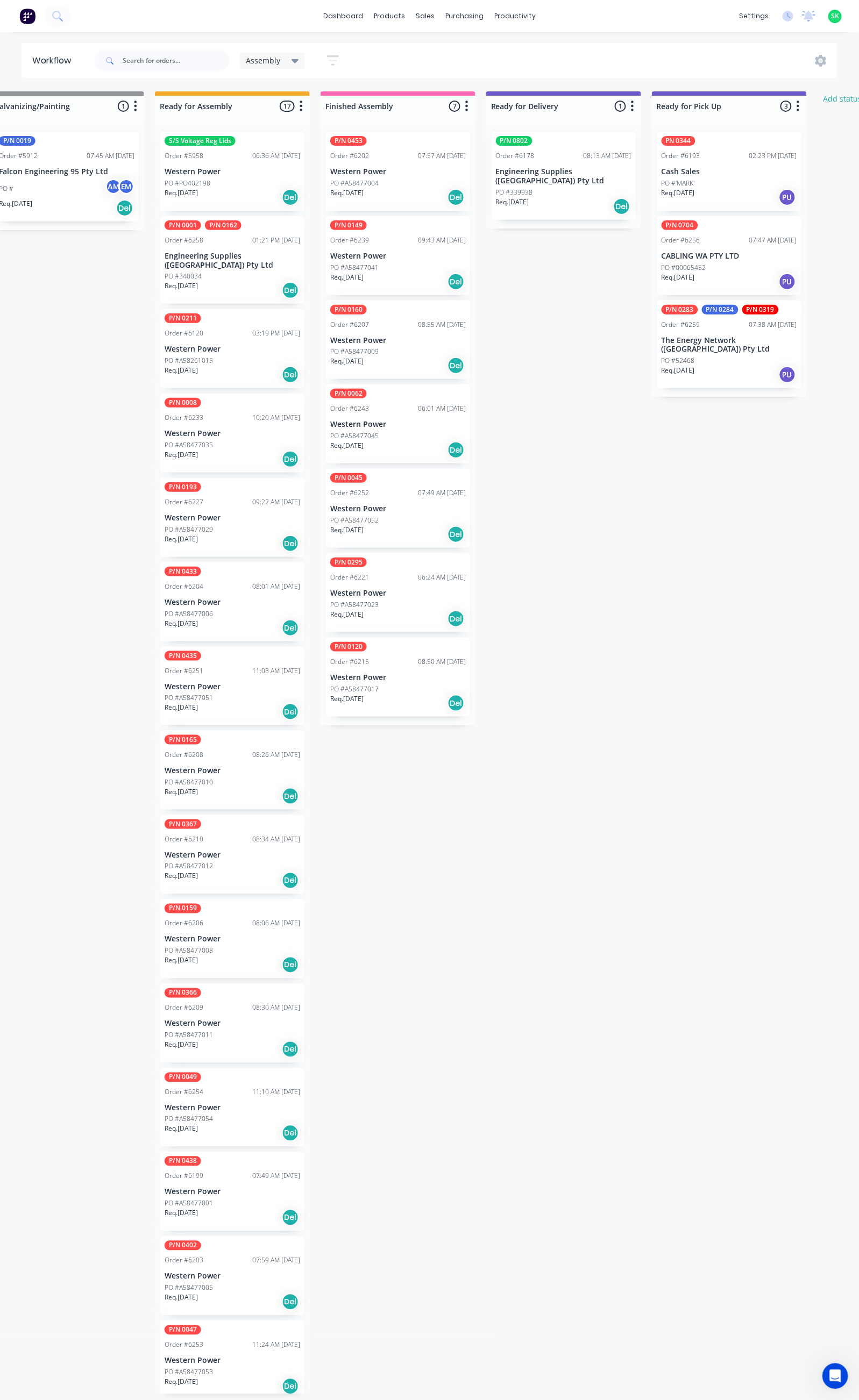
scroll to position [0, 411]
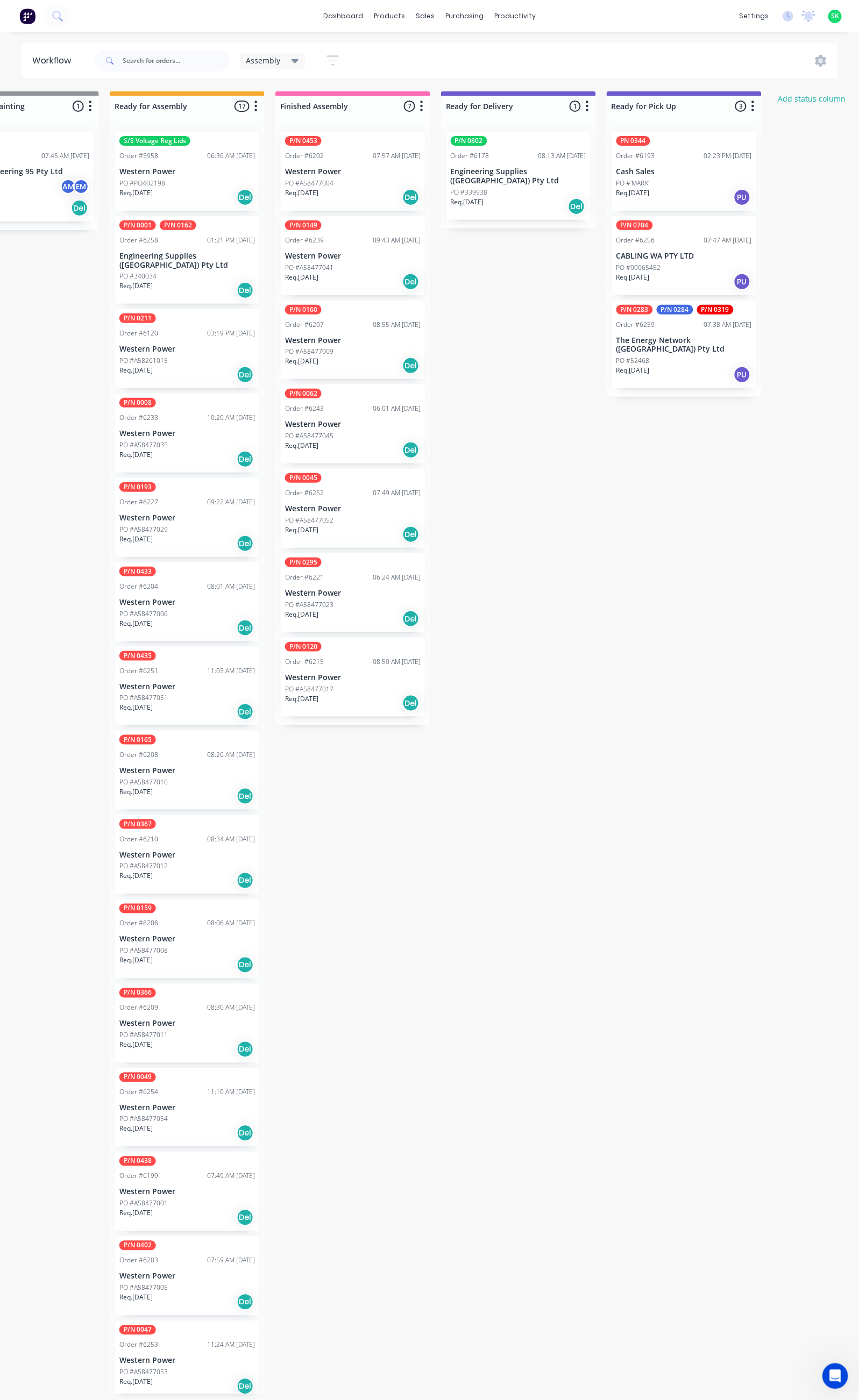
click at [378, 179] on div "PO #A58477004" at bounding box center [353, 183] width 136 height 10
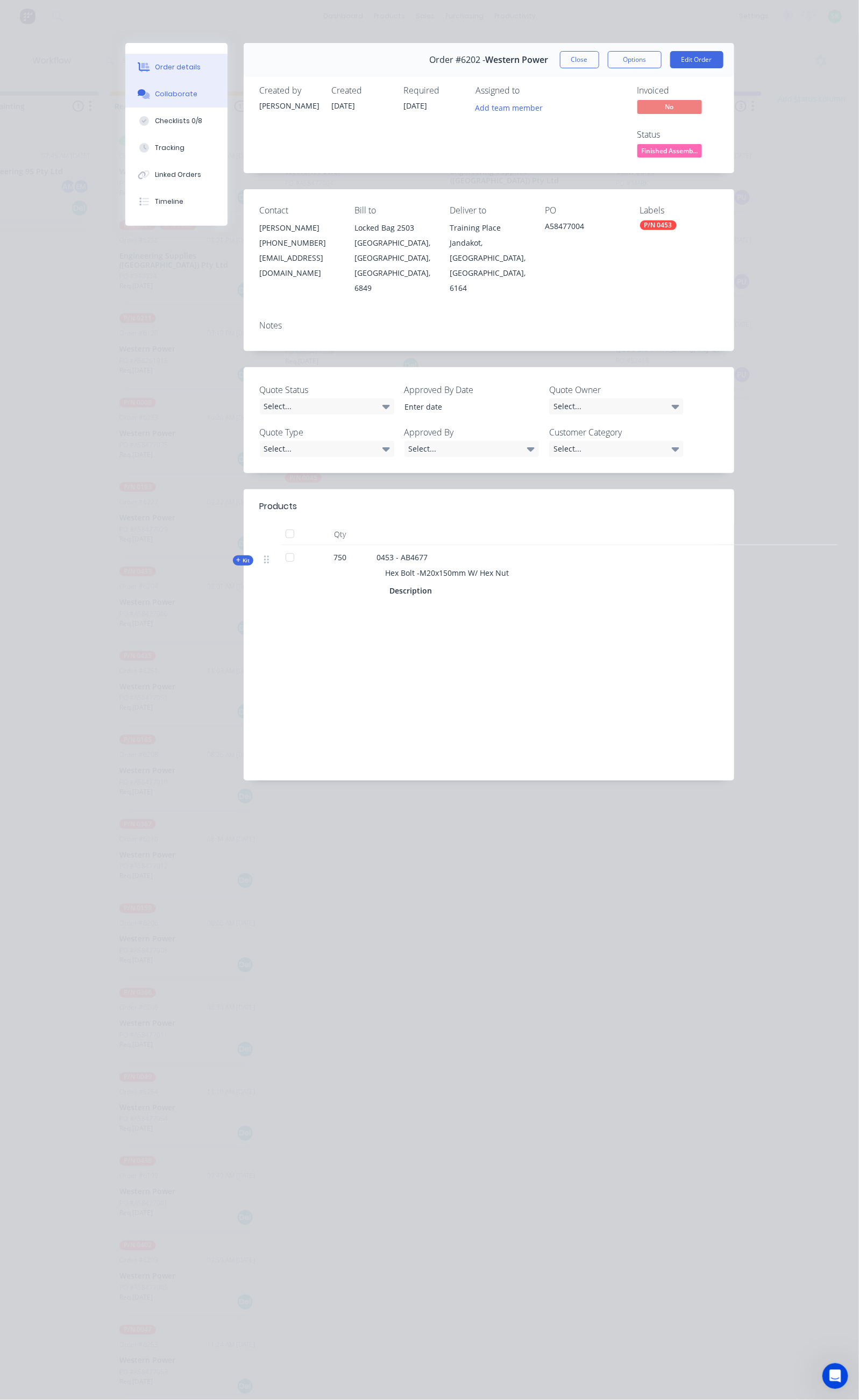
click at [155, 91] on div "Collaborate" at bounding box center [176, 94] width 42 height 10
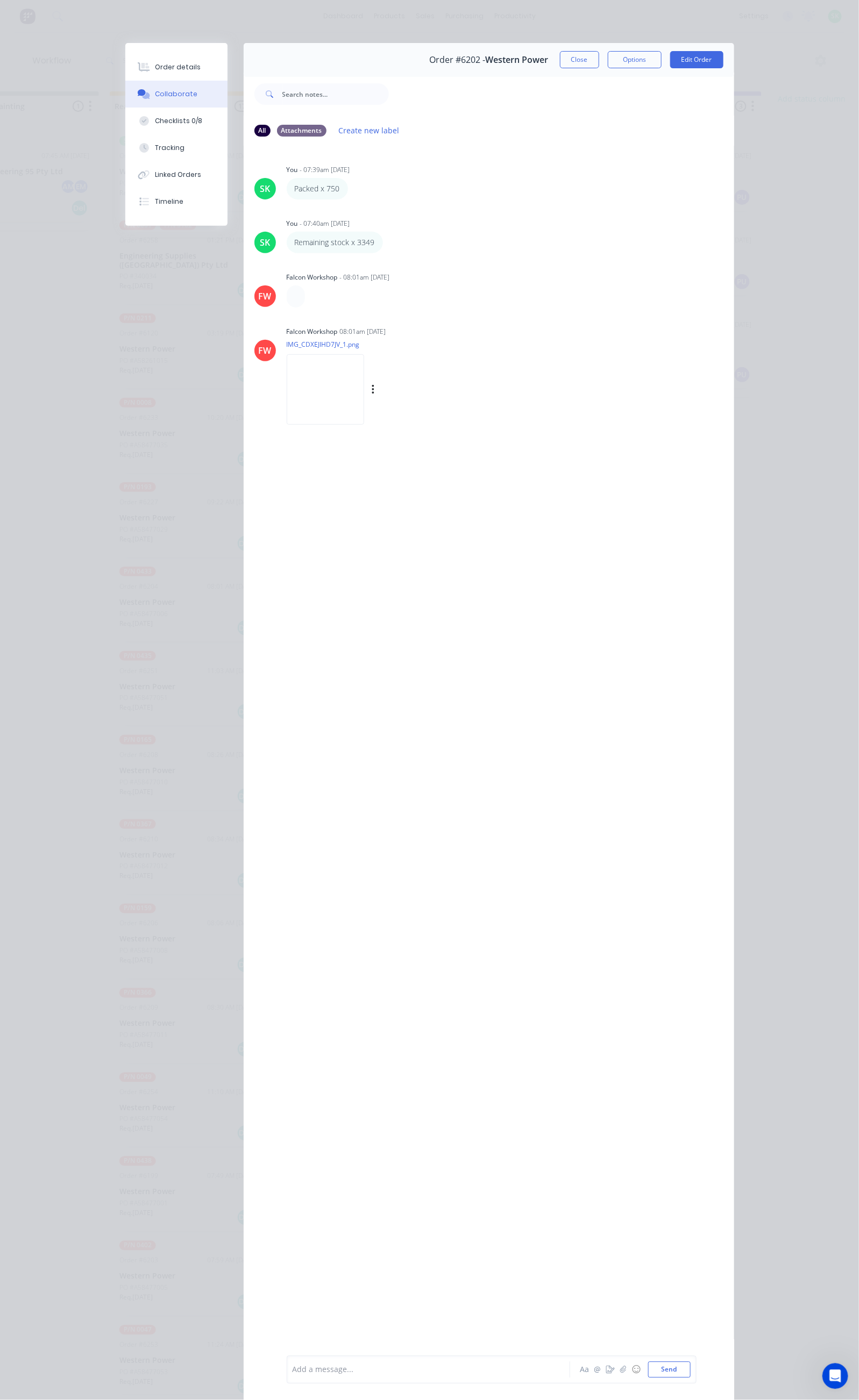
click at [287, 379] on img at bounding box center [325, 389] width 78 height 70
click at [599, 60] on button "Close" at bounding box center [580, 60] width 39 height 17
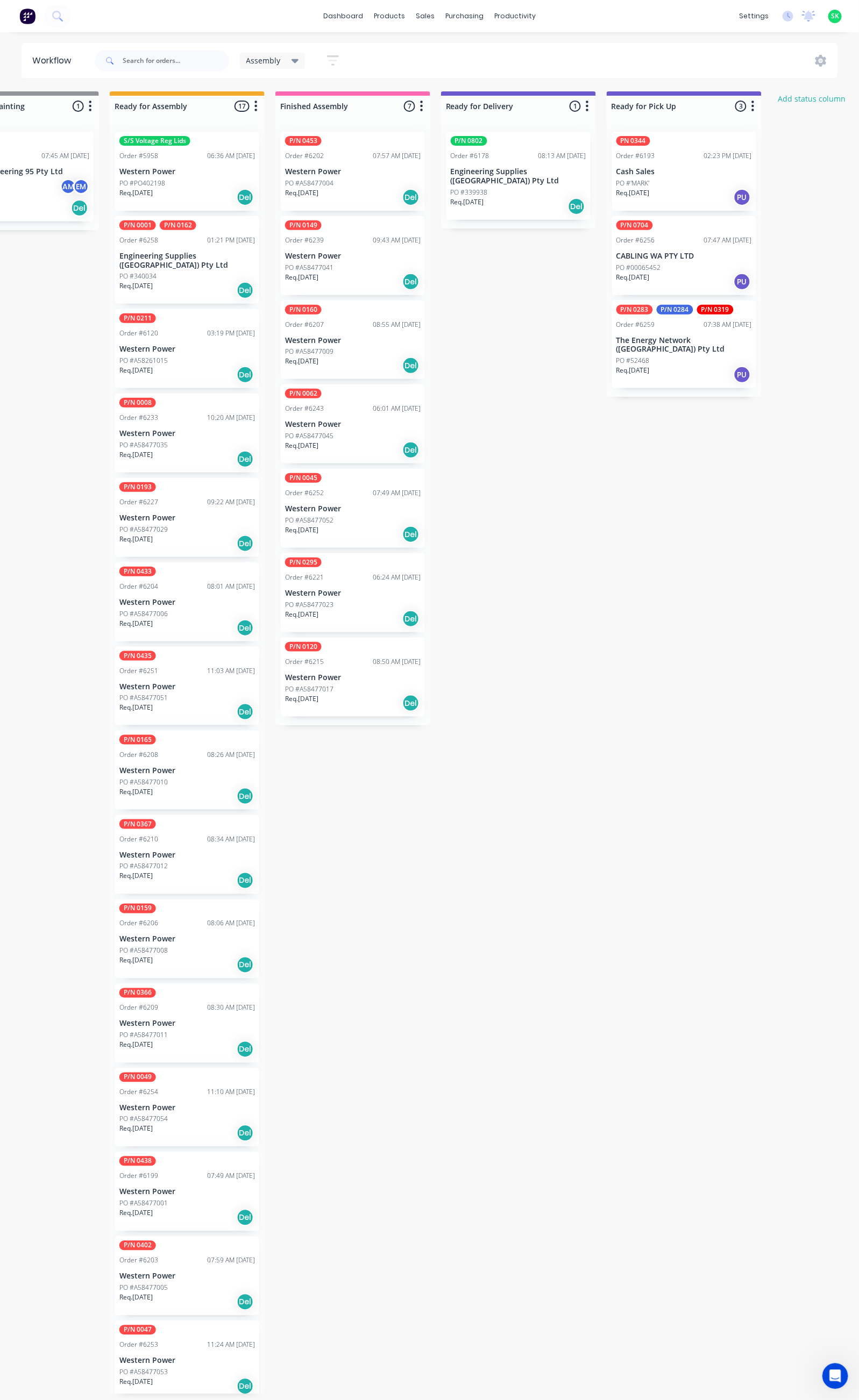
click at [331, 420] on p "Western Power" at bounding box center [353, 424] width 136 height 9
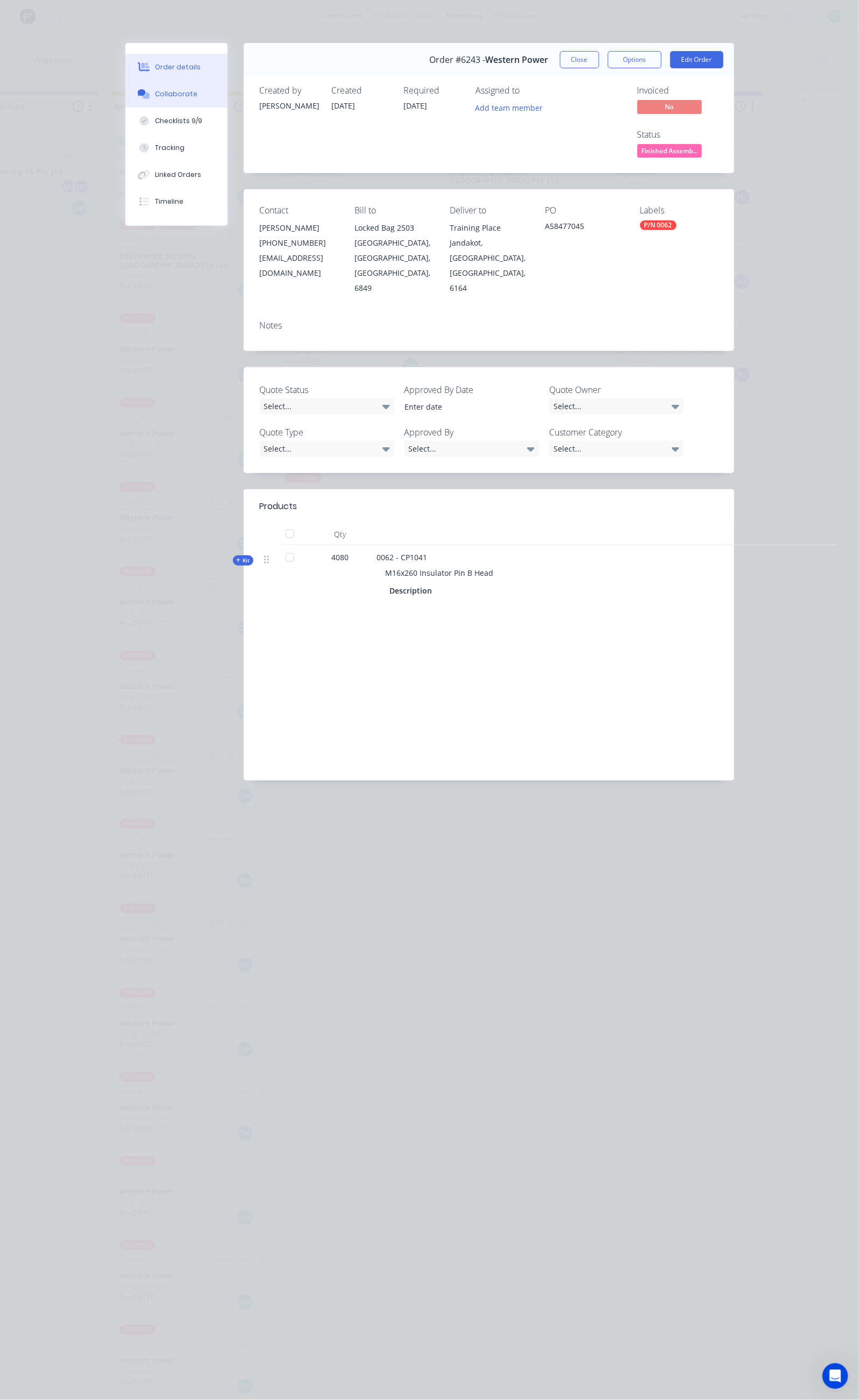
click at [125, 95] on button "Collaborate" at bounding box center [176, 94] width 102 height 27
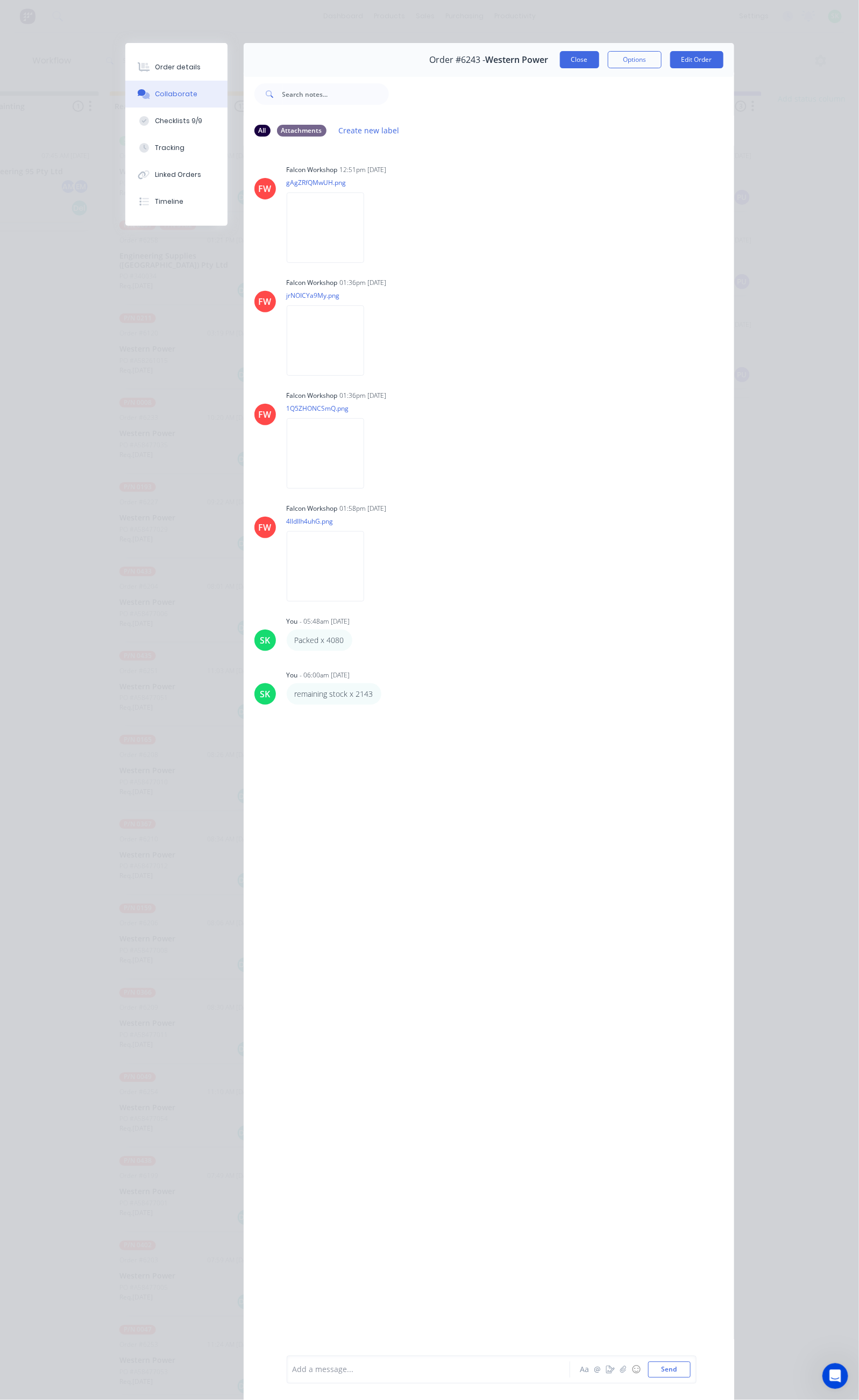
click at [599, 59] on button "Close" at bounding box center [580, 60] width 39 height 17
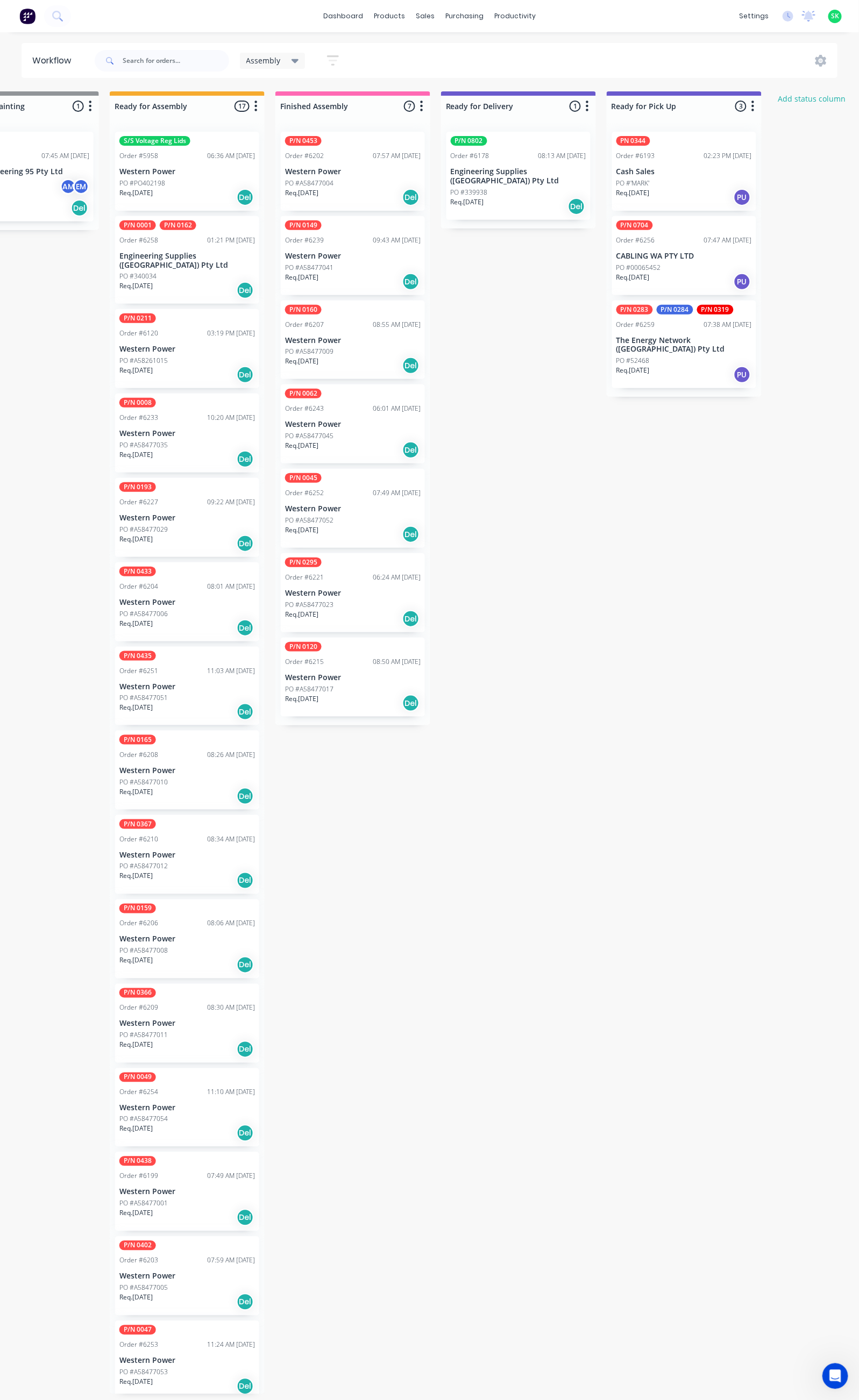
click at [515, 1126] on div "Submitted 43 Status colour #273444 hex #273444 Save Cancel Summaries Total orde…" at bounding box center [556, 743] width 1949 height 1303
